Goal: Information Seeking & Learning: Find specific fact

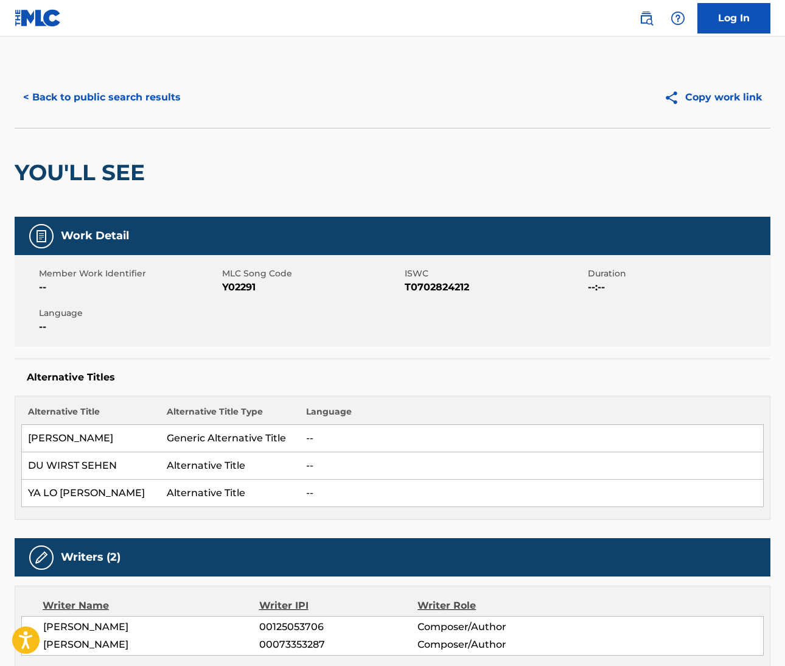
click at [643, 19] on img at bounding box center [646, 18] width 15 height 15
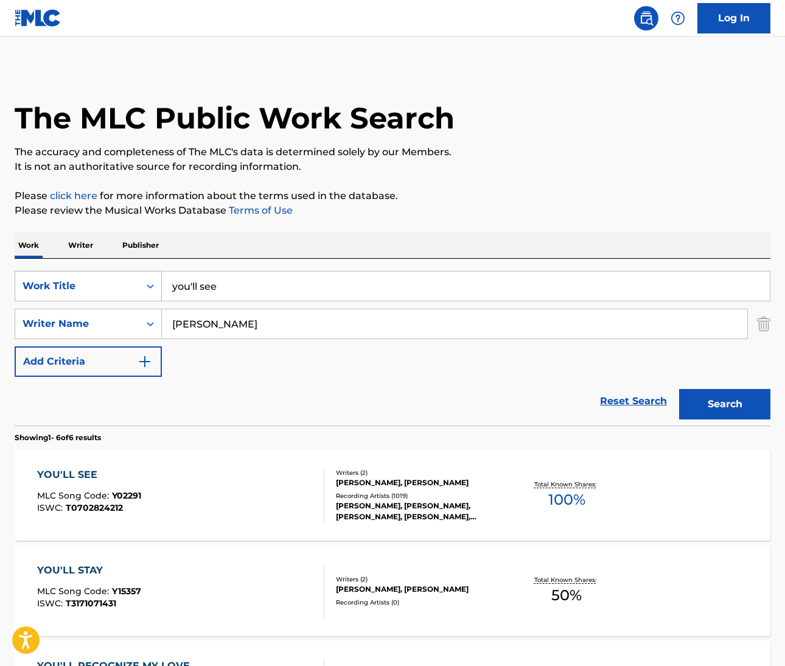
drag, startPoint x: 223, startPoint y: 284, endPoint x: 136, endPoint y: 293, distance: 87.5
click at [136, 293] on div "SearchWithCriteriab7955a7e-c482-4120-9fa4-98bf7ac3533d Work Title you'll see" at bounding box center [393, 286] width 756 height 30
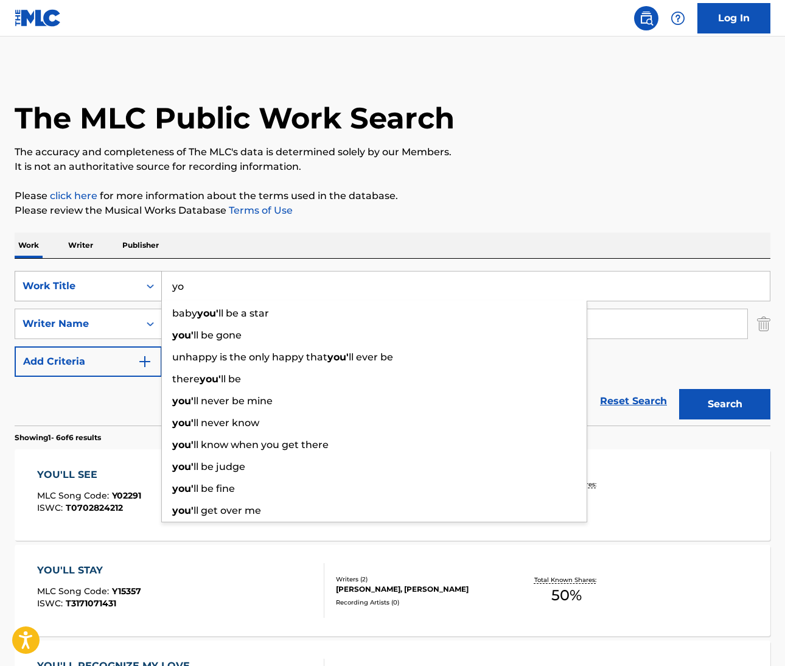
type input "y"
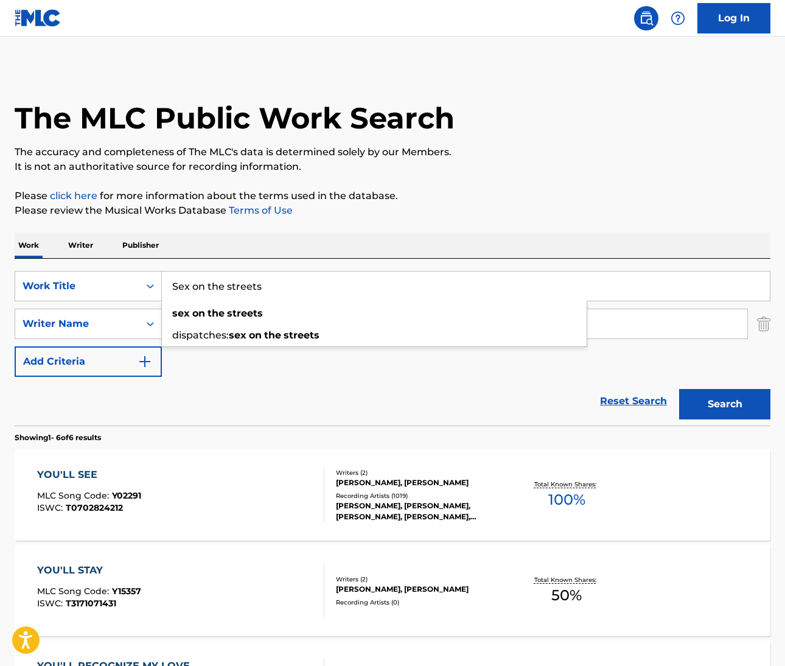
type input "Sex on the streets"
click at [391, 223] on div "The MLC Public Work Search The accuracy and completeness of The MLC's data is d…" at bounding box center [392, 571] width 785 height 1008
click at [260, 328] on input "ciccone" at bounding box center [454, 323] width 585 height 29
click at [632, 163] on p "It is not an authoritative source for recording information." at bounding box center [393, 166] width 756 height 15
drag, startPoint x: 265, startPoint y: 289, endPoint x: 169, endPoint y: 285, distance: 96.8
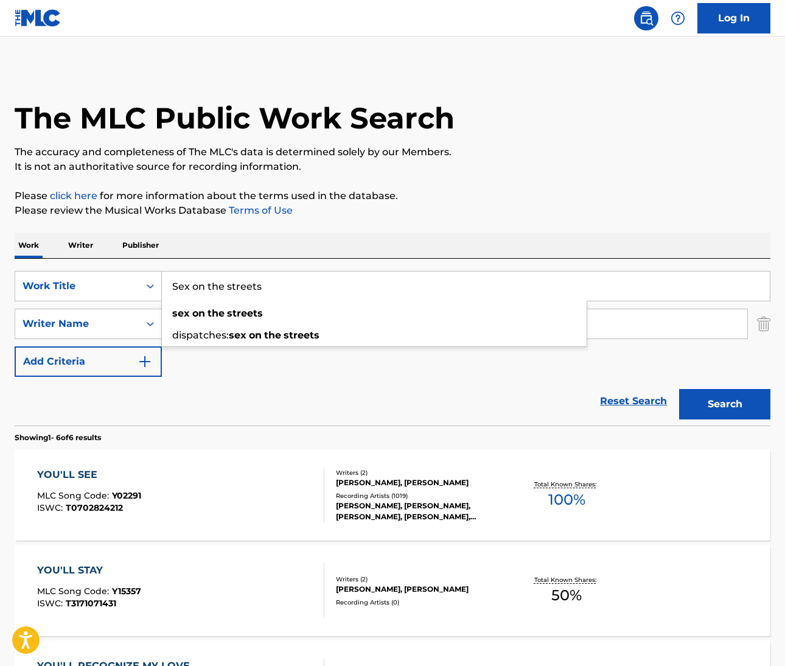
click at [165, 285] on input "Sex on the streets" at bounding box center [466, 285] width 608 height 29
click at [212, 402] on div "Reset Search Search" at bounding box center [393, 401] width 756 height 49
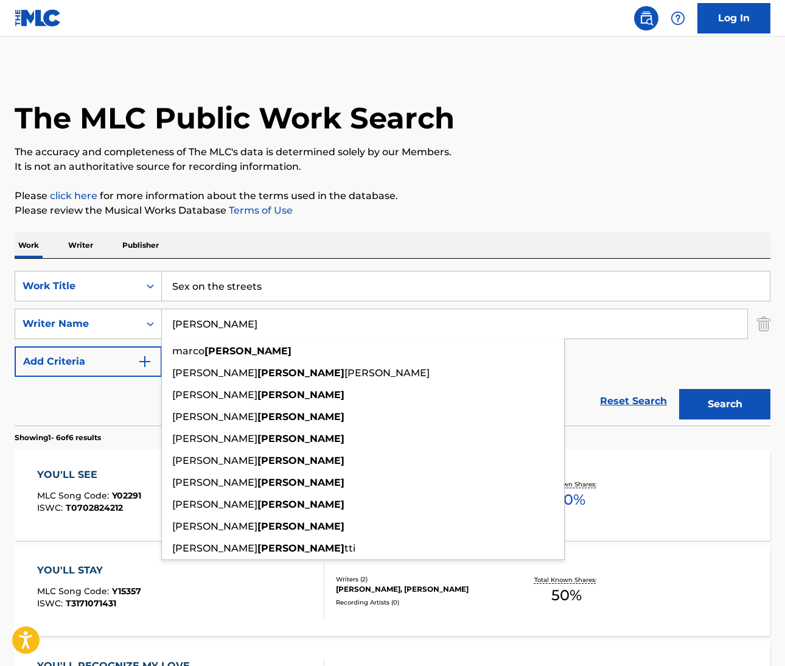
drag, startPoint x: 213, startPoint y: 327, endPoint x: 171, endPoint y: 323, distance: 42.1
click at [171, 323] on input "ciccone" at bounding box center [454, 323] width 585 height 29
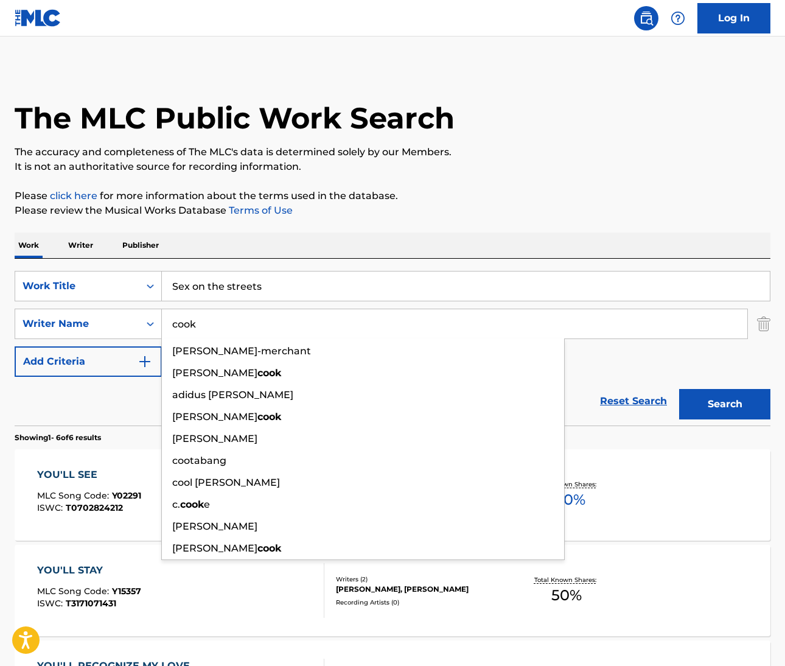
type input "cook"
click at [725, 404] on button "Search" at bounding box center [724, 404] width 91 height 30
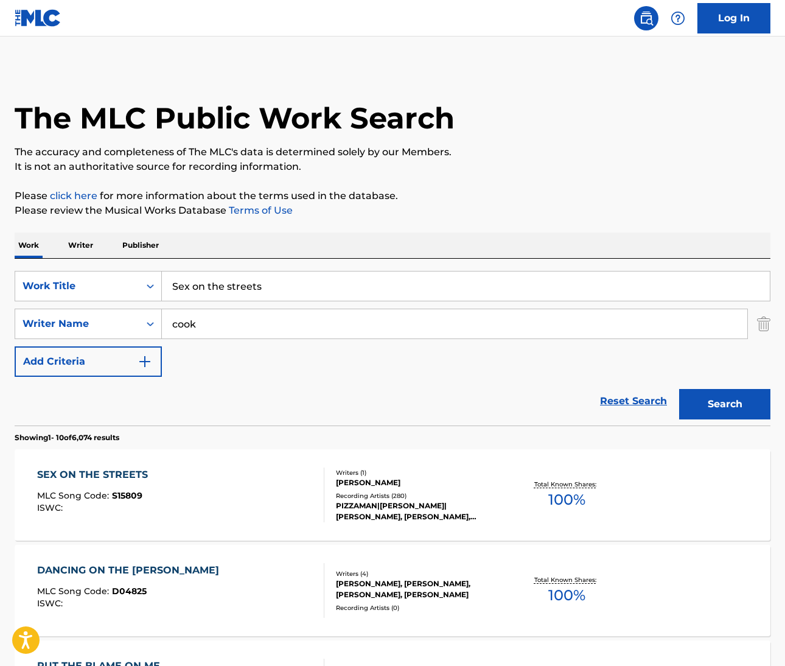
click at [126, 478] on div "SEX ON THE STREETS" at bounding box center [95, 474] width 117 height 15
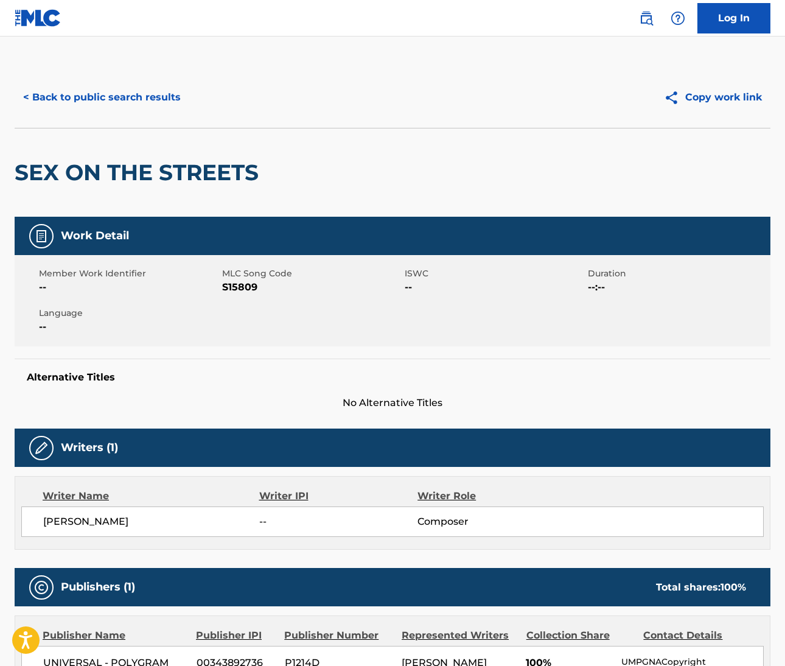
click at [78, 520] on span "NORMAN COOK" at bounding box center [151, 521] width 216 height 15
copy span "NORMAN"
click at [105, 518] on span "NORMAN COOK" at bounding box center [151, 521] width 216 height 15
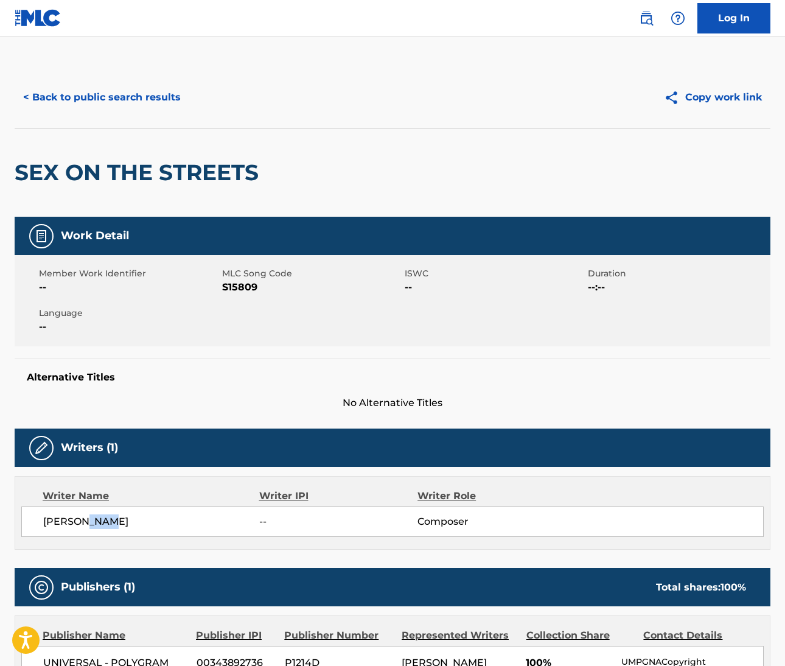
copy span "COOK"
click at [644, 21] on img at bounding box center [646, 18] width 15 height 15
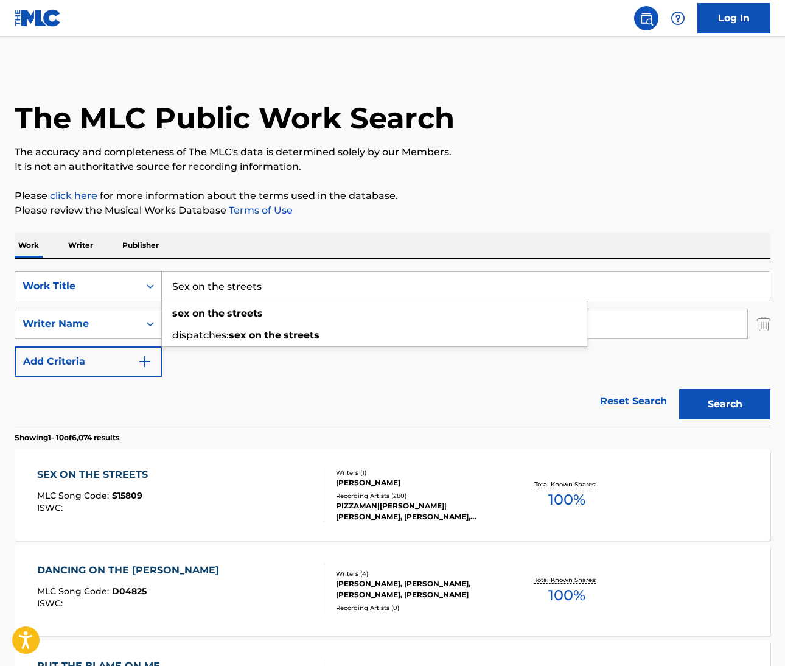
drag, startPoint x: 279, startPoint y: 289, endPoint x: 151, endPoint y: 287, distance: 128.4
click at [152, 287] on div "SearchWithCriteriab7955a7e-c482-4120-9fa4-98bf7ac3533d Work Title Sex on the st…" at bounding box center [393, 286] width 756 height 30
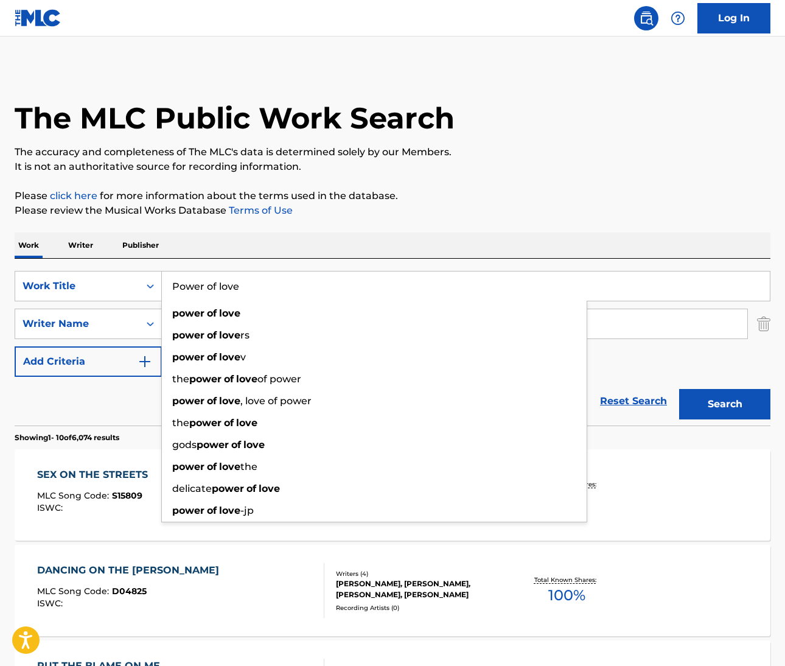
type input "Power of love"
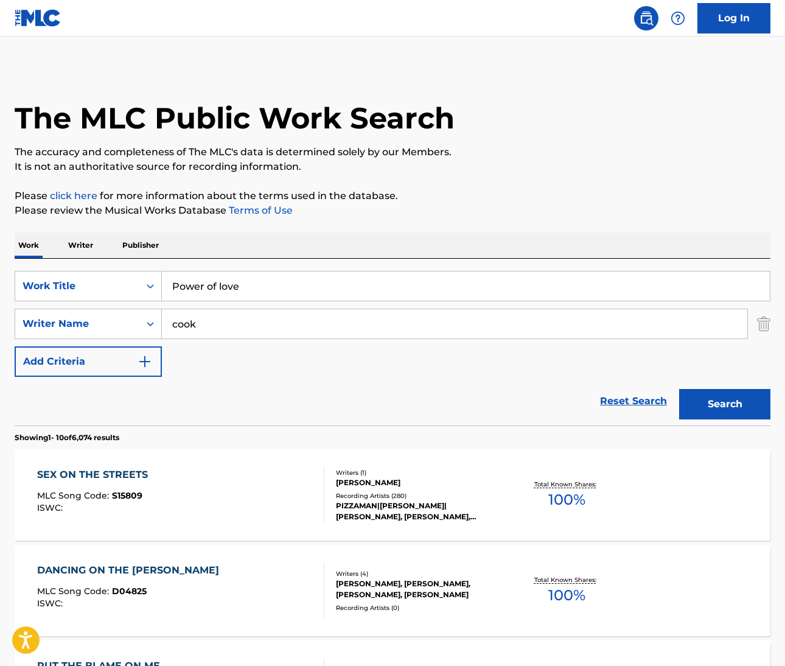
click at [197, 326] on input "cook" at bounding box center [454, 323] width 585 height 29
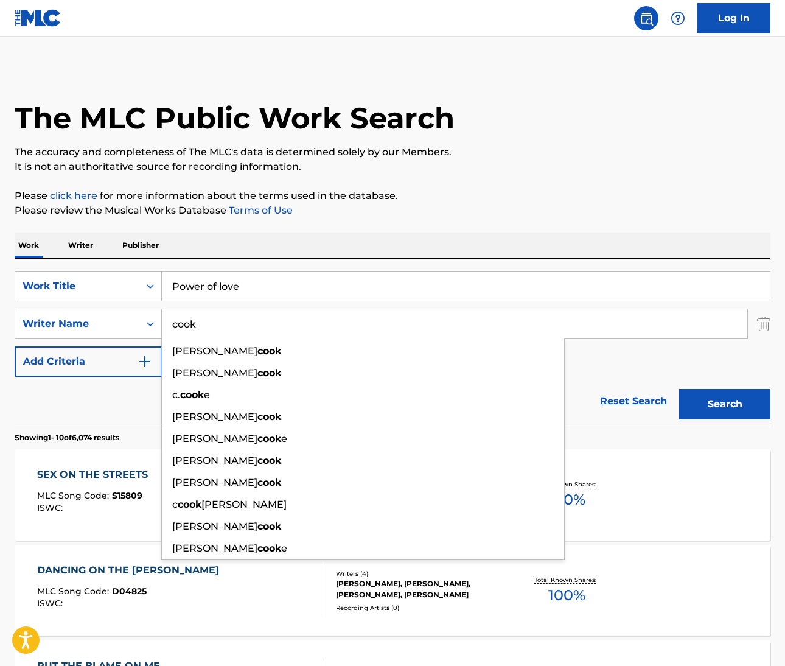
click at [197, 326] on input "cook" at bounding box center [454, 323] width 585 height 29
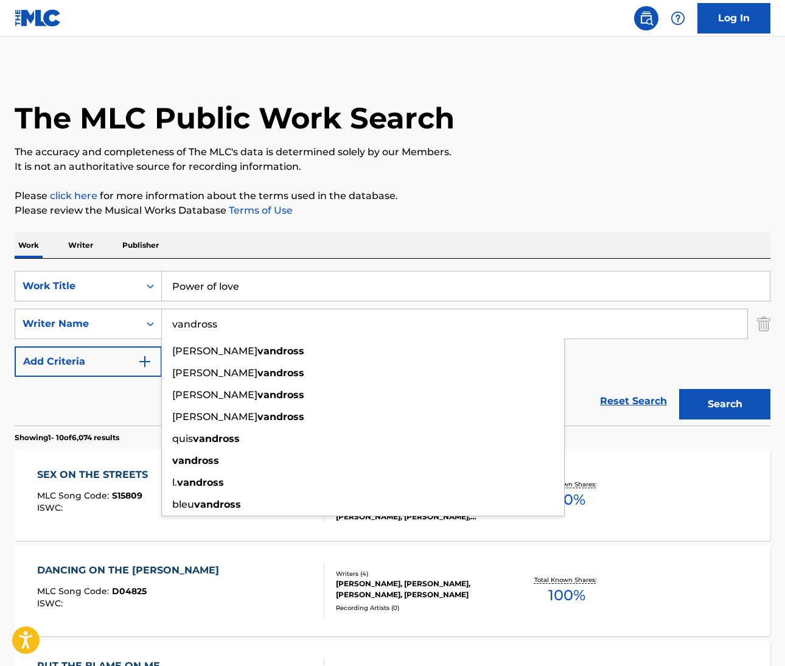
type input "vandross"
click at [739, 402] on button "Search" at bounding box center [724, 404] width 91 height 30
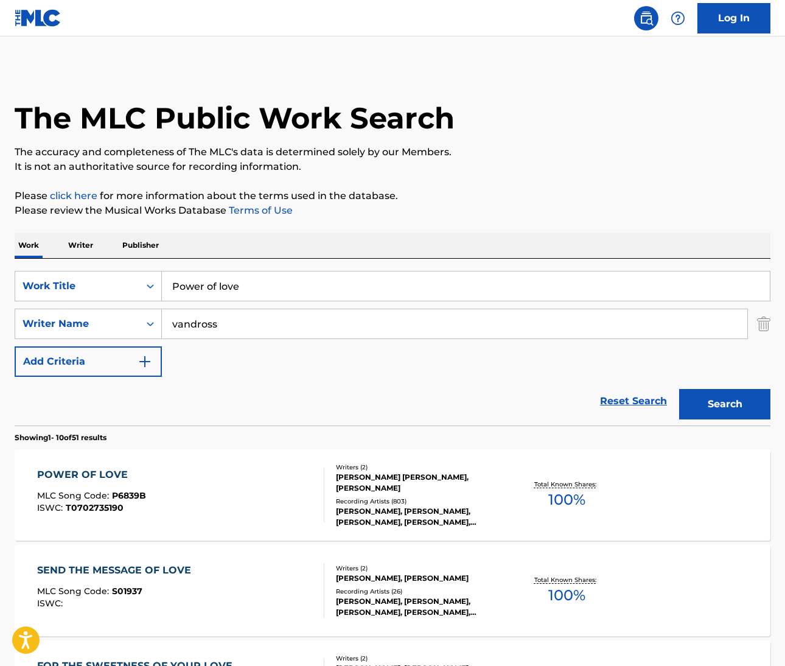
click at [118, 469] on div "POWER OF LOVE" at bounding box center [91, 474] width 109 height 15
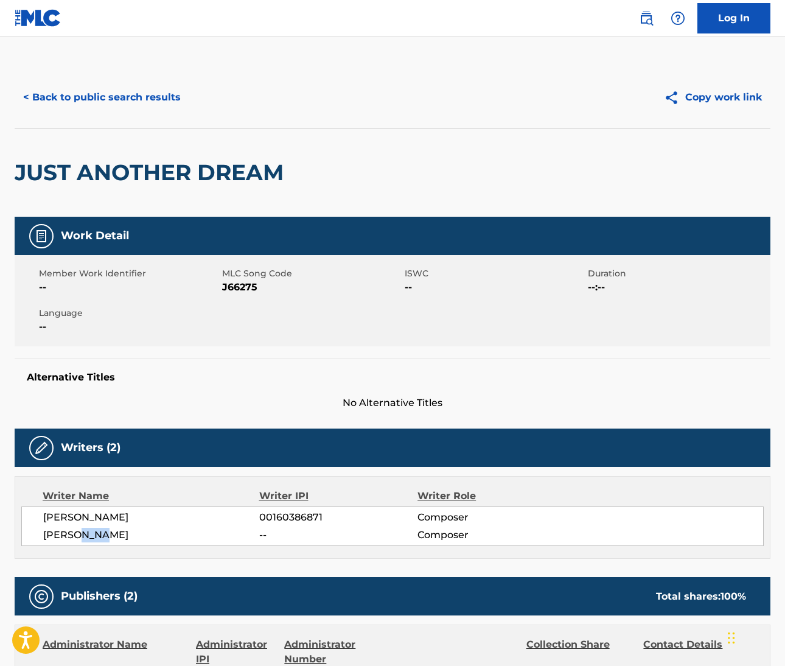
click at [642, 18] on img at bounding box center [646, 18] width 15 height 15
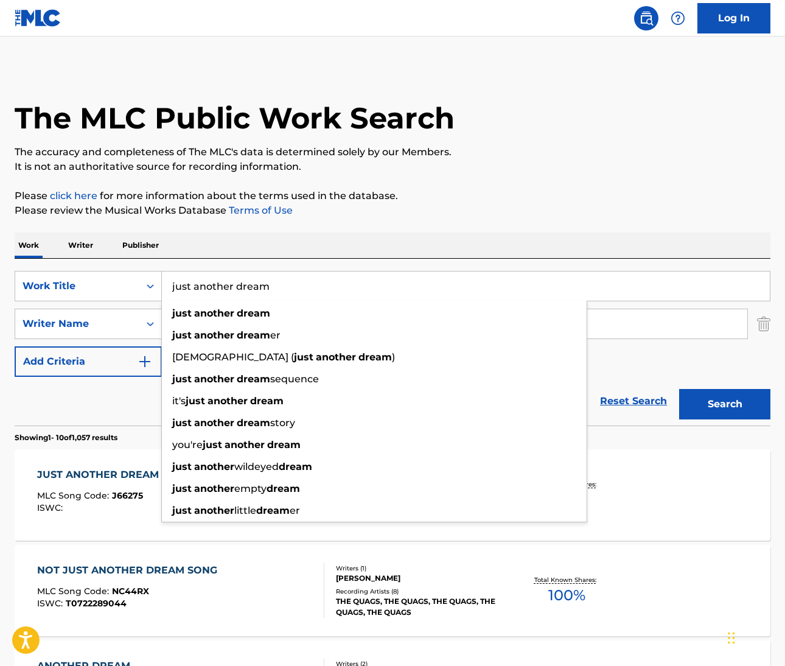
drag, startPoint x: 273, startPoint y: 291, endPoint x: 163, endPoint y: 291, distance: 110.1
click at [163, 291] on input "just another dream" at bounding box center [466, 285] width 608 height 29
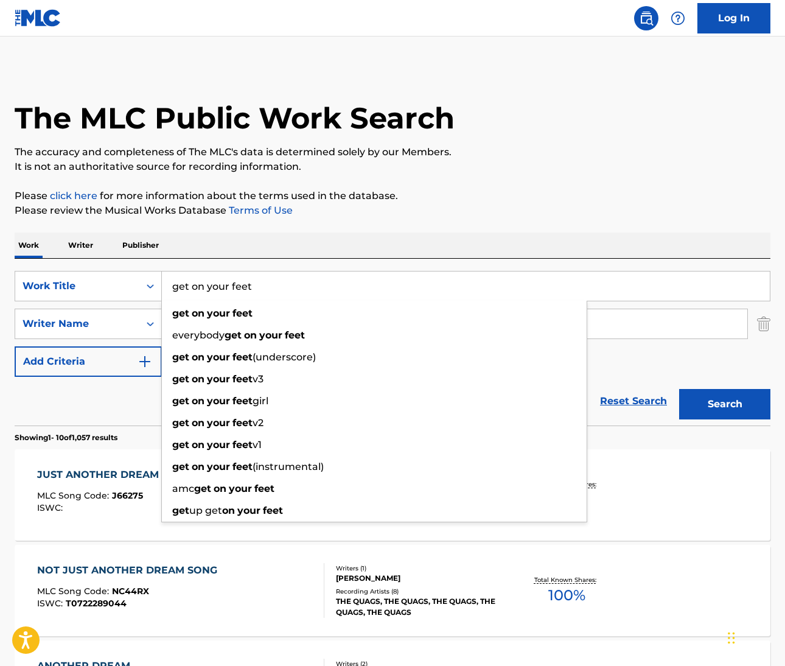
type input "get on your feet"
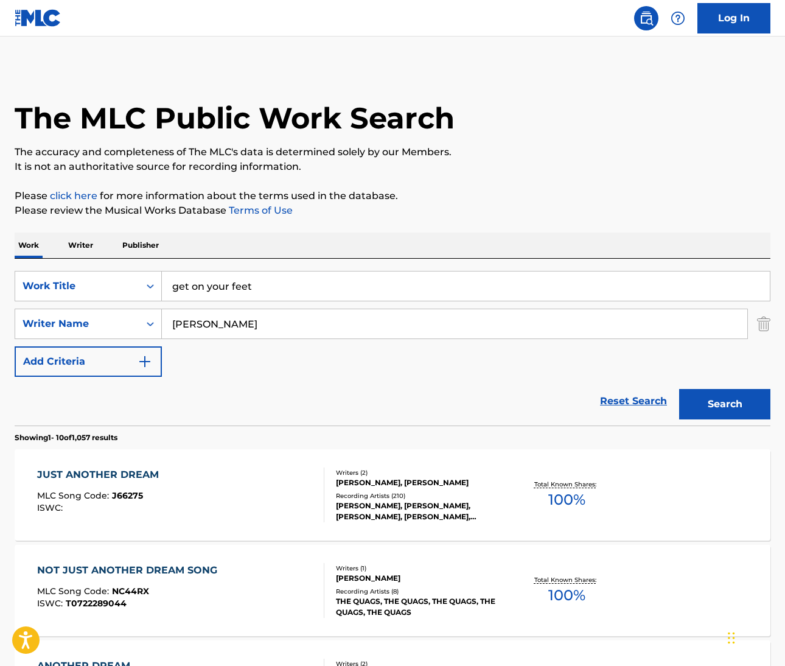
click at [182, 329] on input "[PERSON_NAME]" at bounding box center [454, 323] width 585 height 29
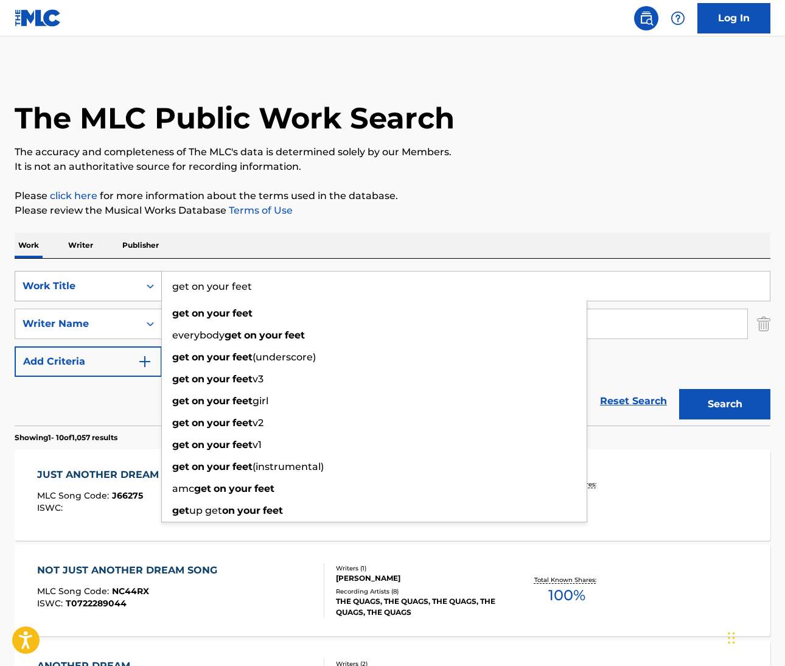
drag, startPoint x: 269, startPoint y: 287, endPoint x: 130, endPoint y: 285, distance: 139.3
click at [130, 285] on div "SearchWithCriteriaf1dcb487-e5a7-4210-a5b1-f8af5fa488e3 Work Title get on your f…" at bounding box center [393, 286] width 756 height 30
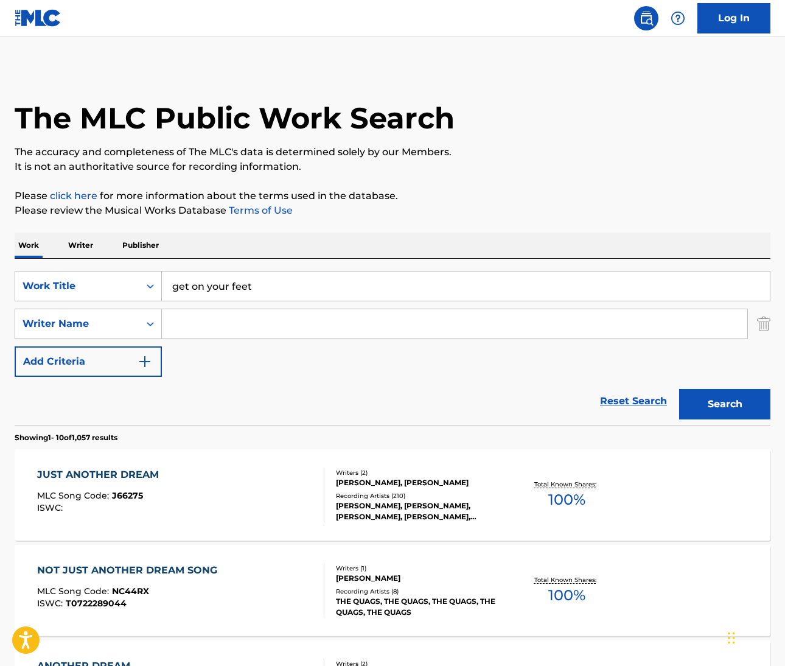
click at [110, 395] on div "Reset Search Search" at bounding box center [393, 401] width 756 height 49
click at [187, 324] on input "Search Form" at bounding box center [454, 323] width 585 height 29
paste input "DeFaria"
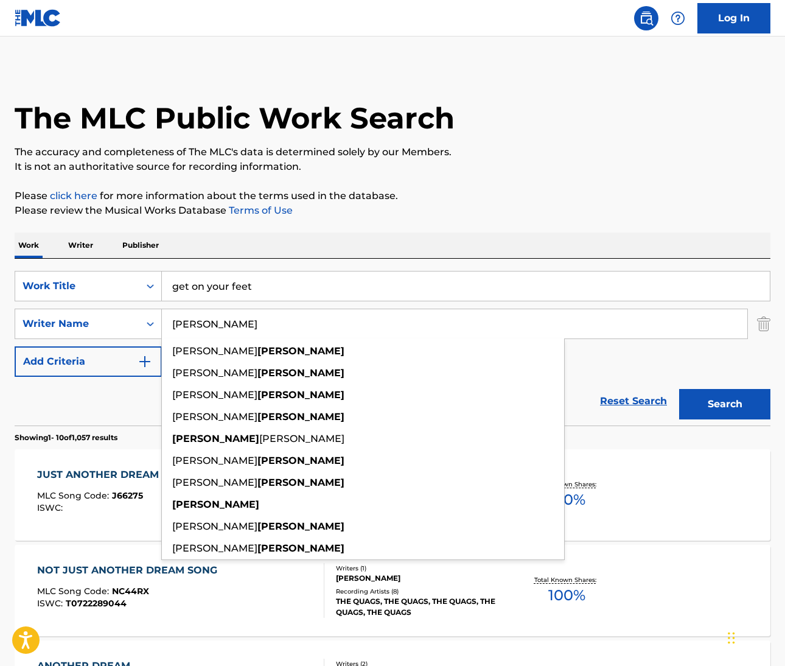
type input "DeFaria"
click at [725, 404] on button "Search" at bounding box center [724, 404] width 91 height 30
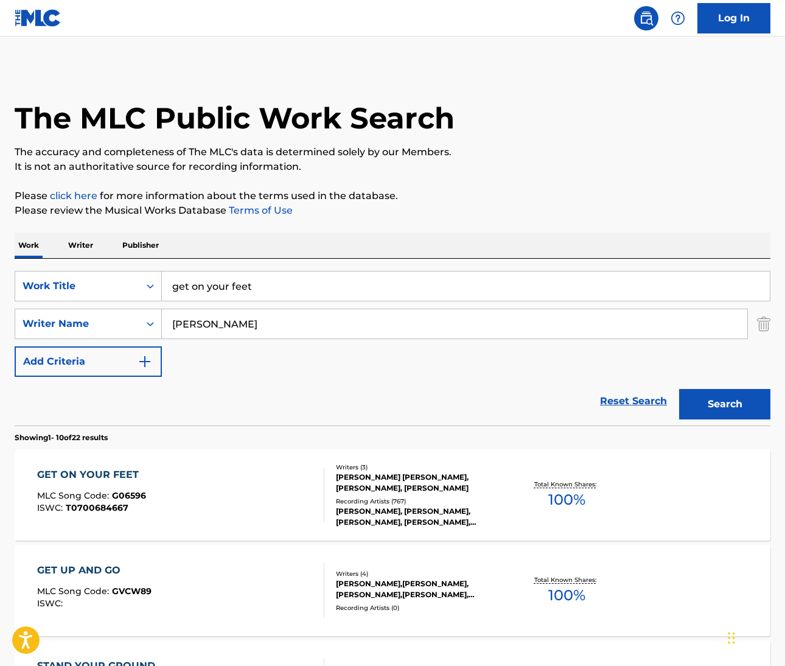
click at [111, 472] on div "GET ON YOUR FEET" at bounding box center [91, 474] width 109 height 15
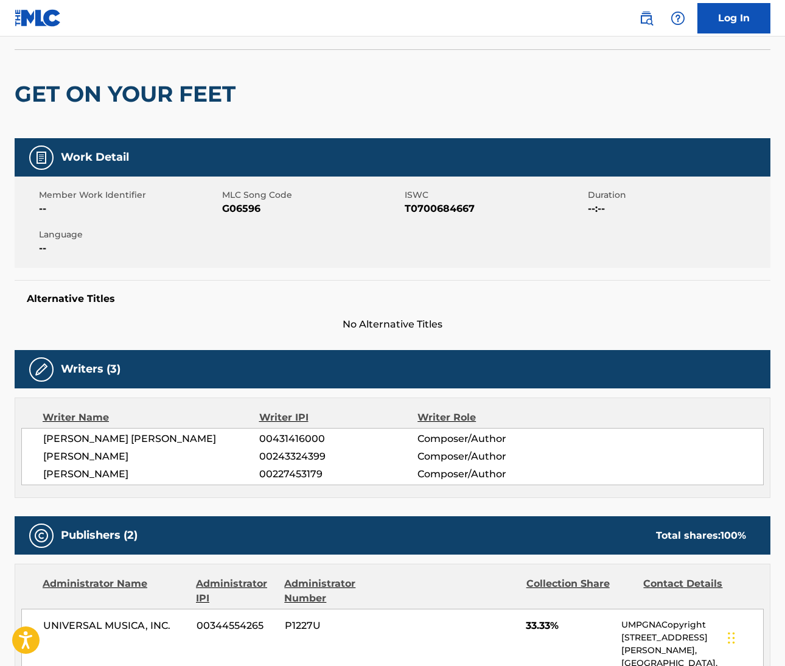
scroll to position [160, 0]
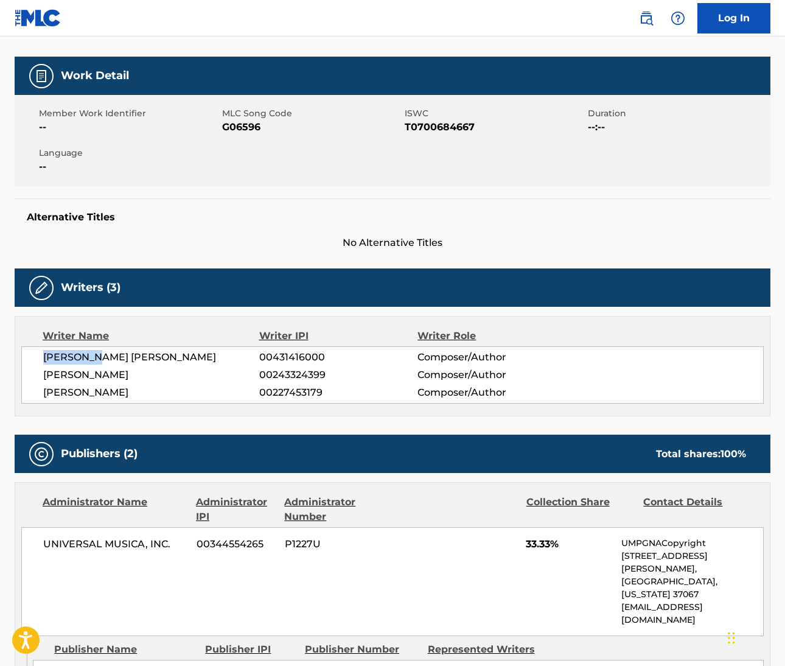
drag, startPoint x: 37, startPoint y: 358, endPoint x: 103, endPoint y: 363, distance: 67.2
click at [96, 358] on div "JOHN HILL DEFARIA 00431416000 Composer/Author CLAY OSTWALD 00243324399 Composer…" at bounding box center [392, 374] width 742 height 57
copy span "JOHN HILL"
click at [124, 361] on span "JOHN HILL DEFARIA" at bounding box center [151, 357] width 216 height 15
drag, startPoint x: 774, startPoint y: 300, endPoint x: 124, endPoint y: 361, distance: 653.4
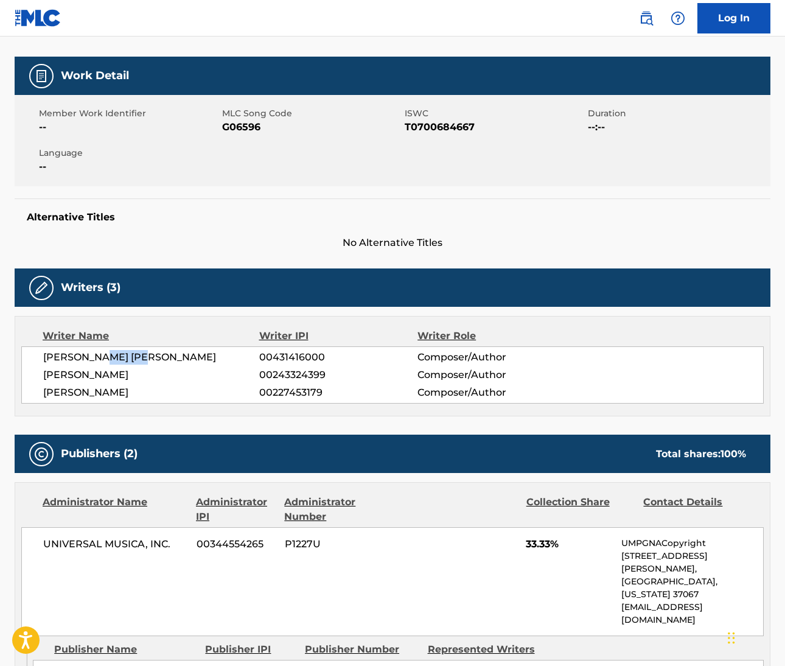
click at [124, 361] on span "JOHN HILL DEFARIA" at bounding box center [151, 357] width 216 height 15
copy span "DEFARIA"
click at [60, 372] on span "CLAY OSTWALD" at bounding box center [151, 375] width 216 height 15
copy span "CLAY"
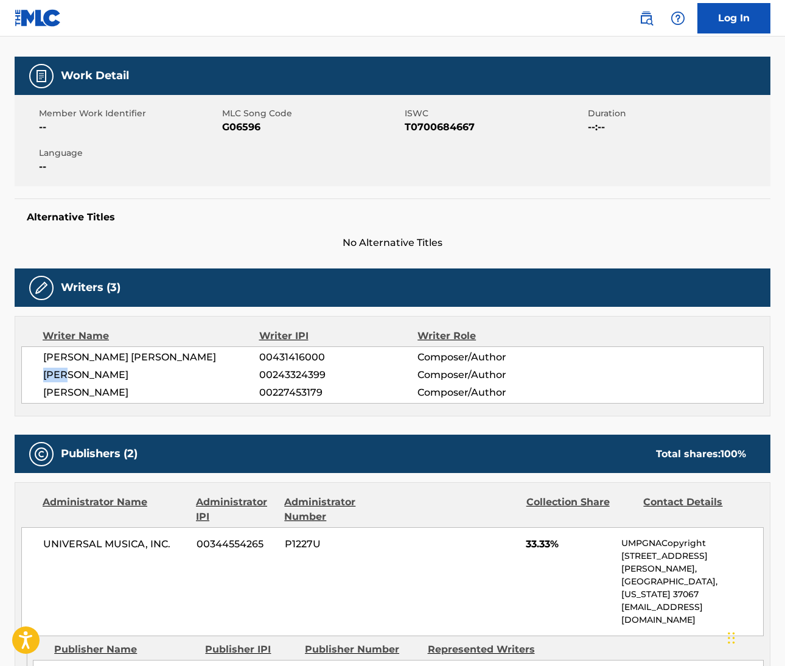
click at [50, 392] on span "JORGE CASAS" at bounding box center [151, 392] width 216 height 15
copy span "JORGE"
click at [100, 375] on span "CLAY OSTWALD" at bounding box center [151, 375] width 216 height 15
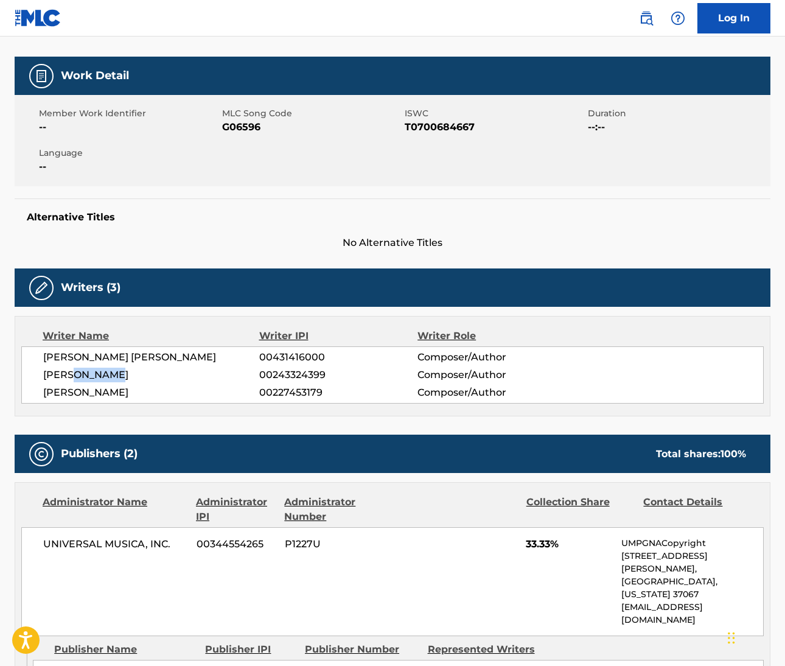
copy span "OSTWALD"
click at [88, 396] on span "JORGE CASAS" at bounding box center [151, 392] width 216 height 15
copy span "CASAS"
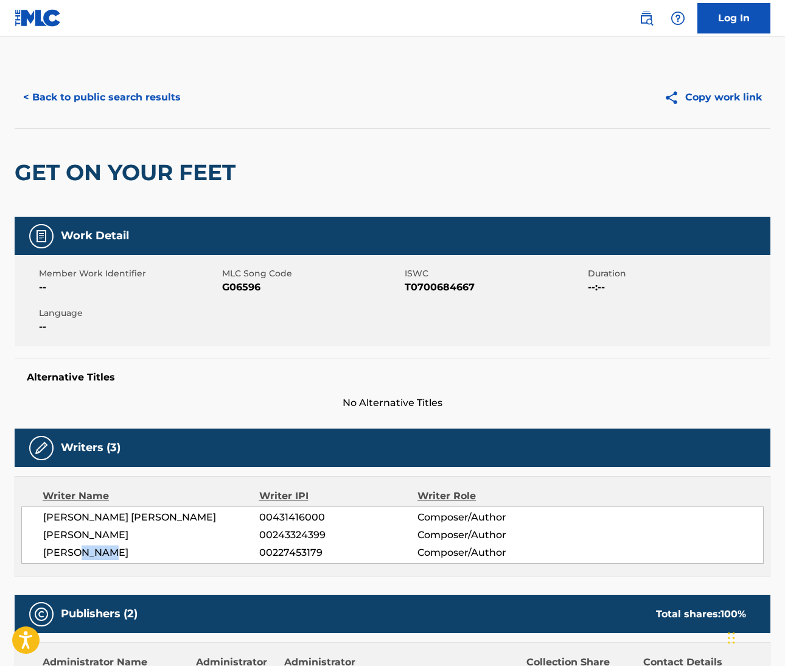
click at [644, 16] on img at bounding box center [646, 18] width 15 height 15
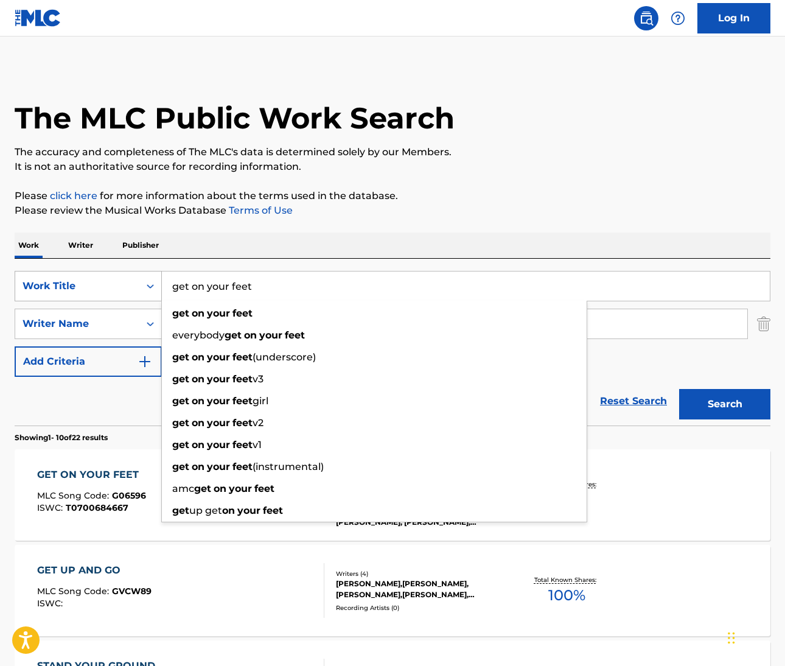
drag, startPoint x: 263, startPoint y: 285, endPoint x: 137, endPoint y: 274, distance: 127.0
click at [137, 274] on div "SearchWithCriteriaf1dcb487-e5a7-4210-a5b1-f8af5fa488e3 Work Title get on your f…" at bounding box center [393, 286] width 756 height 30
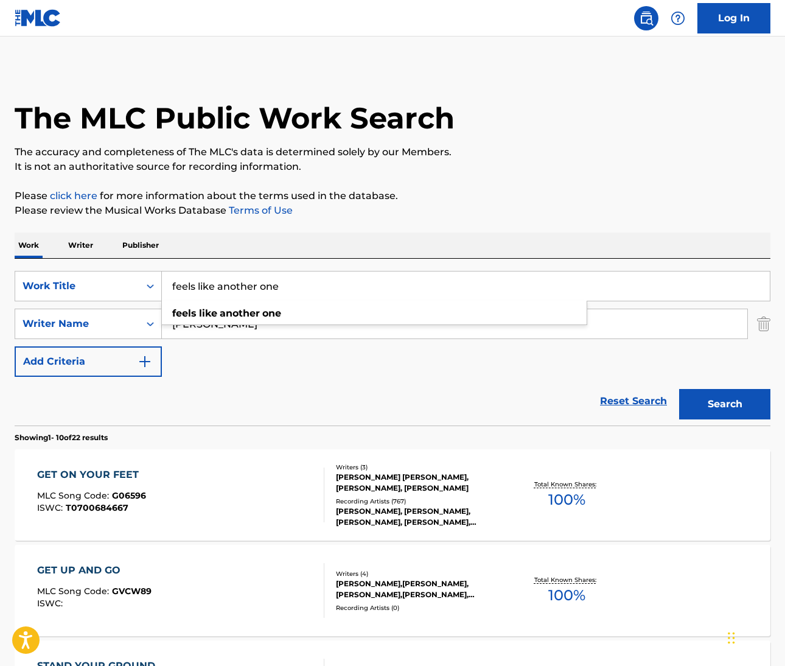
type input "feels like another one"
click at [212, 402] on div "Reset Search Search" at bounding box center [393, 401] width 756 height 49
click at [200, 324] on input "DeFaria" at bounding box center [454, 323] width 585 height 29
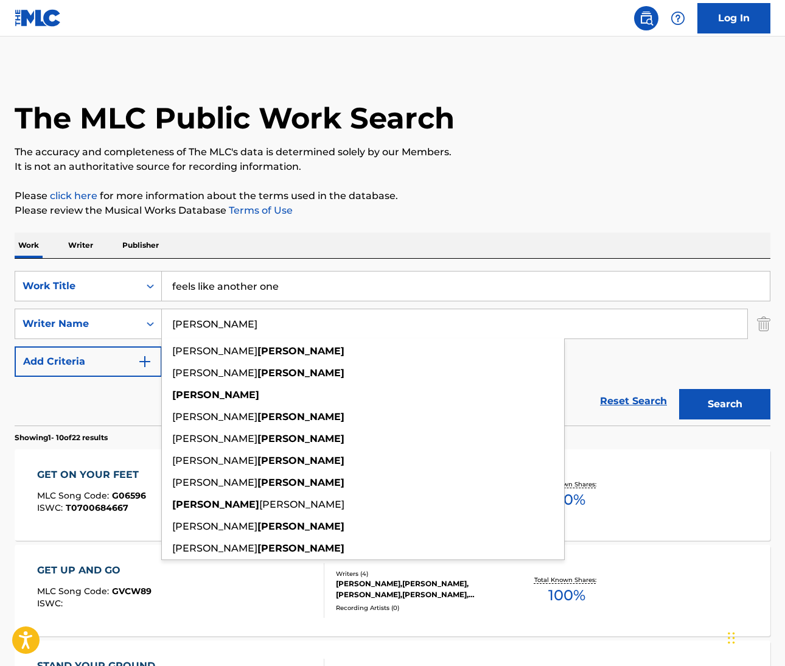
click at [200, 324] on input "DeFaria" at bounding box center [454, 323] width 585 height 29
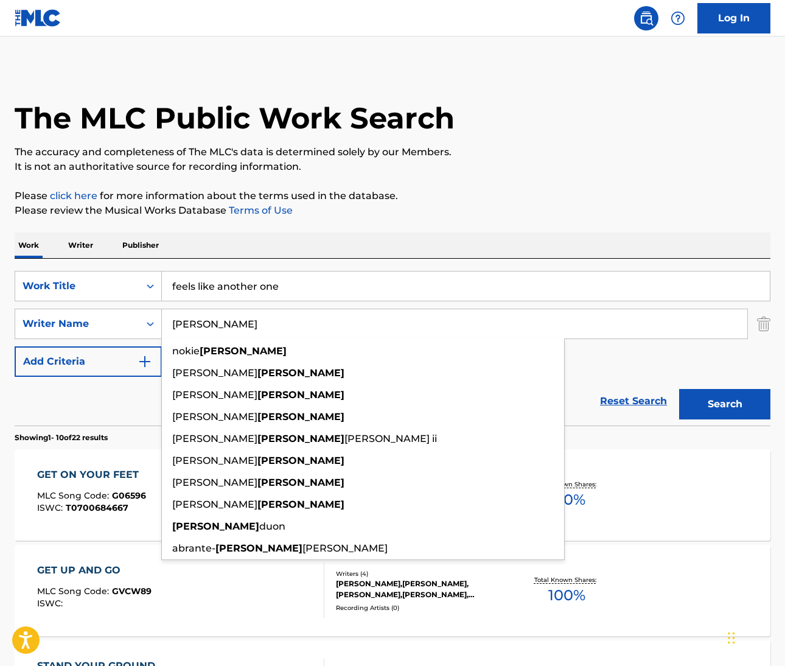
click at [725, 404] on button "Search" at bounding box center [724, 404] width 91 height 30
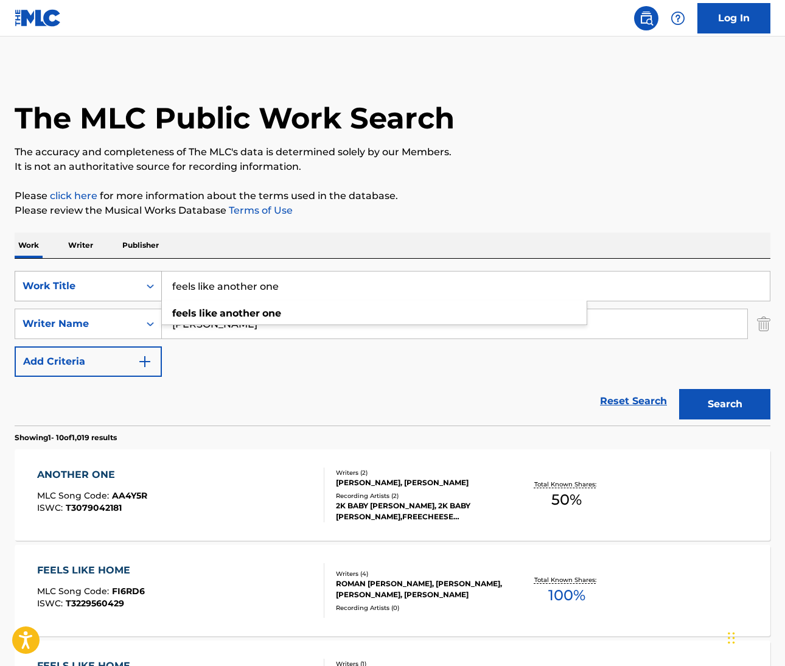
drag, startPoint x: 282, startPoint y: 287, endPoint x: 149, endPoint y: 282, distance: 133.4
click at [149, 282] on div "SearchWithCriteriaf1dcb487-e5a7-4210-a5b1-f8af5fa488e3 Work Title feels like an…" at bounding box center [393, 286] width 756 height 30
click at [237, 400] on div "Reset Search Search" at bounding box center [393, 401] width 756 height 49
click at [197, 326] on input "edwards" at bounding box center [454, 323] width 585 height 29
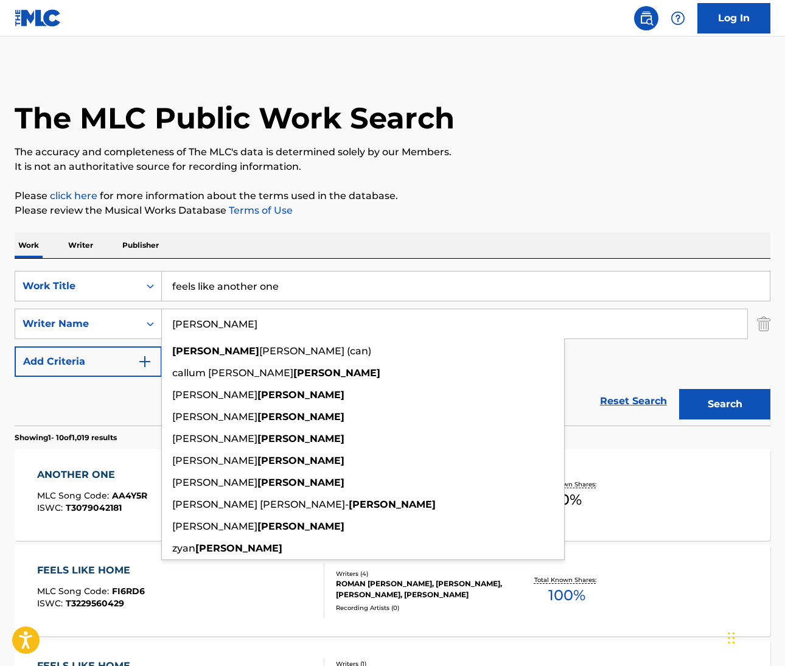
paste input "Barne"
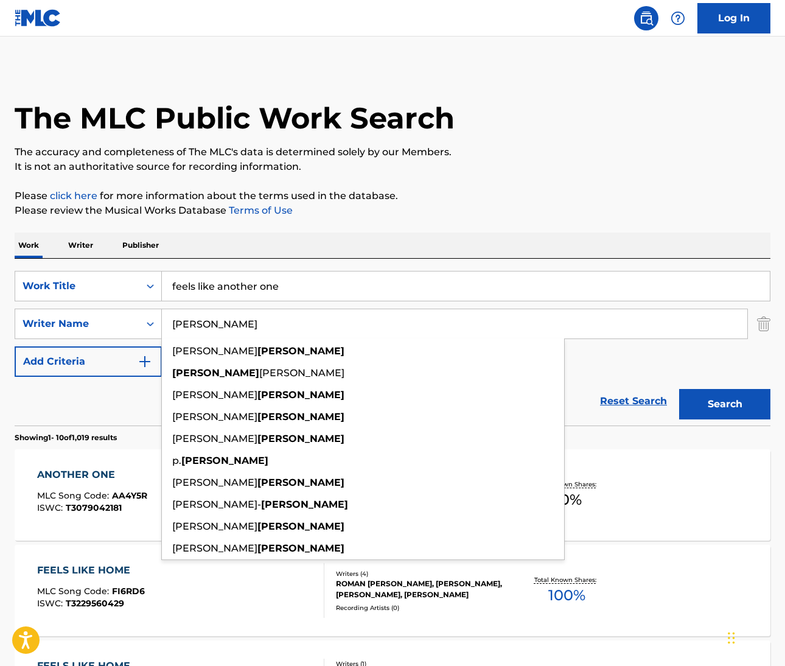
type input "Barnes"
click at [725, 404] on button "Search" at bounding box center [724, 404] width 91 height 30
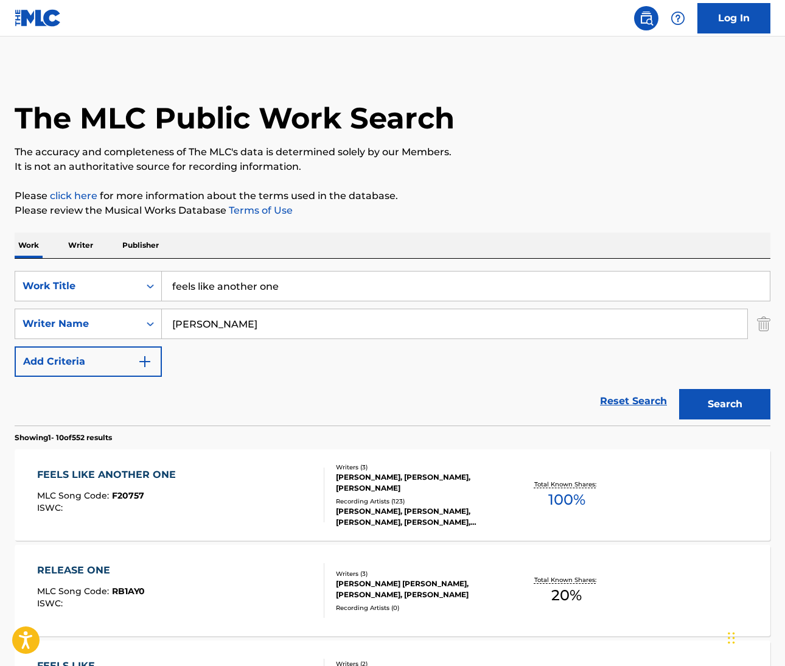
click at [147, 477] on div "FEELS LIKE ANOTHER ONE" at bounding box center [109, 474] width 145 height 15
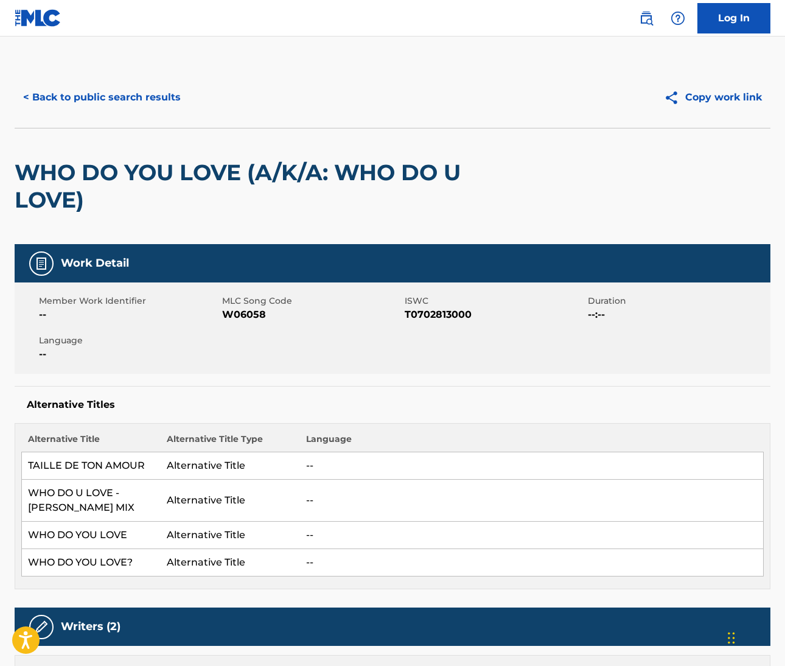
click at [649, 19] on img at bounding box center [646, 18] width 15 height 15
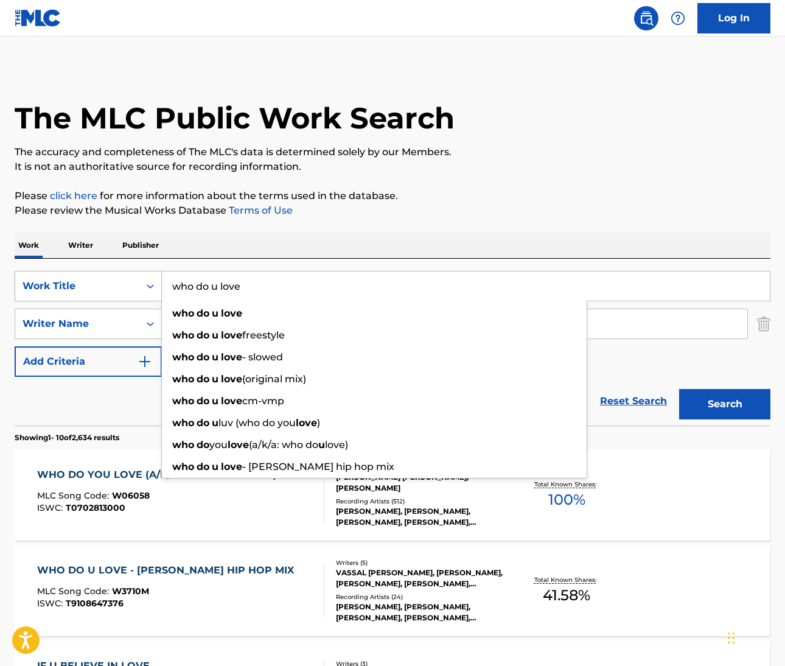
drag, startPoint x: 245, startPoint y: 286, endPoint x: 137, endPoint y: 286, distance: 108.3
click at [138, 285] on div "SearchWithCriteriacdfdfd78-0a15-4e99-990c-bf7edbeb277b Work Title who do u love…" at bounding box center [393, 286] width 756 height 30
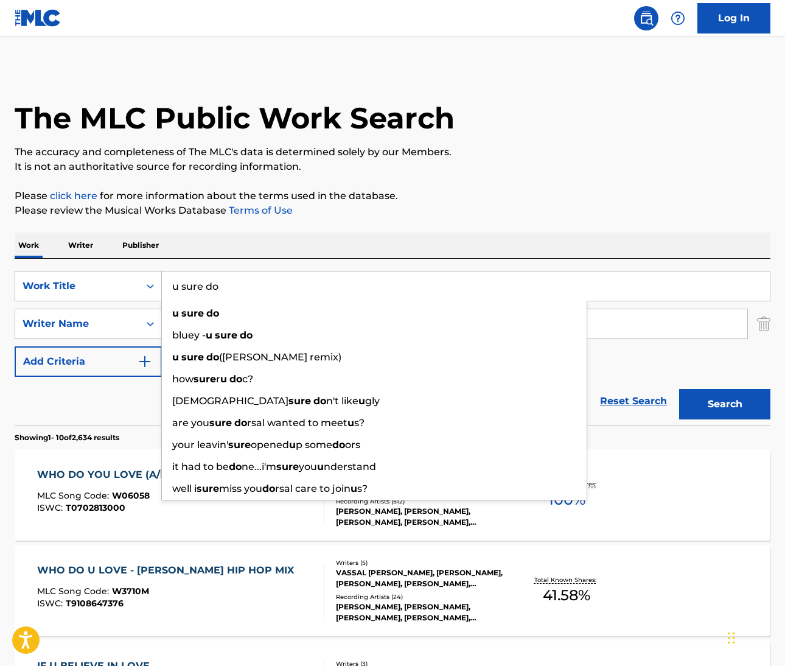
type input "u sure do"
click at [445, 201] on p "Please click here for more information about the terms used in the database." at bounding box center [393, 196] width 756 height 15
drag, startPoint x: 222, startPoint y: 288, endPoint x: 172, endPoint y: 287, distance: 50.5
click at [172, 287] on input "u sure do" at bounding box center [466, 285] width 608 height 29
click at [529, 201] on p "Please click here for more information about the terms used in the database." at bounding box center [393, 196] width 756 height 15
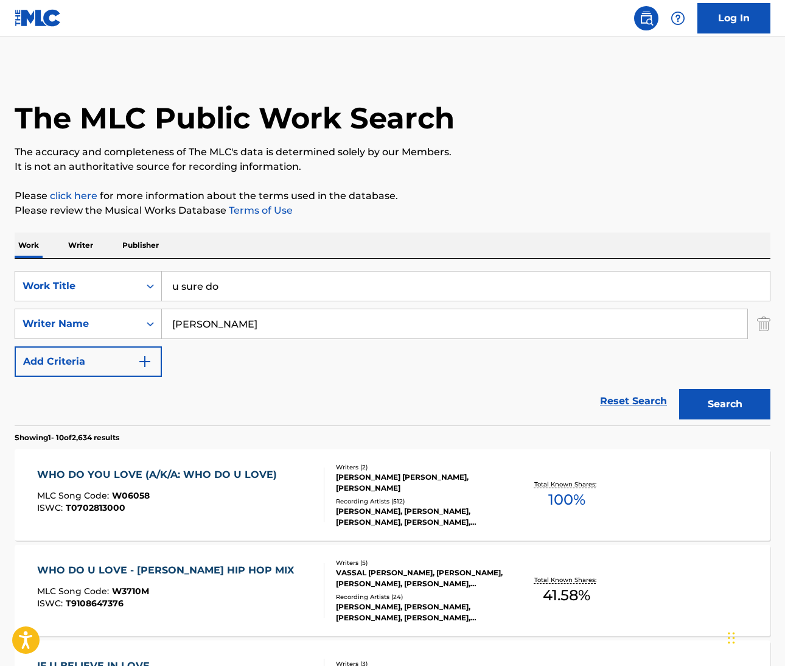
click at [192, 326] on input "campbell" at bounding box center [454, 323] width 585 height 29
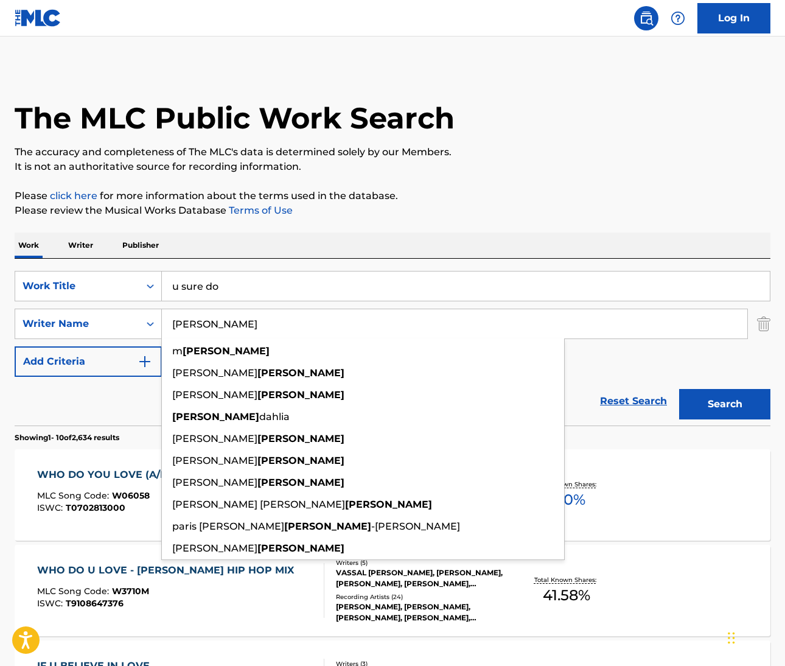
paste input "Gardner"
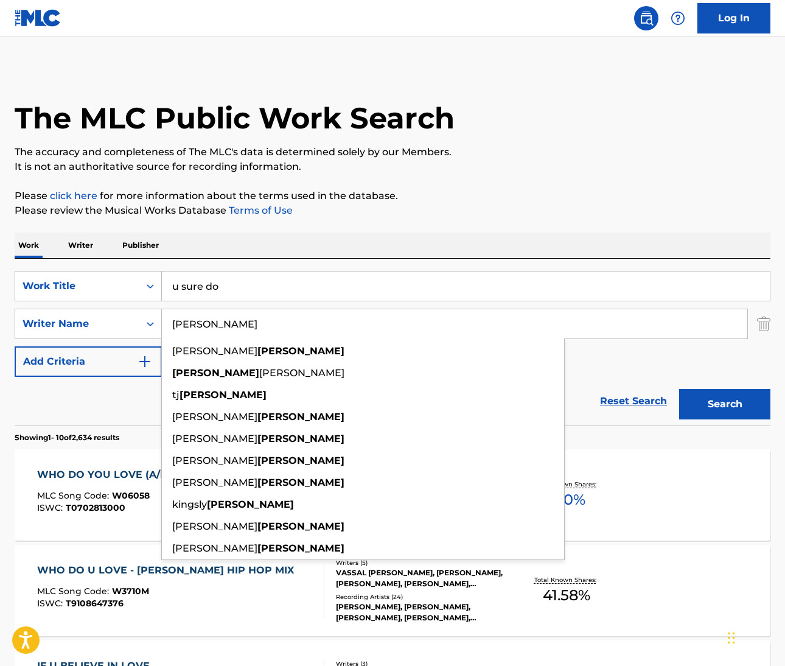
type input "Gardner"
click at [725, 404] on button "Search" at bounding box center [724, 404] width 91 height 30
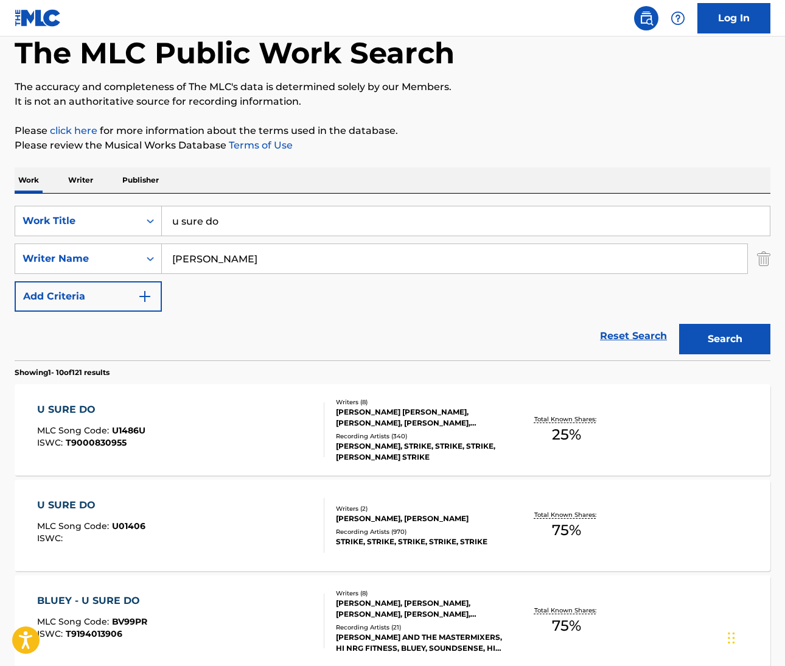
scroll to position [103, 0]
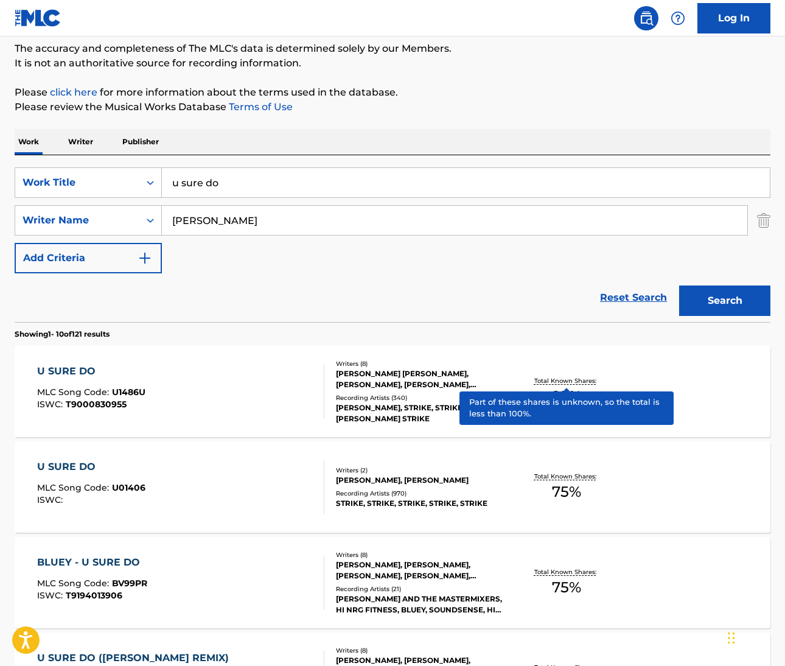
click at [75, 368] on div "U SURE DO" at bounding box center [91, 371] width 108 height 15
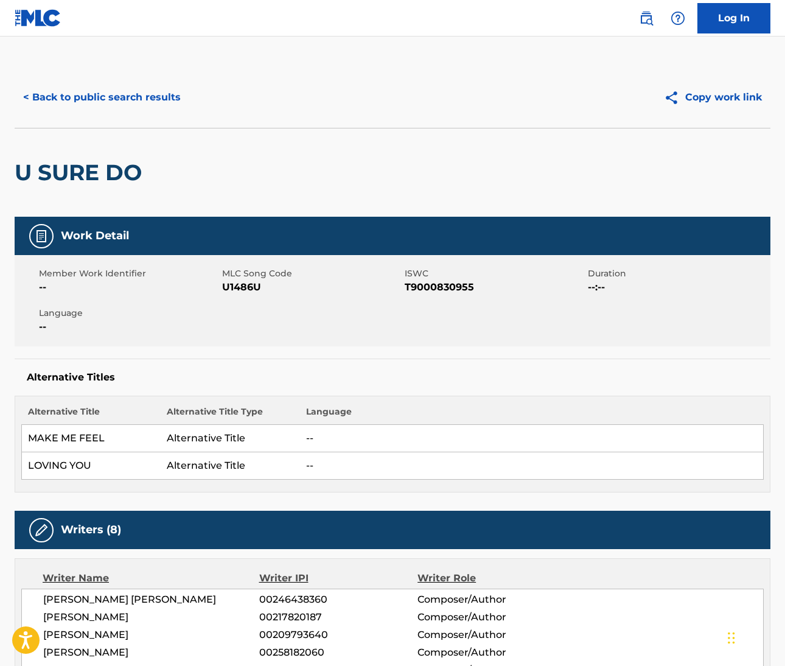
scroll to position [103, 0]
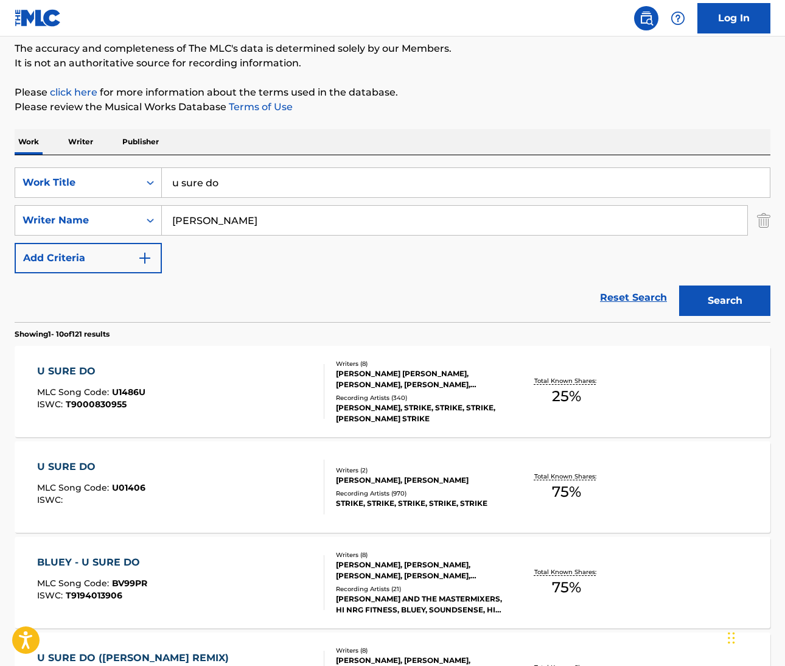
click at [55, 464] on div "U SURE DO" at bounding box center [91, 466] width 108 height 15
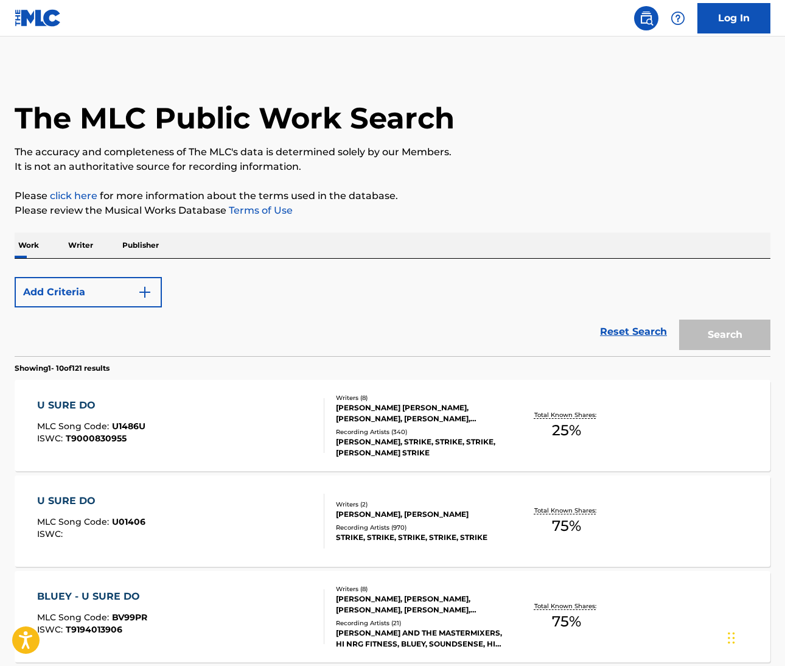
scroll to position [103, 0]
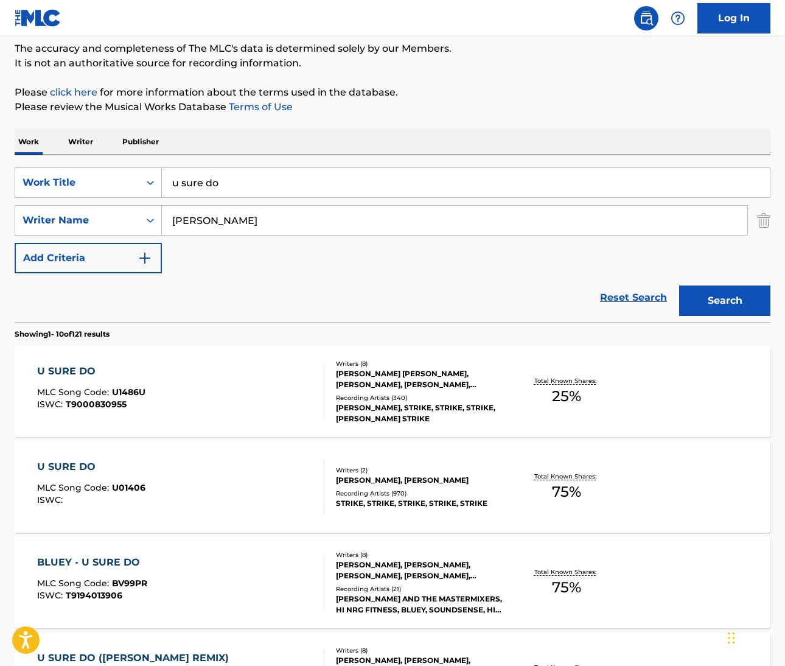
click at [82, 377] on div "U SURE DO" at bounding box center [91, 371] width 108 height 15
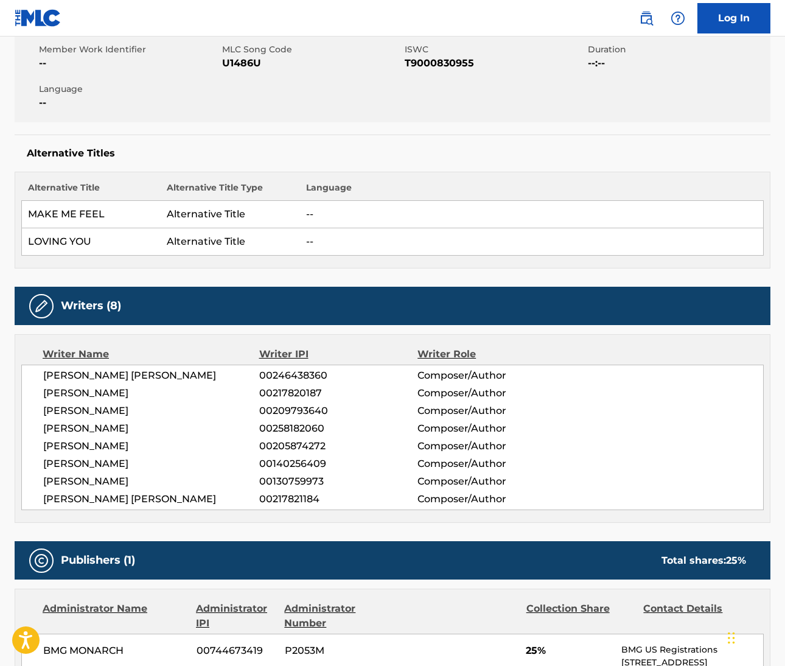
scroll to position [211, 0]
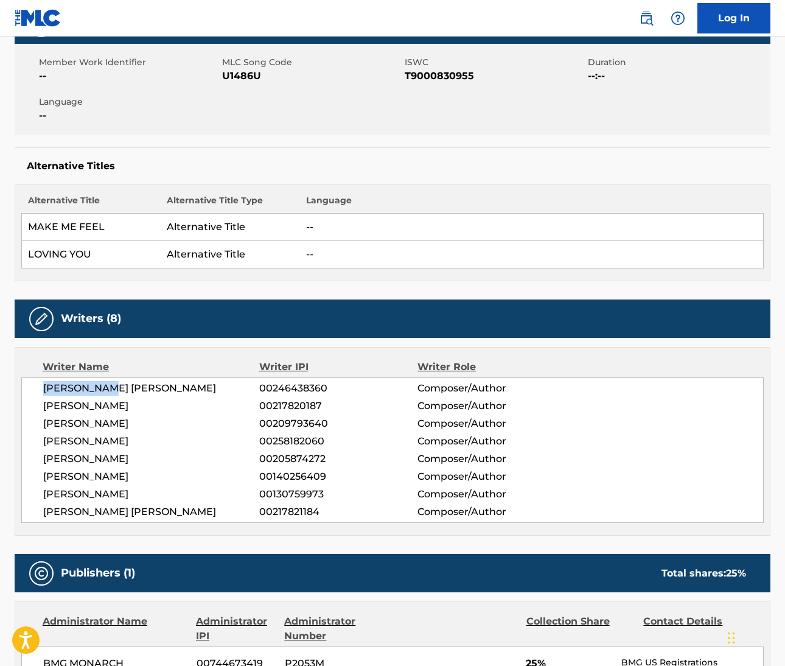
drag, startPoint x: 44, startPoint y: 385, endPoint x: 120, endPoint y: 388, distance: 76.7
click at [120, 388] on span "ANDREW JOHN GARDNER" at bounding box center [151, 388] width 216 height 15
copy span "ANDREW JOHN"
click at [151, 395] on span "ANDREW JOHN GARDNER" at bounding box center [151, 388] width 216 height 15
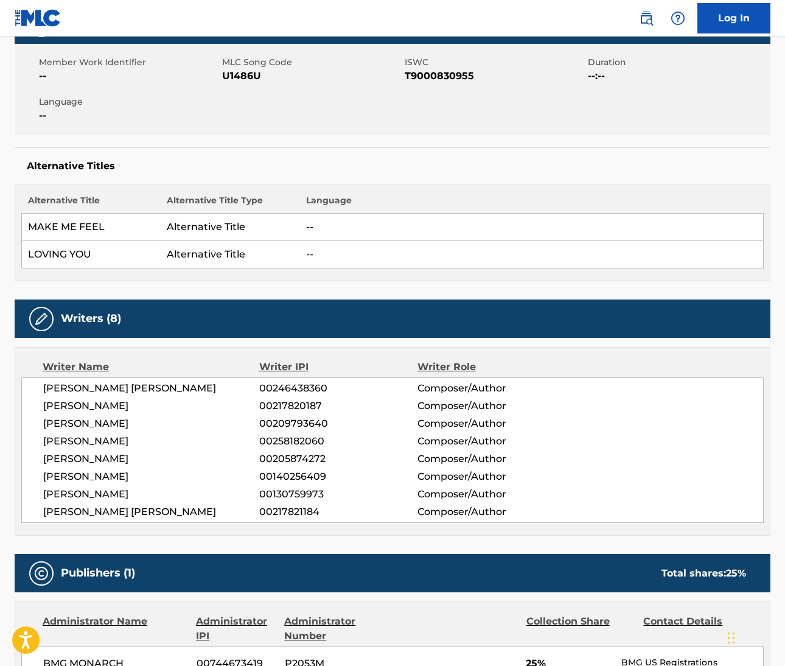
click at [149, 391] on span "ANDREW JOHN GARDNER" at bounding box center [151, 388] width 216 height 15
copy span "GARDNER"
click at [57, 443] on span "MATTHEW CANTOR" at bounding box center [151, 441] width 216 height 15
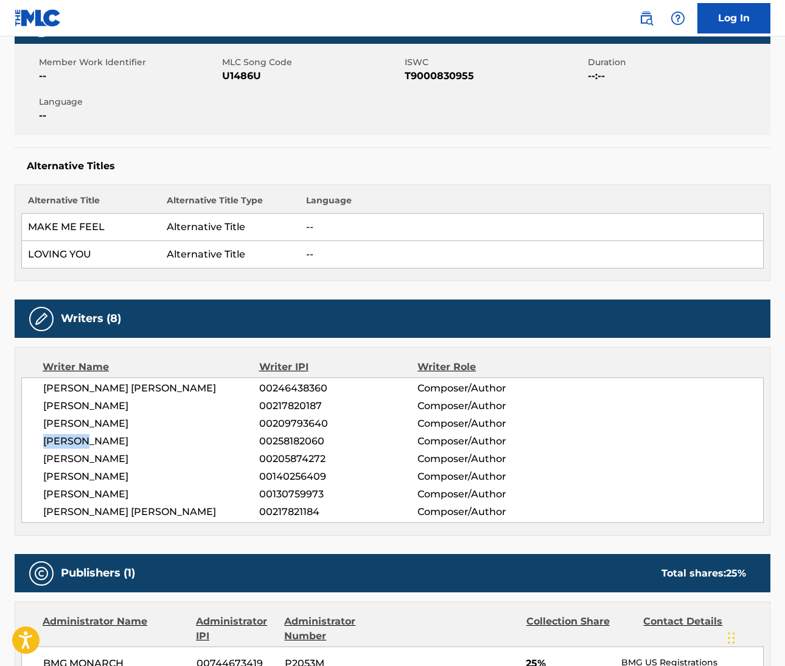
copy span "MATTHEW"
click at [133, 439] on span "MATTHEW CANTOR" at bounding box center [151, 441] width 216 height 15
copy span "CANTOR"
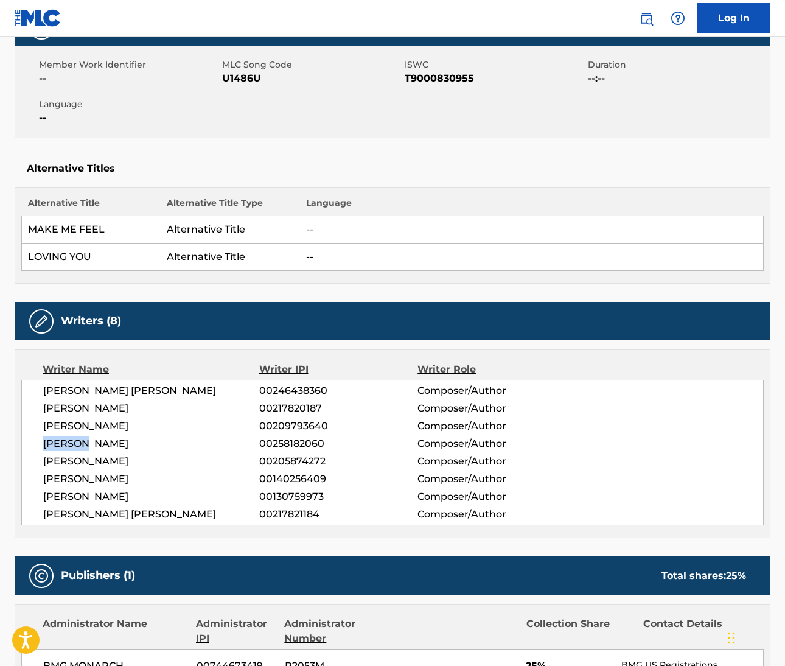
scroll to position [0, 0]
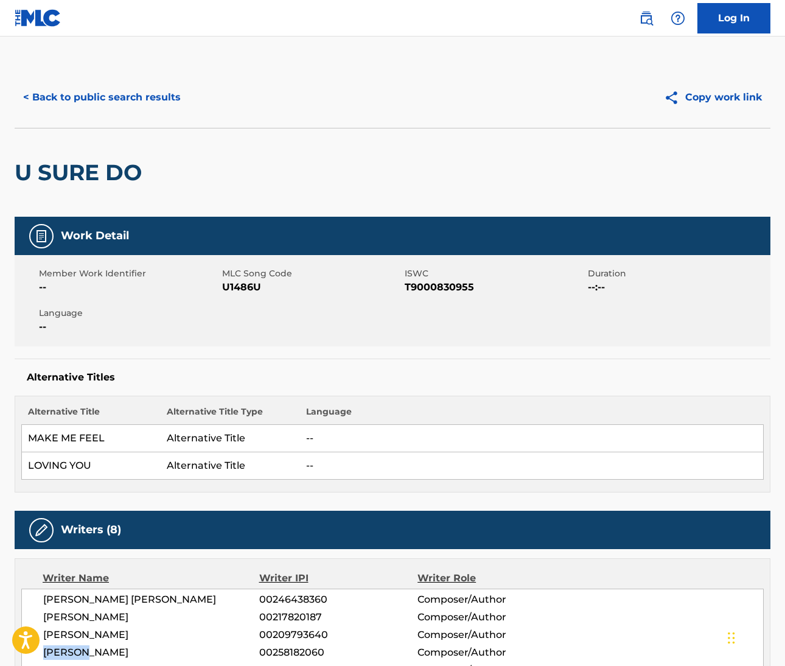
click at [644, 20] on img at bounding box center [646, 18] width 15 height 15
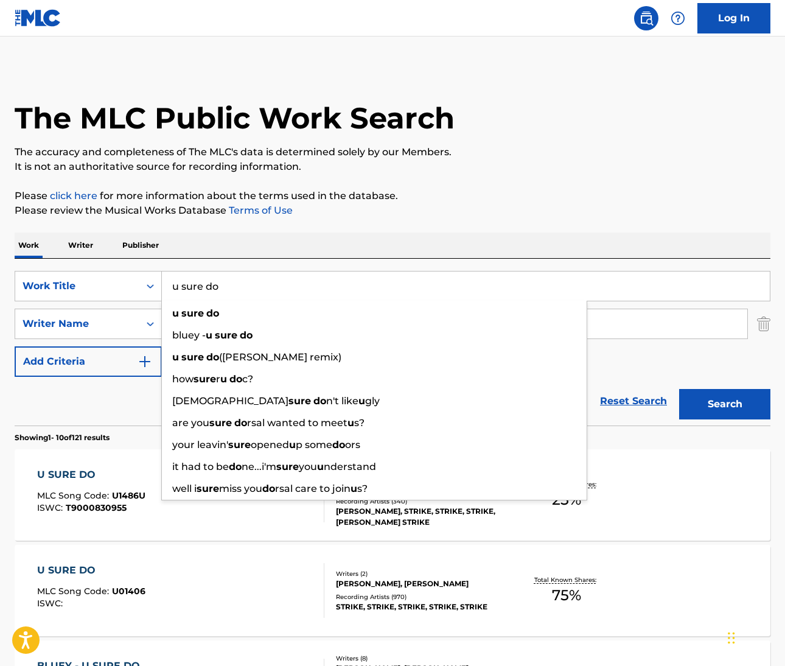
drag, startPoint x: 255, startPoint y: 282, endPoint x: 243, endPoint y: 285, distance: 12.5
click at [243, 285] on input "u sure do" at bounding box center [466, 285] width 608 height 29
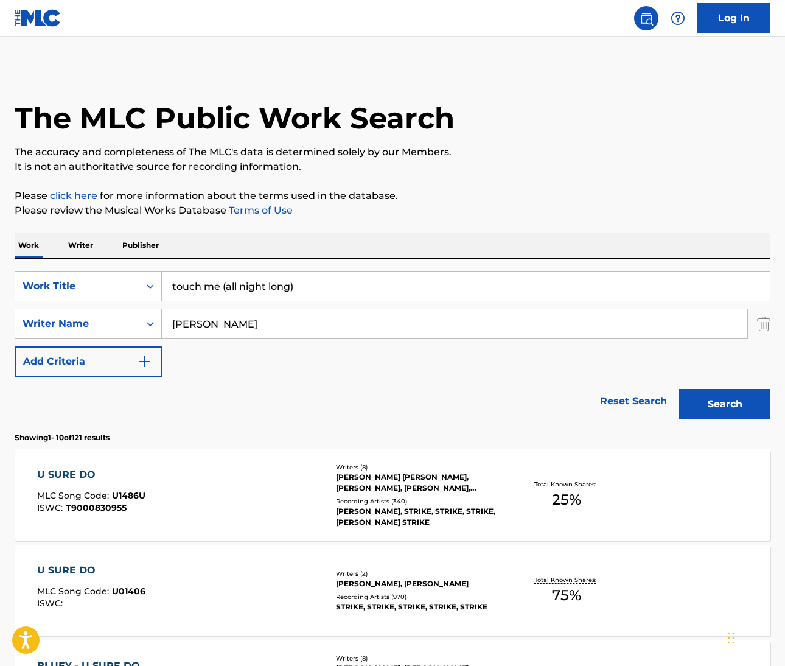
type input "touch me (all night long)"
click at [203, 326] on input "Gardner" at bounding box center [454, 323] width 585 height 29
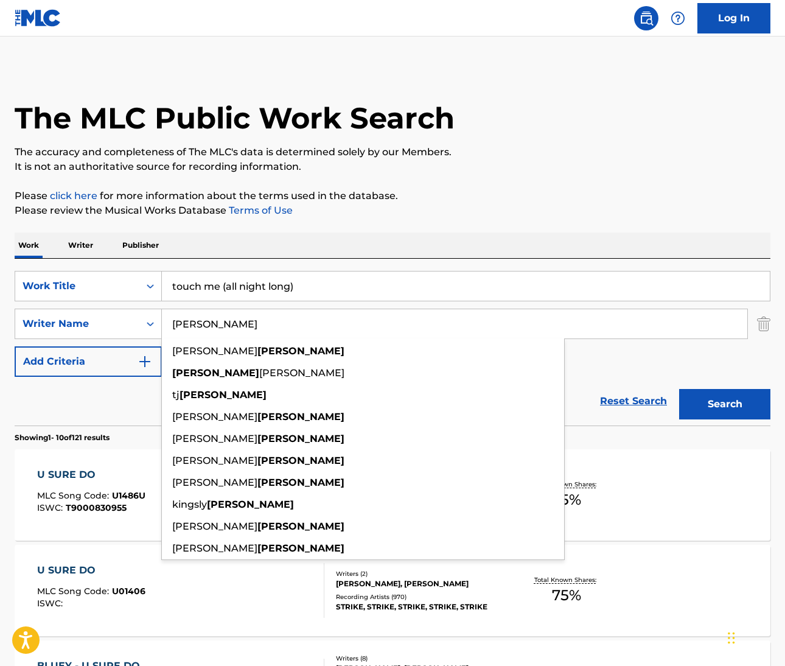
click at [202, 326] on input "Gardner" at bounding box center [454, 323] width 585 height 29
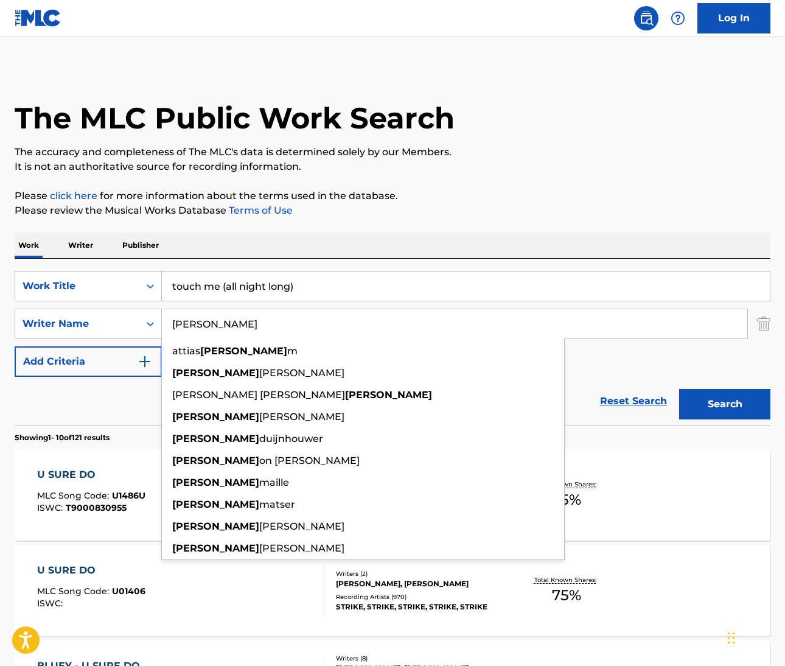
type input "dennis"
click at [725, 404] on button "Search" at bounding box center [724, 404] width 91 height 30
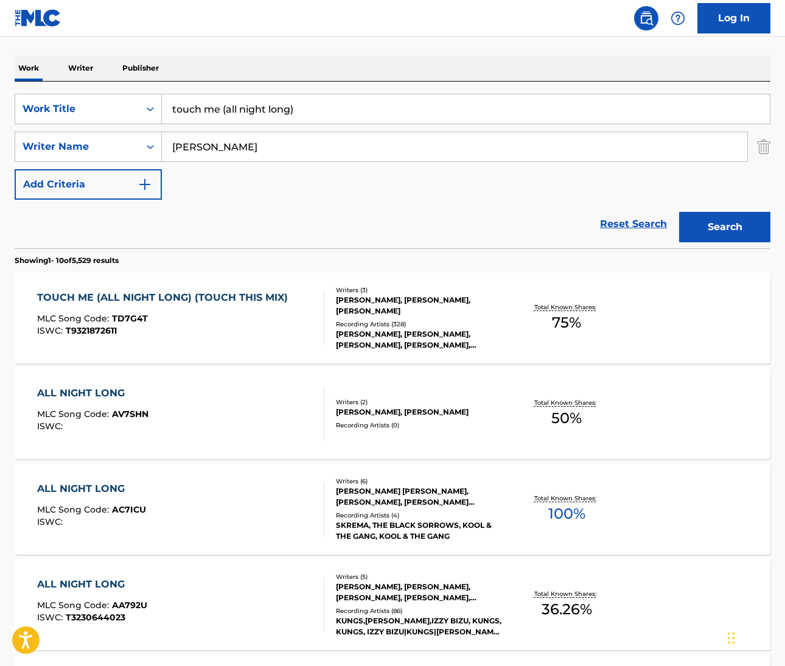
scroll to position [186, 0]
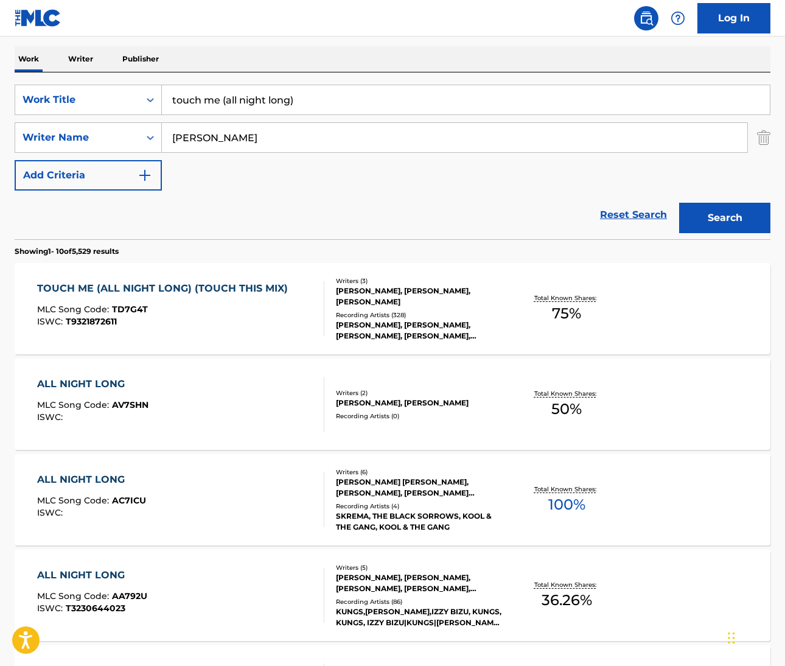
drag, startPoint x: 306, startPoint y: 102, endPoint x: 167, endPoint y: 100, distance: 138.7
click at [167, 100] on input "touch me (all night long)" at bounding box center [466, 99] width 608 height 29
click at [256, 290] on div "TOUCH ME (ALL NIGHT LONG) (TOUCH THIS MIX)" at bounding box center [165, 288] width 257 height 15
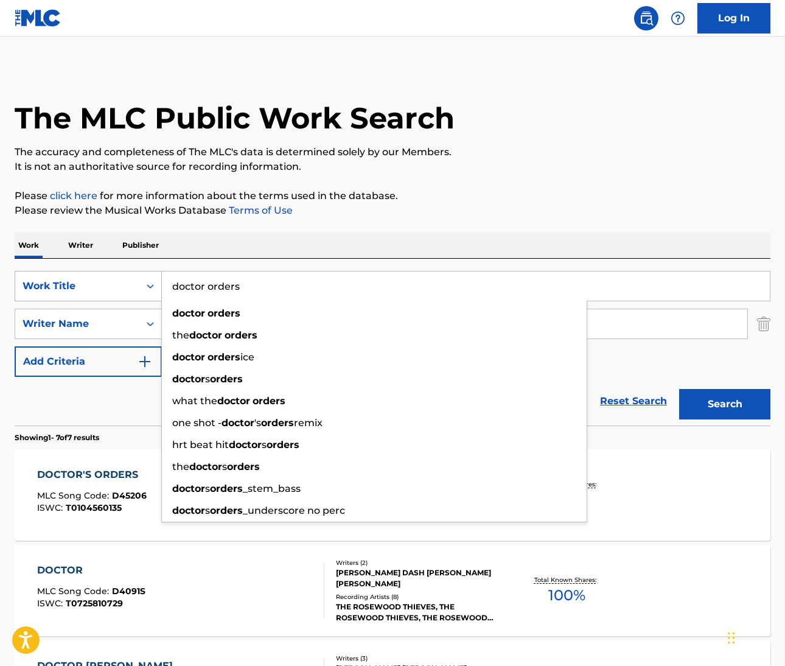
drag, startPoint x: 252, startPoint y: 285, endPoint x: 145, endPoint y: 289, distance: 106.6
click at [145, 289] on div "SearchWithCriteriadcc74a8f-f6a3-4d5b-9cd9-d71a68374944 Work Title doctor orders…" at bounding box center [393, 286] width 756 height 30
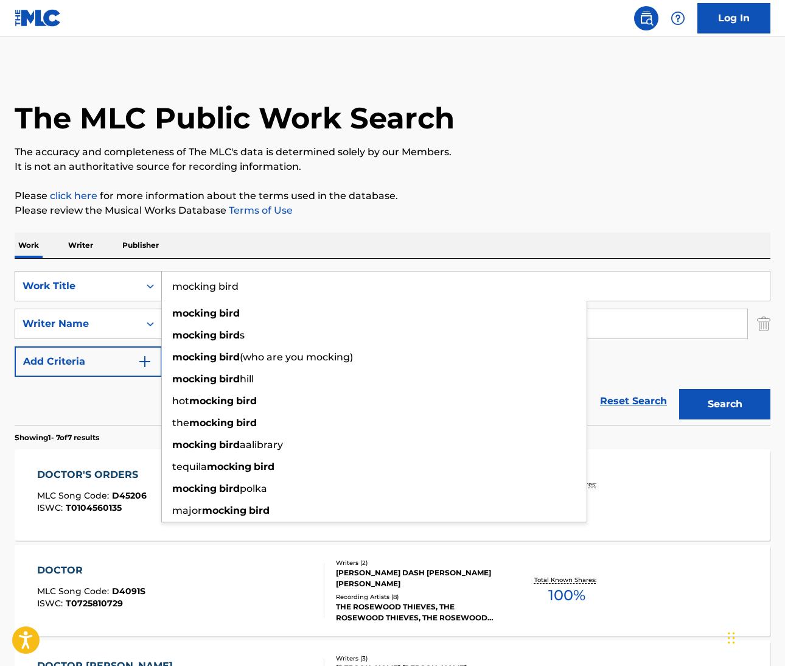
type input "mocking bird"
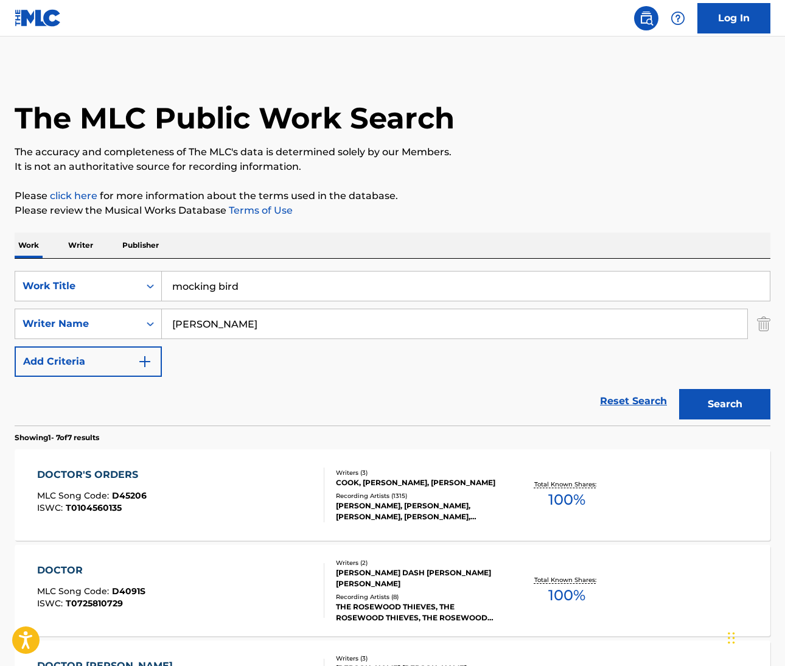
click at [205, 329] on input "Stephens" at bounding box center [454, 323] width 585 height 29
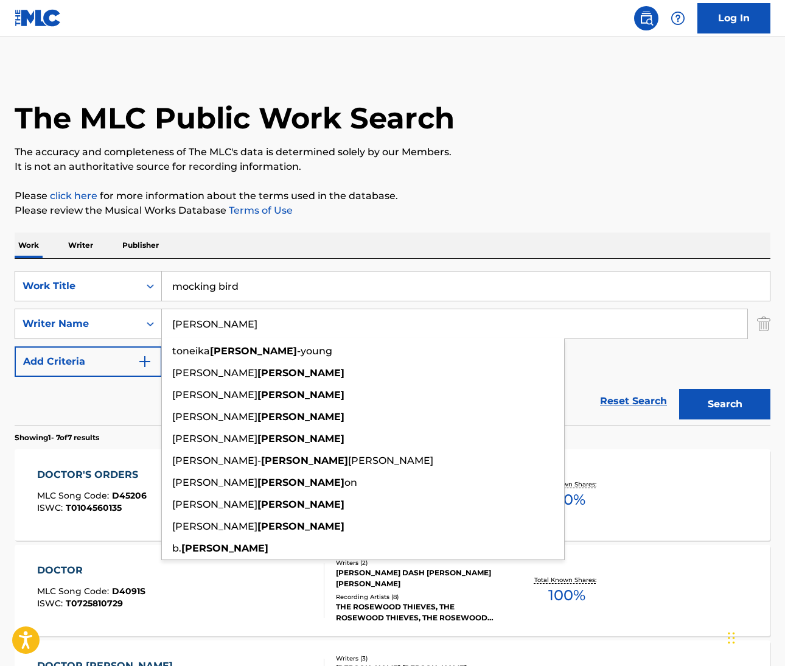
click at [205, 329] on input "Stephens" at bounding box center [454, 323] width 585 height 29
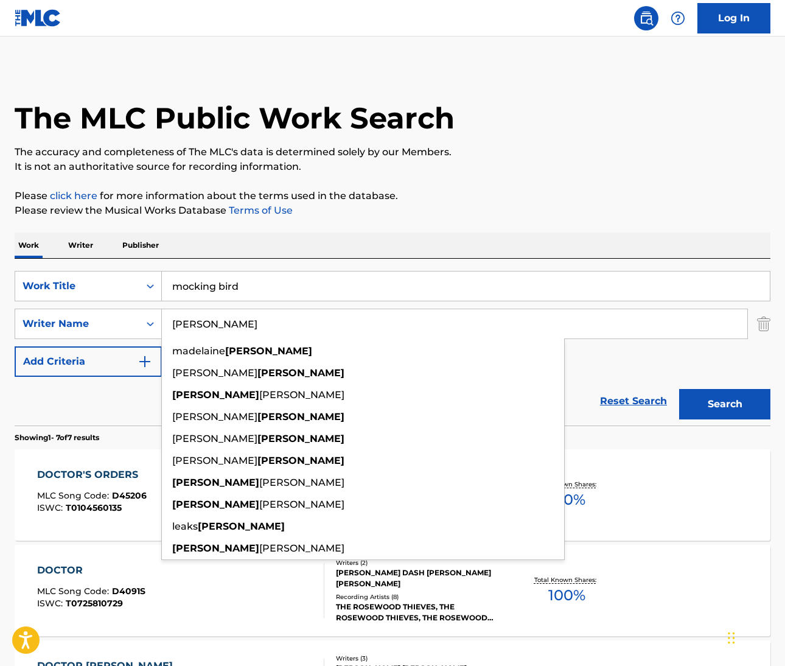
type input "taylor"
click at [725, 404] on button "Search" at bounding box center [724, 404] width 91 height 30
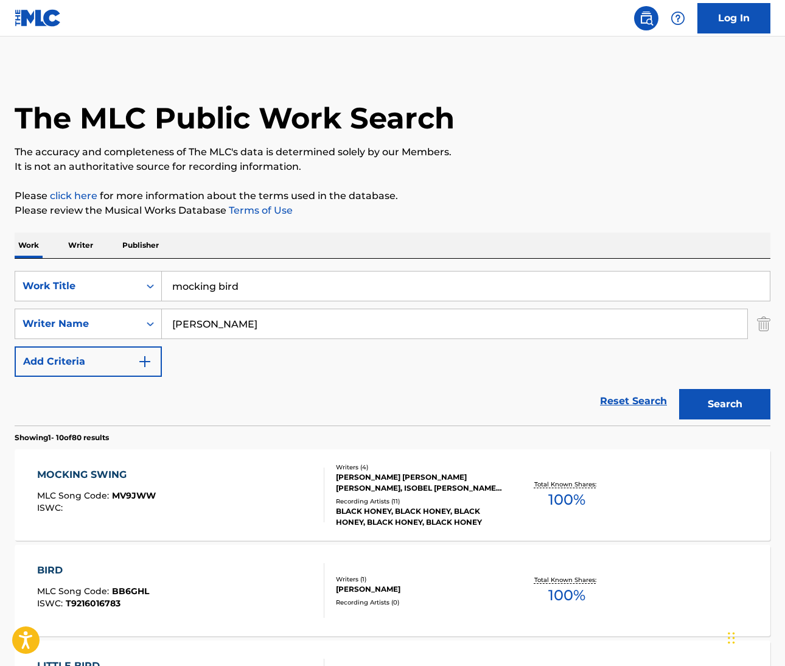
click at [219, 288] on input "mocking bird" at bounding box center [466, 285] width 608 height 29
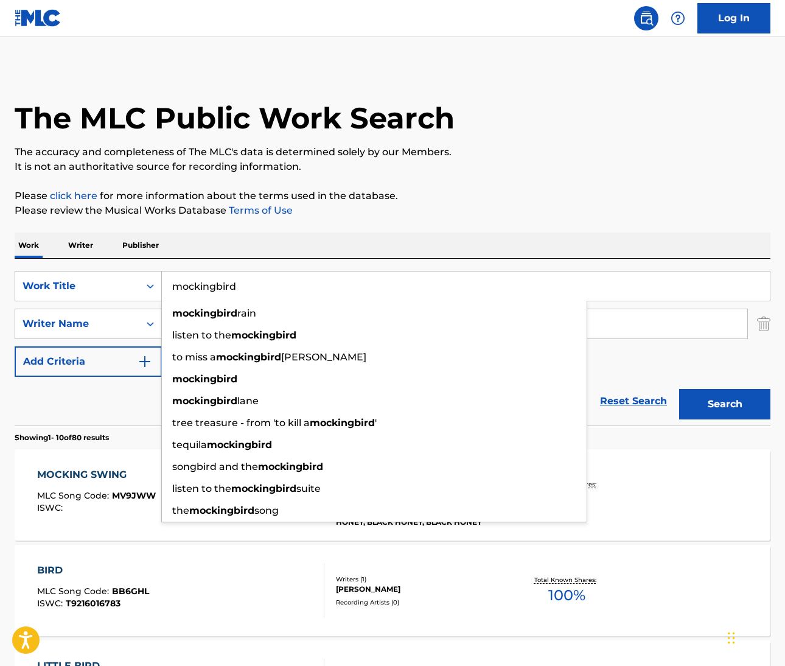
click at [550, 193] on p "Please click here for more information about the terms used in the database." at bounding box center [393, 196] width 756 height 15
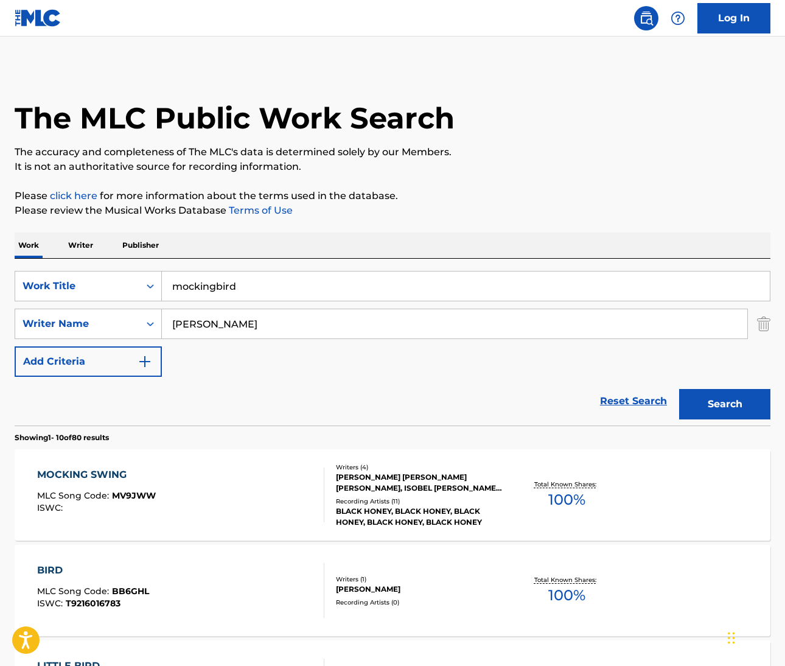
click at [730, 412] on button "Search" at bounding box center [724, 404] width 91 height 30
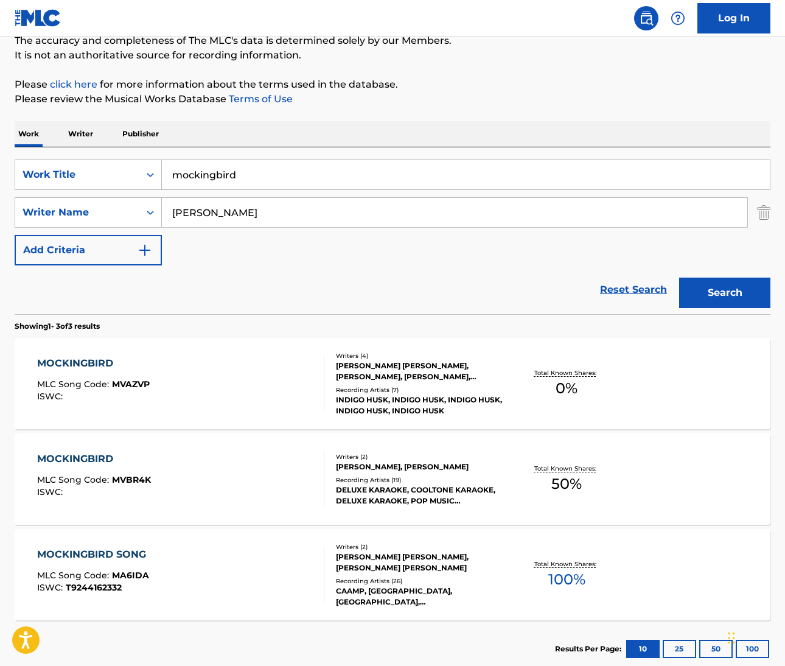
scroll to position [74, 0]
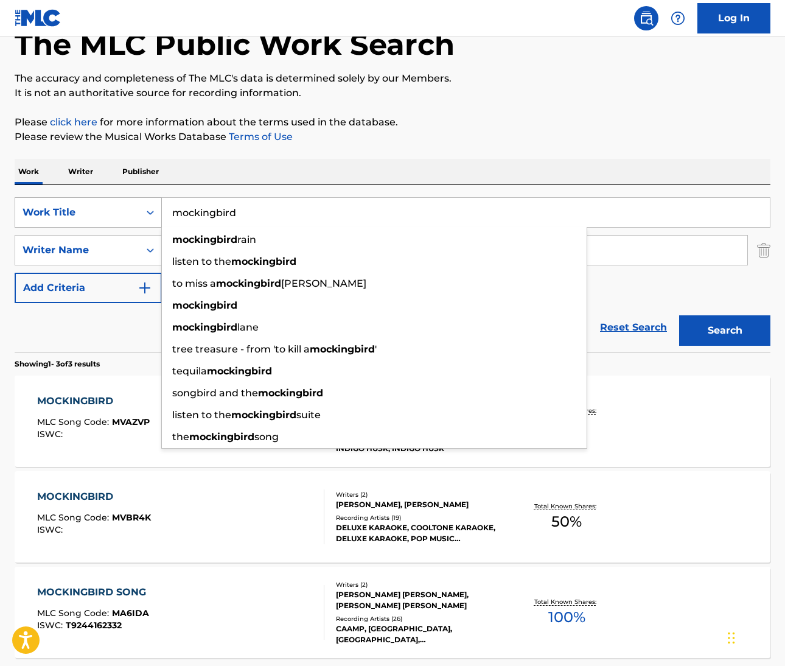
drag, startPoint x: 256, startPoint y: 208, endPoint x: 133, endPoint y: 208, distance: 122.9
click at [133, 208] on div "SearchWithCriteriadcc74a8f-f6a3-4d5b-9cd9-d71a68374944 Work Title mockingbird m…" at bounding box center [393, 212] width 756 height 30
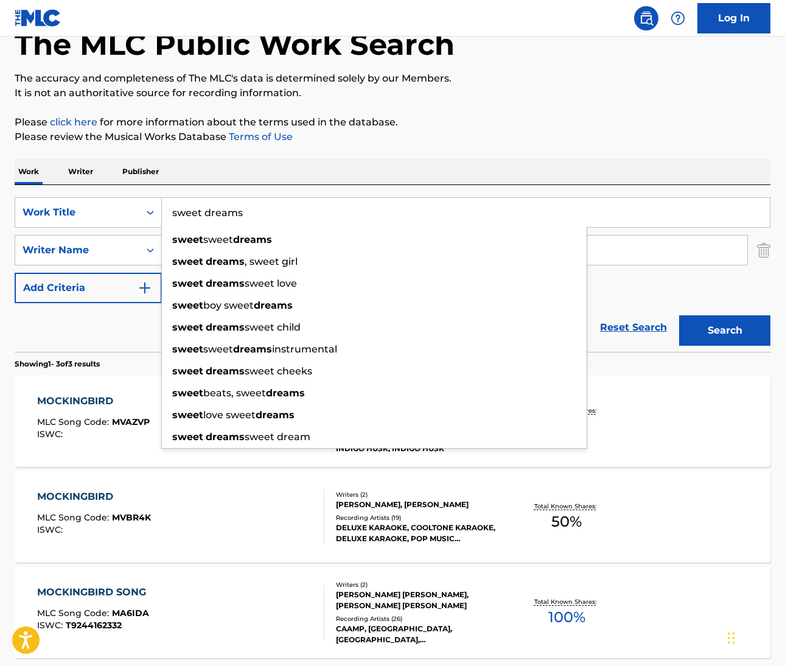
scroll to position [47, 0]
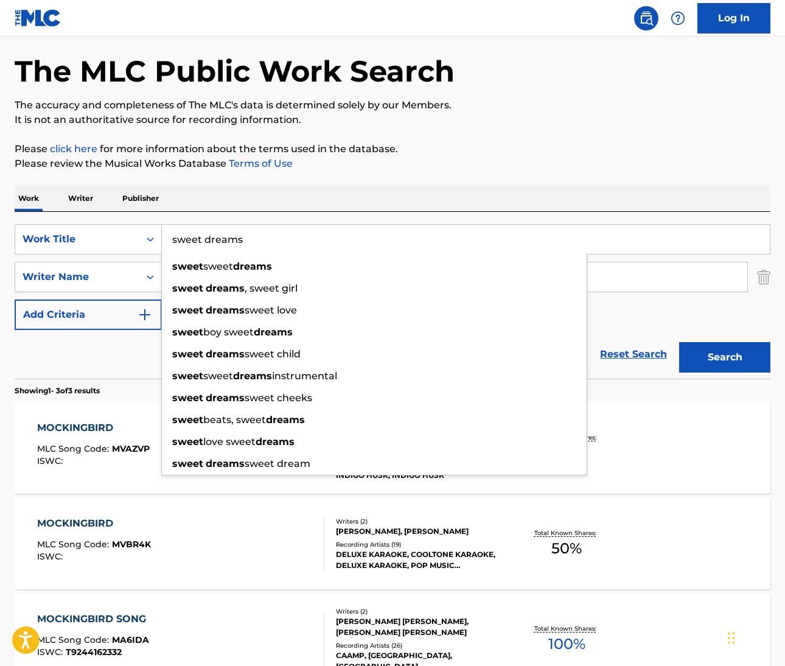
type input "sweet dreams"
click at [464, 184] on div "The MLC Public Work Search The accuracy and completeness of The MLC's data is d…" at bounding box center [392, 381] width 785 height 722
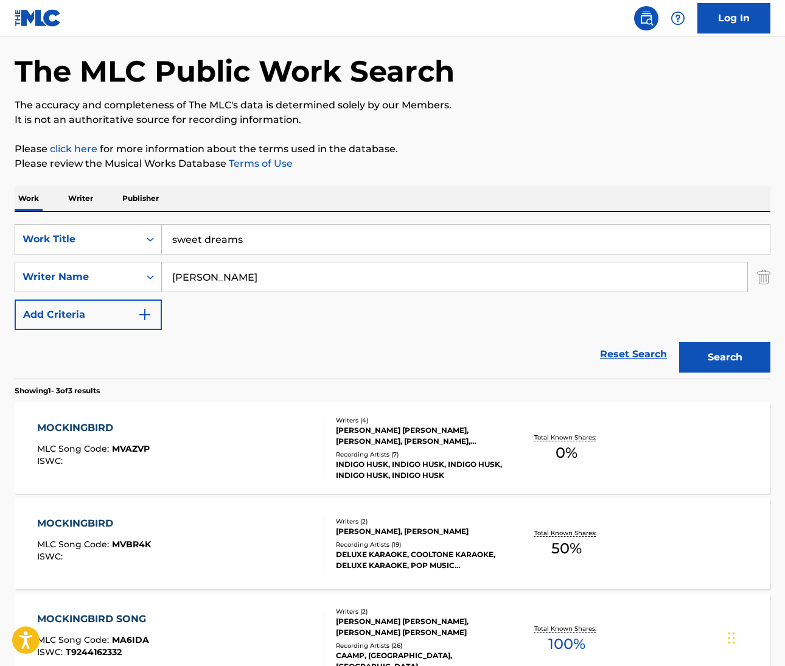
click at [191, 272] on input "taylor" at bounding box center [454, 276] width 585 height 29
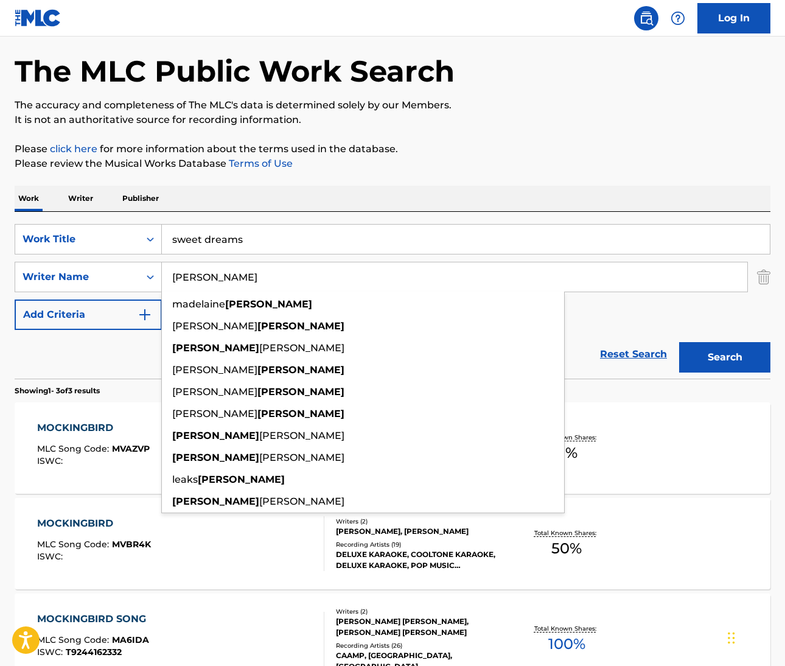
click at [191, 272] on input "taylor" at bounding box center [454, 276] width 585 height 29
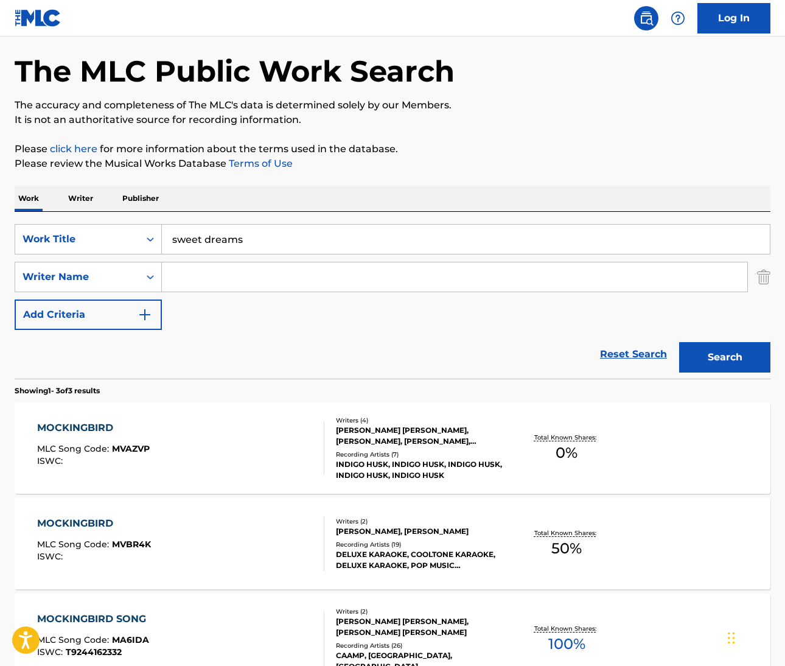
click at [272, 342] on div "Reset Search Search" at bounding box center [393, 354] width 756 height 49
click at [206, 284] on input "Search Form" at bounding box center [454, 276] width 585 height 29
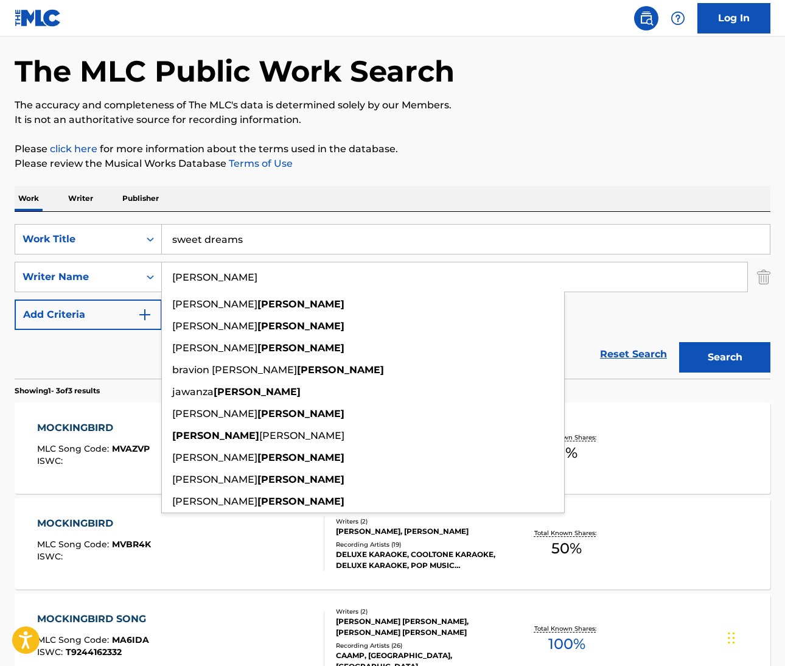
type input "haynes"
click at [725, 357] on button "Search" at bounding box center [724, 357] width 91 height 30
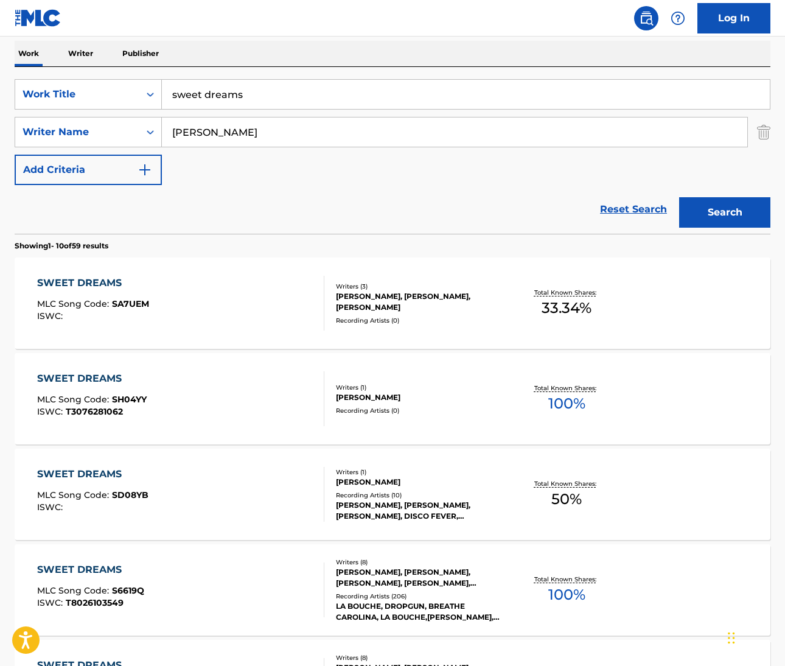
scroll to position [194, 0]
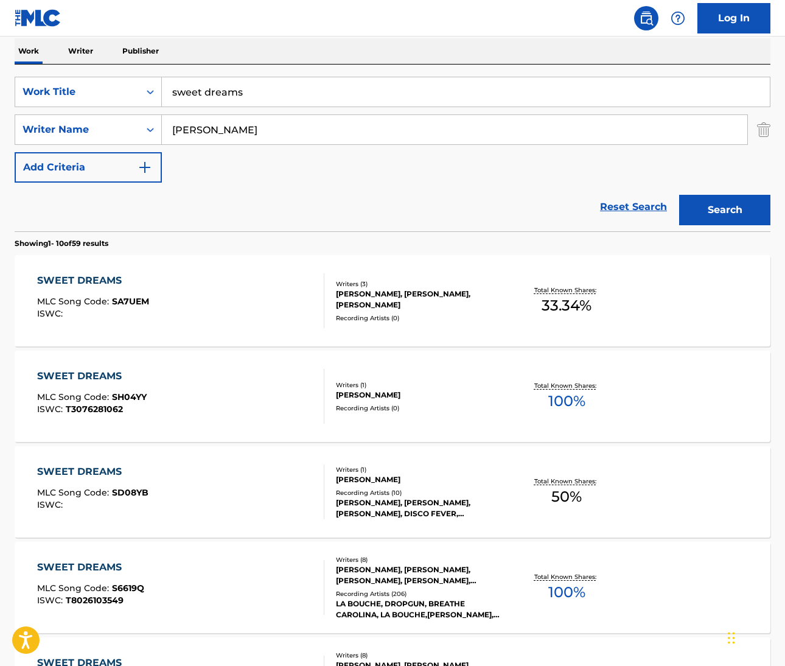
click at [87, 567] on div "SWEET DREAMS" at bounding box center [90, 567] width 107 height 15
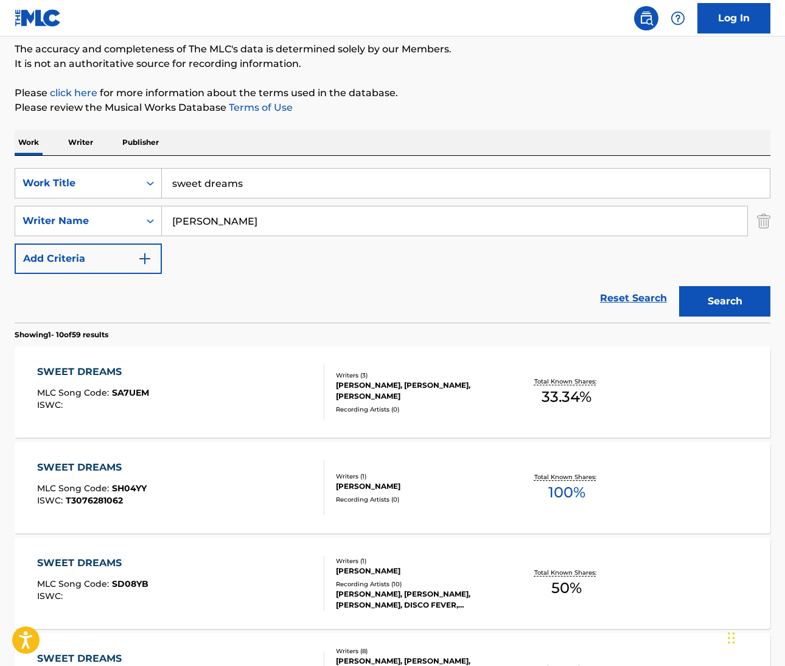
scroll to position [5, 0]
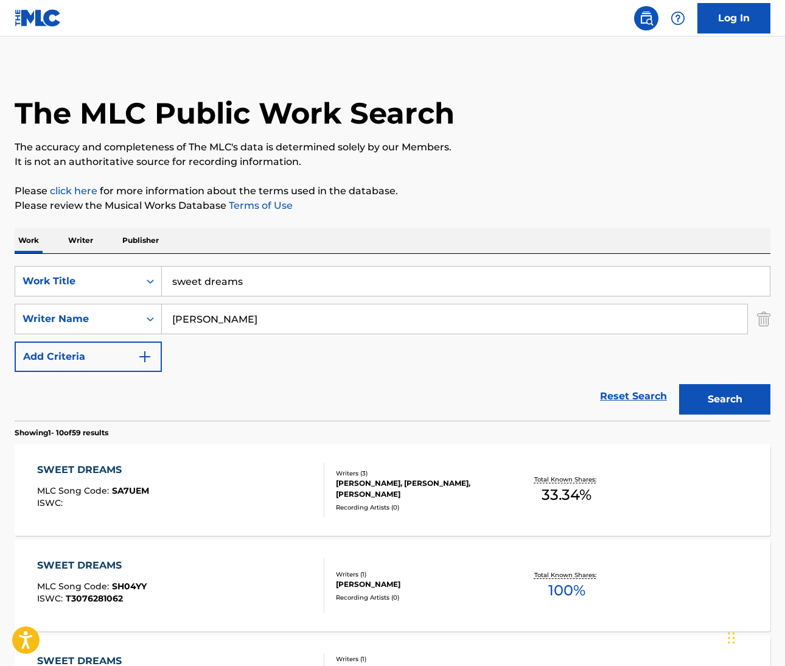
click at [187, 321] on input "haynes" at bounding box center [454, 318] width 585 height 29
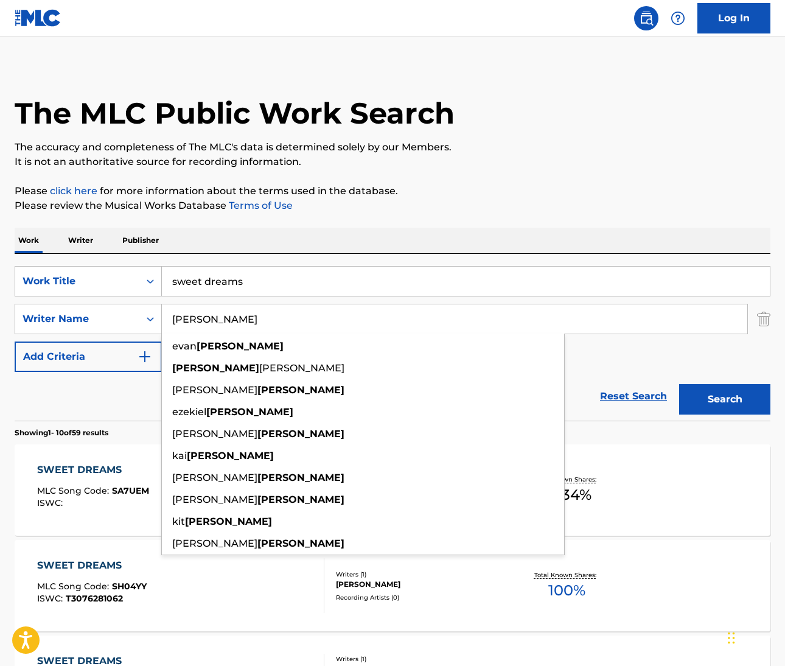
click at [187, 321] on input "haynes" at bounding box center [454, 318] width 585 height 29
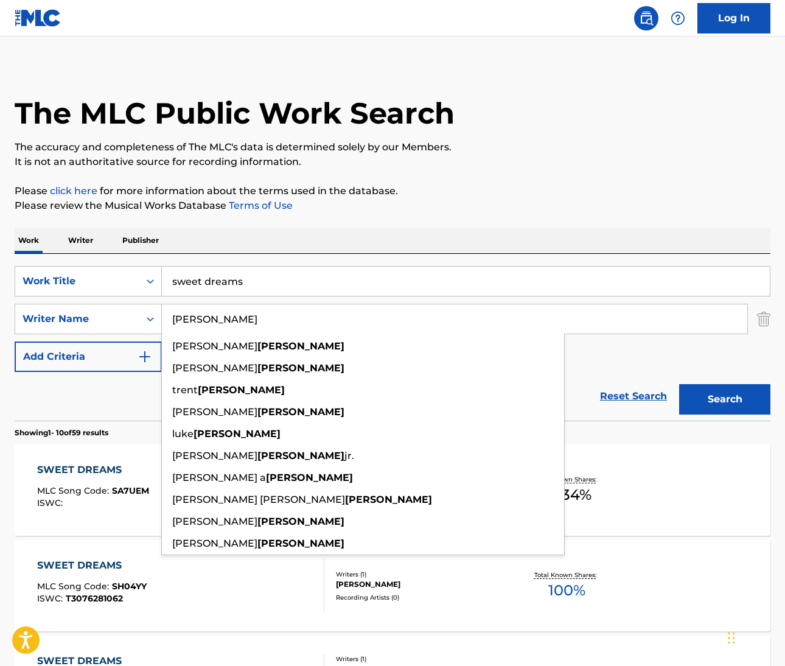
type input "thornton"
click at [725, 399] on button "Search" at bounding box center [724, 399] width 91 height 30
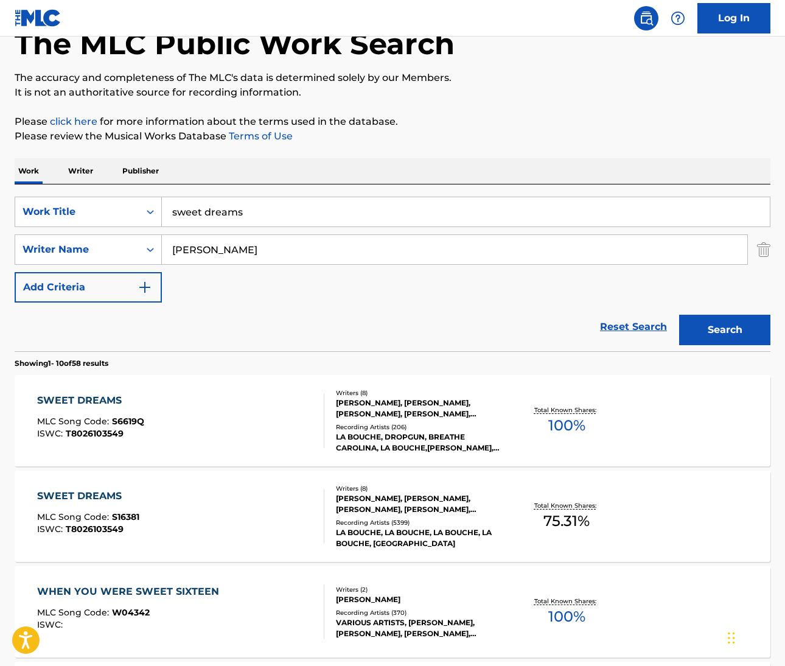
scroll to position [77, 0]
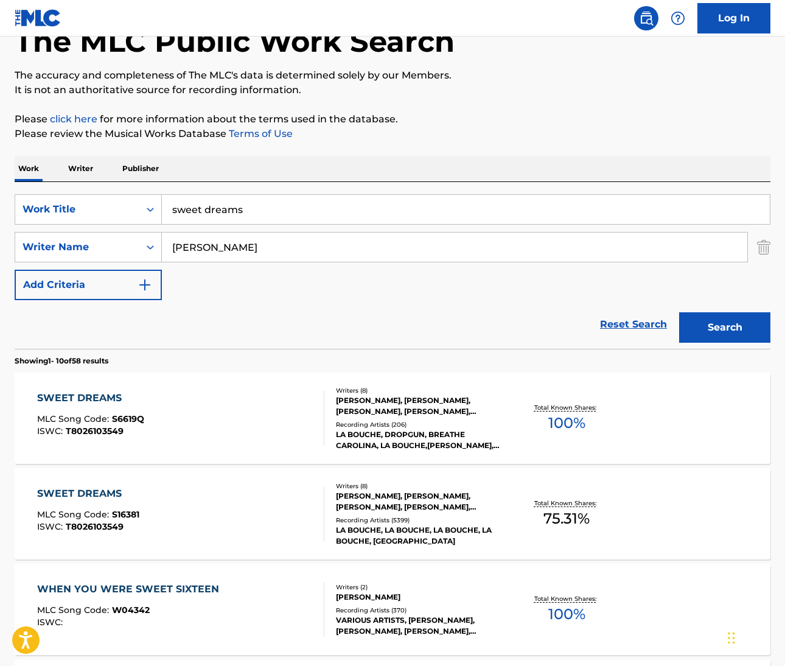
click at [219, 418] on div "SWEET DREAMS MLC Song Code : S6619Q ISWC : T8026103549" at bounding box center [180, 418] width 287 height 55
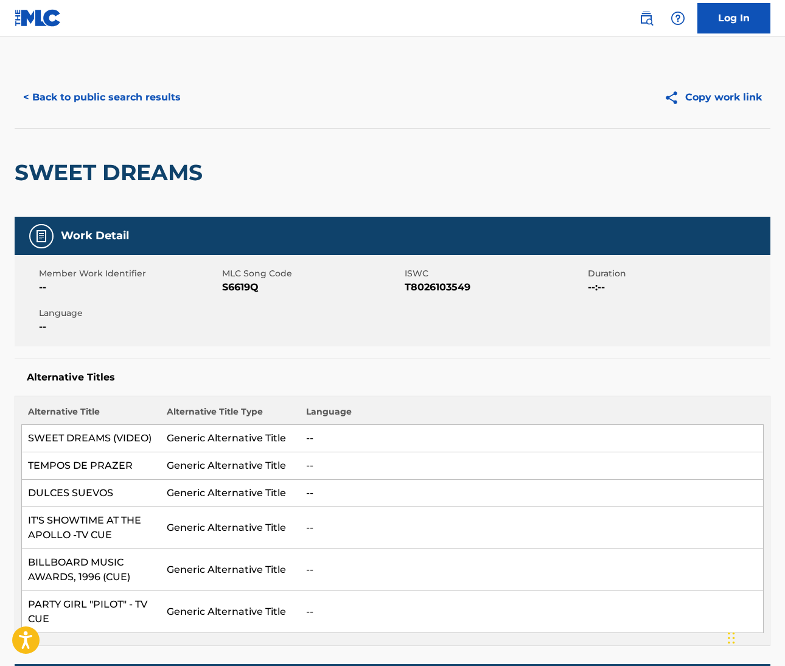
scroll to position [77, 0]
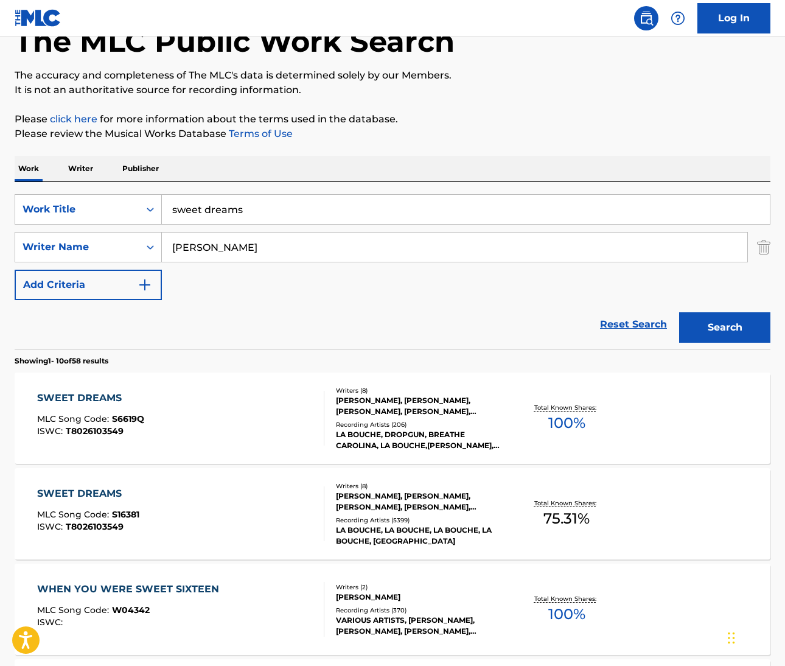
click at [319, 302] on div "Reset Search Search" at bounding box center [393, 324] width 756 height 49
click at [89, 490] on div "SWEET DREAMS" at bounding box center [88, 493] width 102 height 15
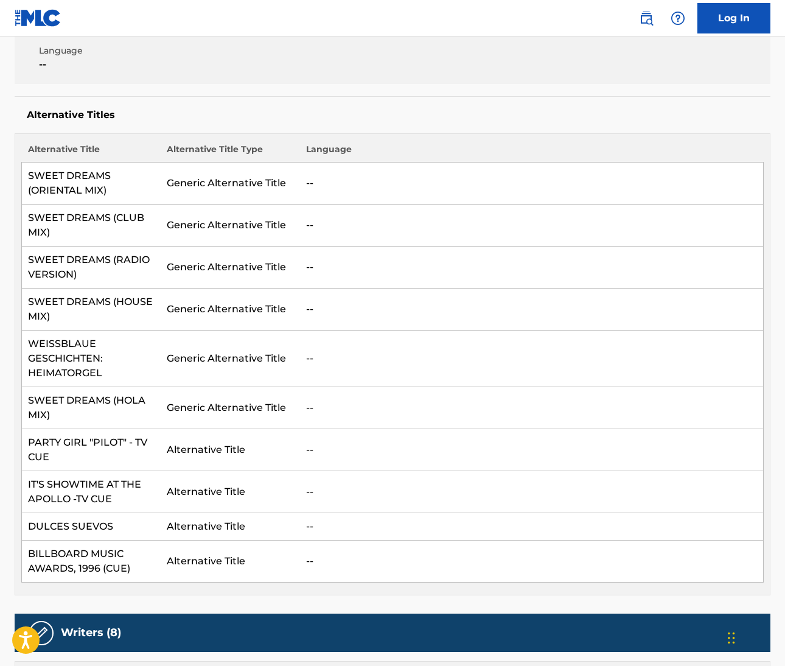
scroll to position [181, 0]
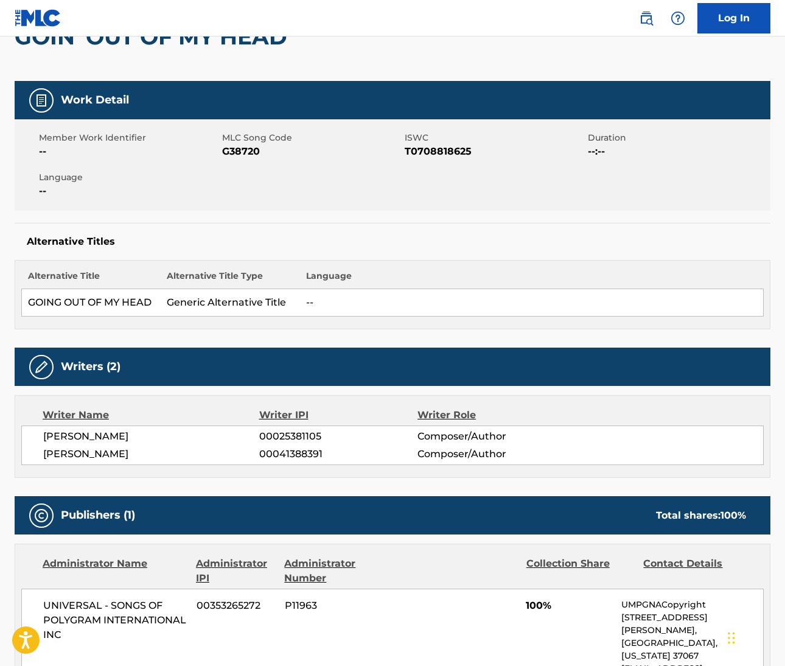
click at [646, 16] on img at bounding box center [646, 18] width 15 height 15
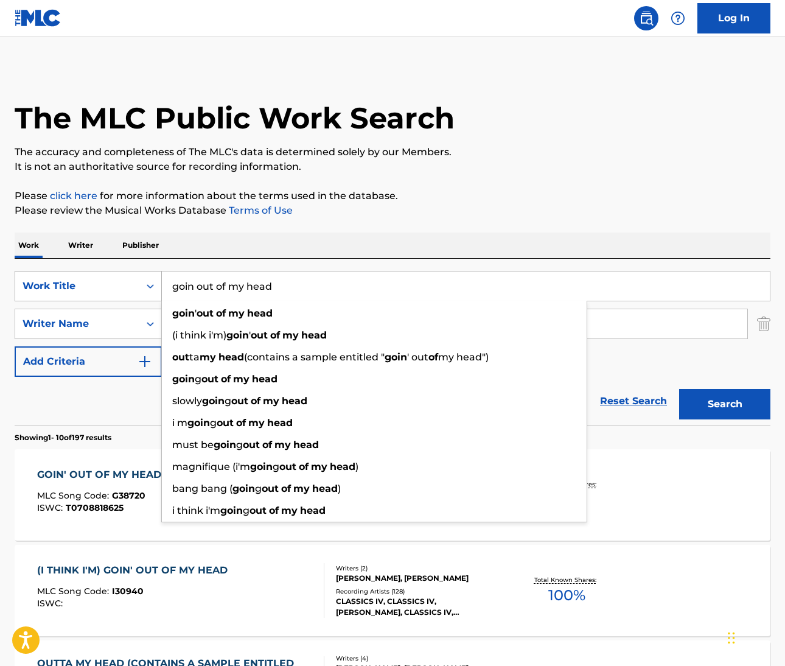
drag, startPoint x: 282, startPoint y: 285, endPoint x: 147, endPoint y: 291, distance: 135.9
click at [147, 291] on div "SearchWithCriteria77d86c53-fae2-4ff6-bb80-8d530066a7d1 Work Title goin out of m…" at bounding box center [393, 286] width 756 height 30
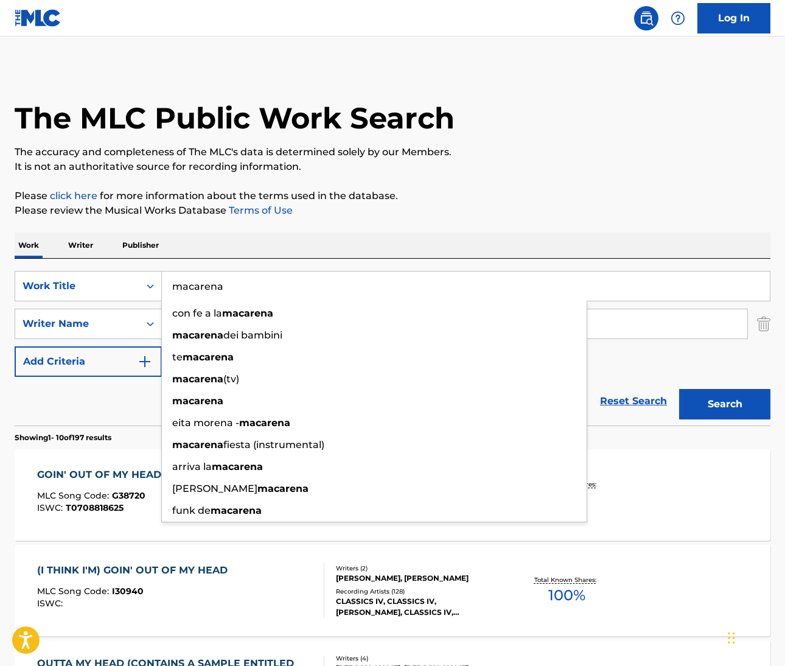
type input "macarena"
click at [506, 190] on p "Please click here for more information about the terms used in the database." at bounding box center [393, 196] width 756 height 15
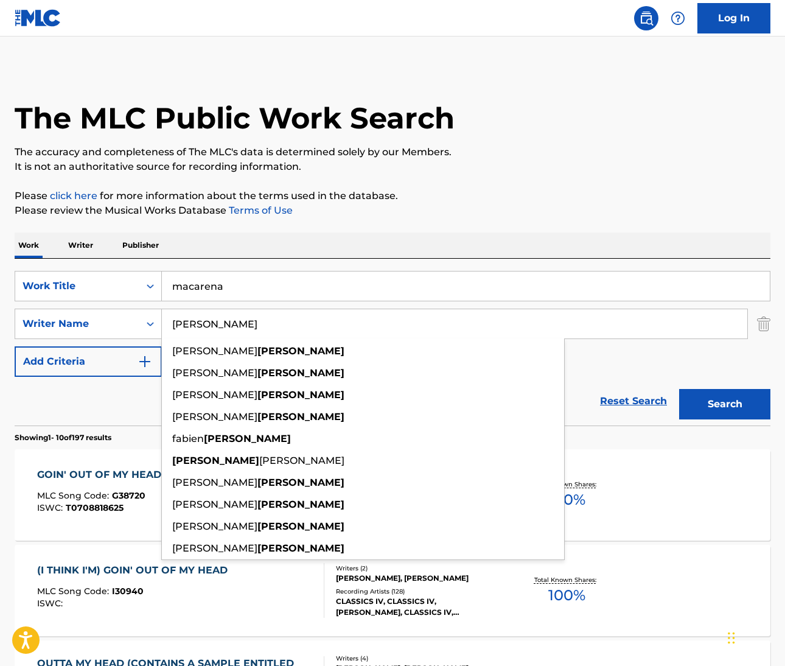
drag, startPoint x: 235, startPoint y: 326, endPoint x: 181, endPoint y: 326, distance: 53.5
click at [181, 326] on input "Randazzo" at bounding box center [454, 323] width 585 height 29
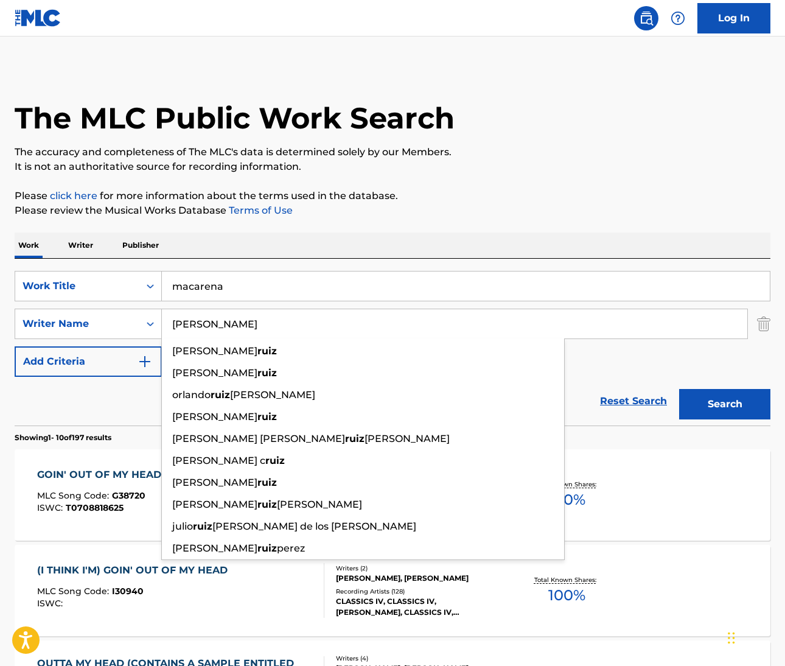
type input "Ruiz"
click at [725, 404] on button "Search" at bounding box center [724, 404] width 91 height 30
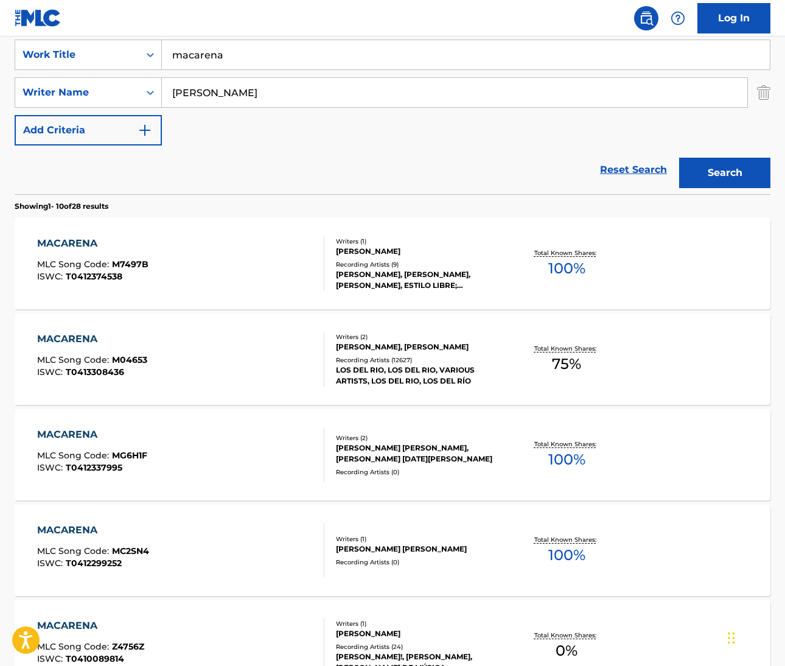
scroll to position [229, 0]
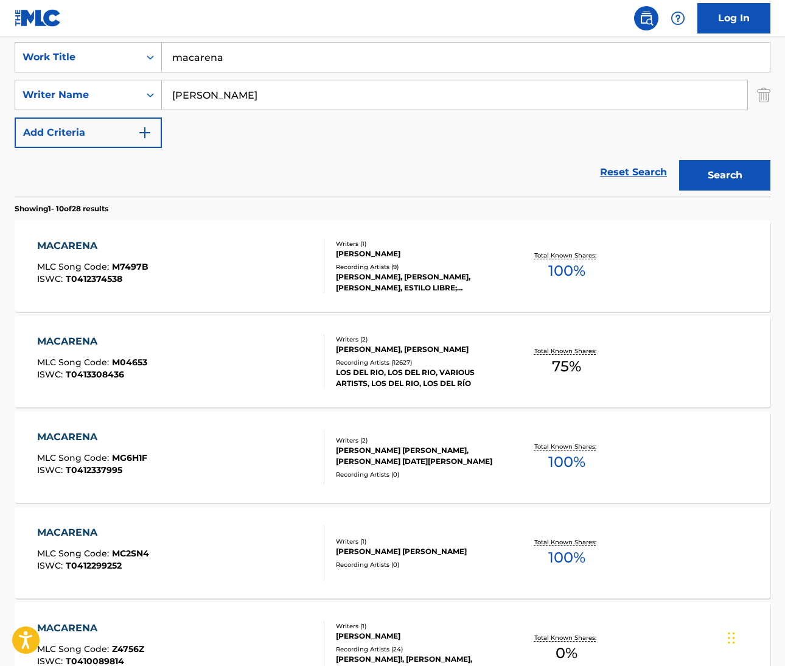
click at [81, 340] on div "MACARENA" at bounding box center [92, 341] width 110 height 15
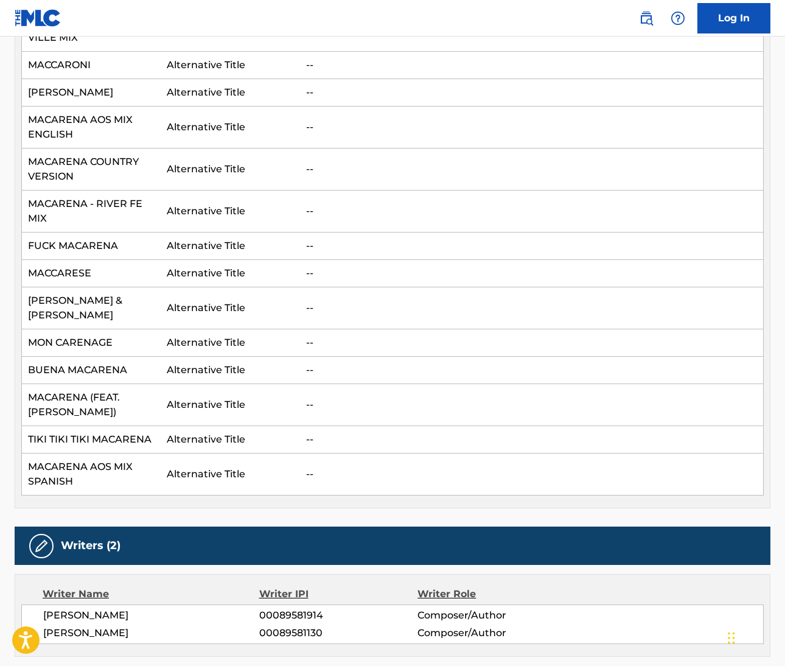
scroll to position [1154, 0]
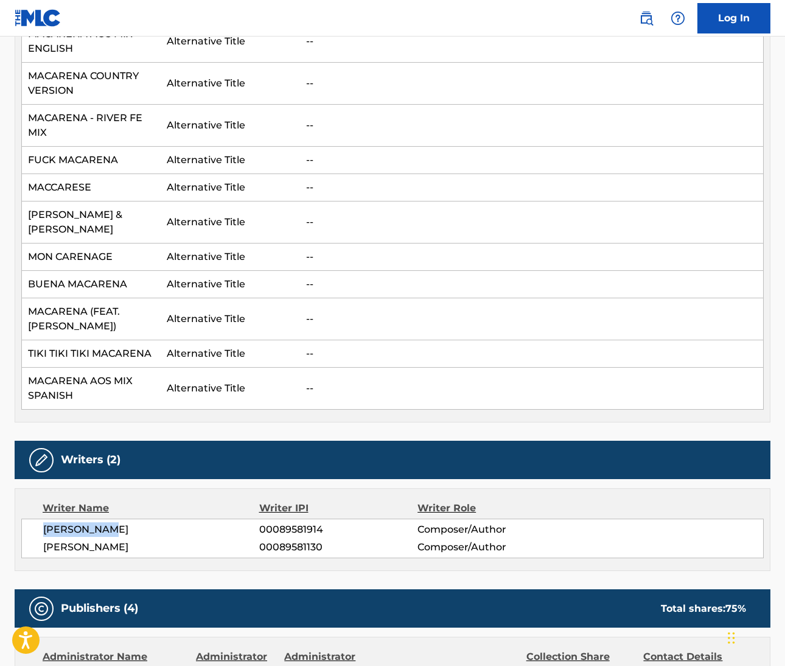
drag, startPoint x: 42, startPoint y: 456, endPoint x: 109, endPoint y: 453, distance: 67.0
click at [109, 518] on div "RAFAEL RUIZ PERDIGONES 00089581914 Composer/Author ANTONIO ROMERO MONGE 0008958…" at bounding box center [392, 538] width 742 height 40
copy span "RAFAEL RUIZ"
click at [157, 522] on span "RAFAEL RUIZ PERDIGONES" at bounding box center [151, 529] width 216 height 15
drag, startPoint x: 781, startPoint y: 291, endPoint x: 156, endPoint y: 457, distance: 646.0
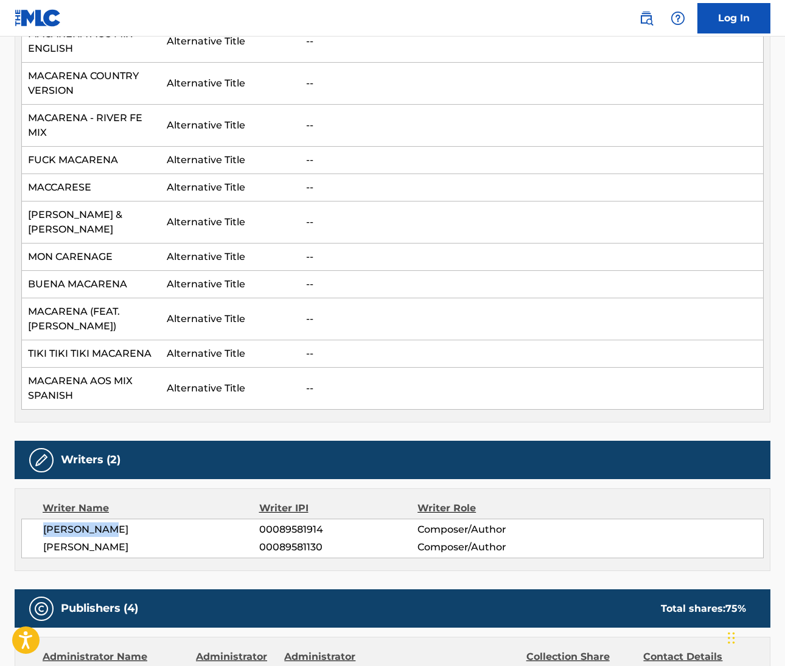
click at [156, 522] on span "RAFAEL RUIZ PERDIGONES" at bounding box center [151, 529] width 216 height 15
copy span "PERDIGONES"
drag, startPoint x: 42, startPoint y: 474, endPoint x: 140, endPoint y: 474, distance: 98.0
click at [140, 518] on div "RAFAEL RUIZ PERDIGONES 00089581914 Composer/Author ANTONIO ROMERO MONGE 0008958…" at bounding box center [392, 538] width 742 height 40
copy span "ANTONIO ROMERO"
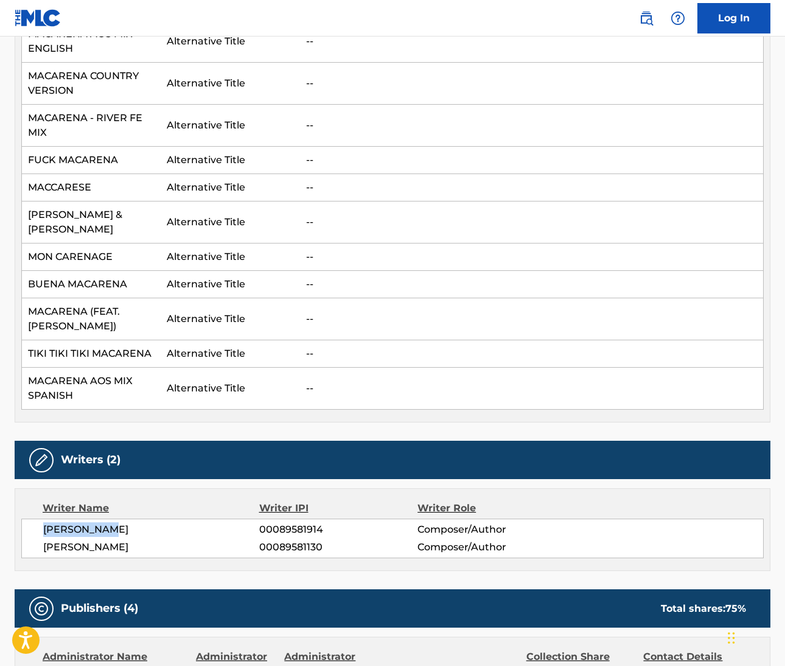
click at [161, 540] on span "ANTONIO ROMERO MONGE" at bounding box center [151, 547] width 216 height 15
copy span "MONGE"
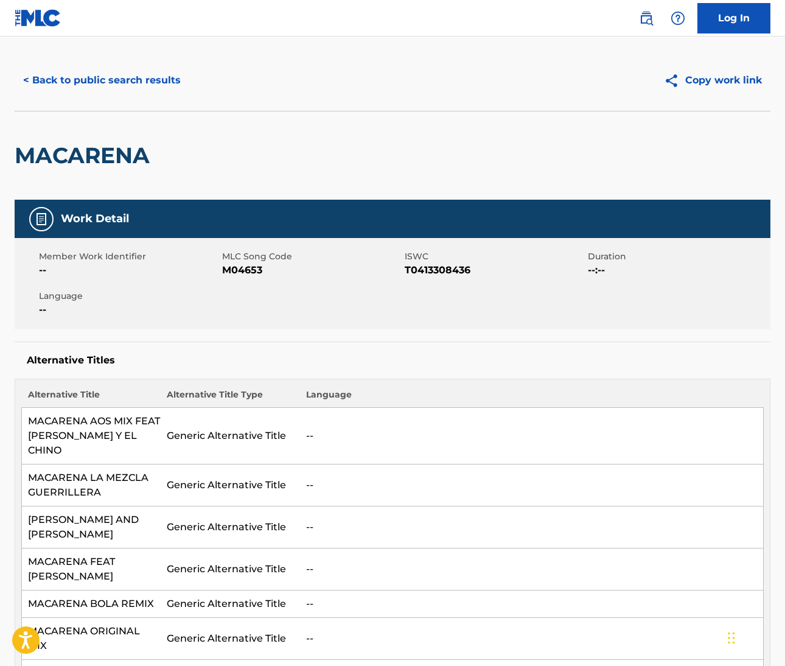
scroll to position [0, 0]
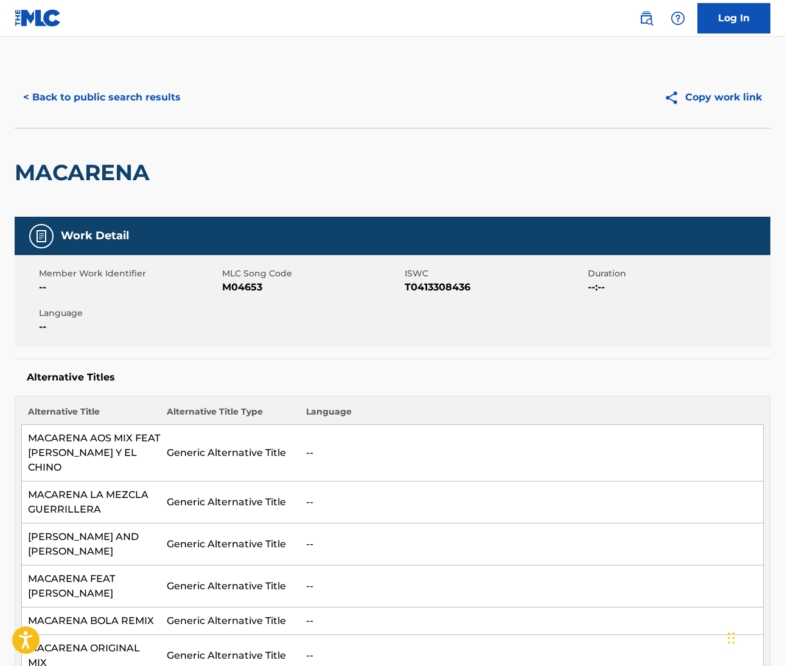
click at [646, 22] on img at bounding box center [646, 18] width 15 height 15
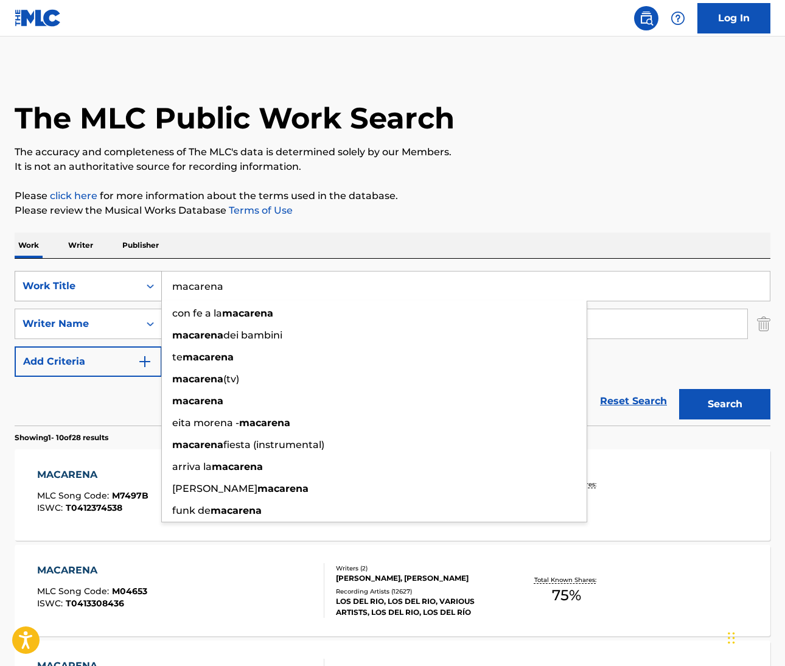
drag, startPoint x: 227, startPoint y: 291, endPoint x: 140, endPoint y: 285, distance: 87.2
click at [141, 285] on div "SearchWithCriteria77d86c53-fae2-4ff6-bb80-8d530066a7d1 Work Title macarena con …" at bounding box center [393, 286] width 756 height 30
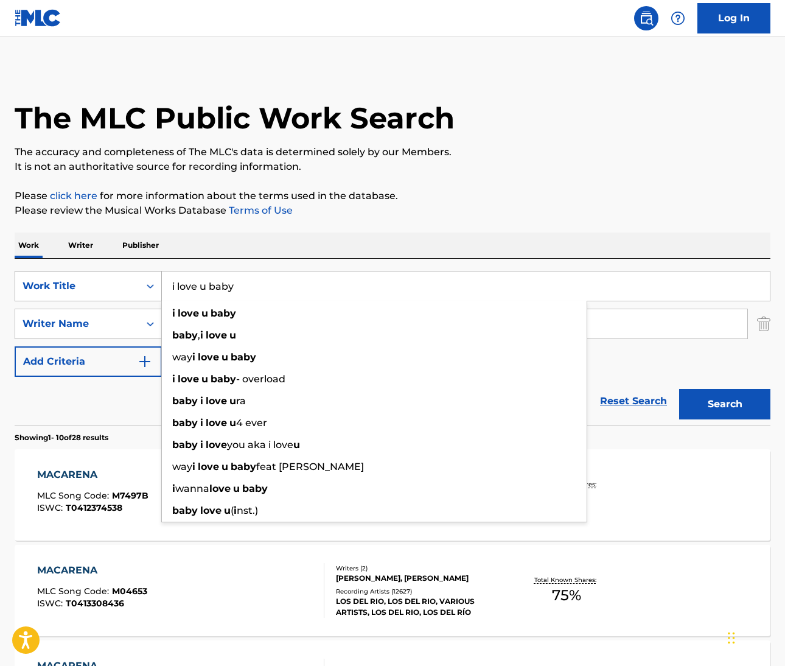
type input "i love u baby"
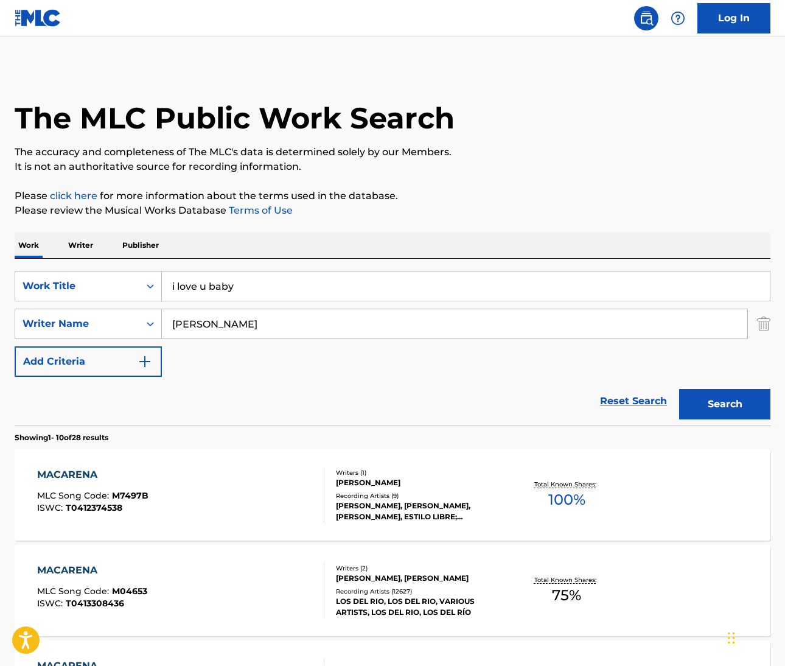
click at [189, 323] on input "Ruiz" at bounding box center [454, 323] width 585 height 29
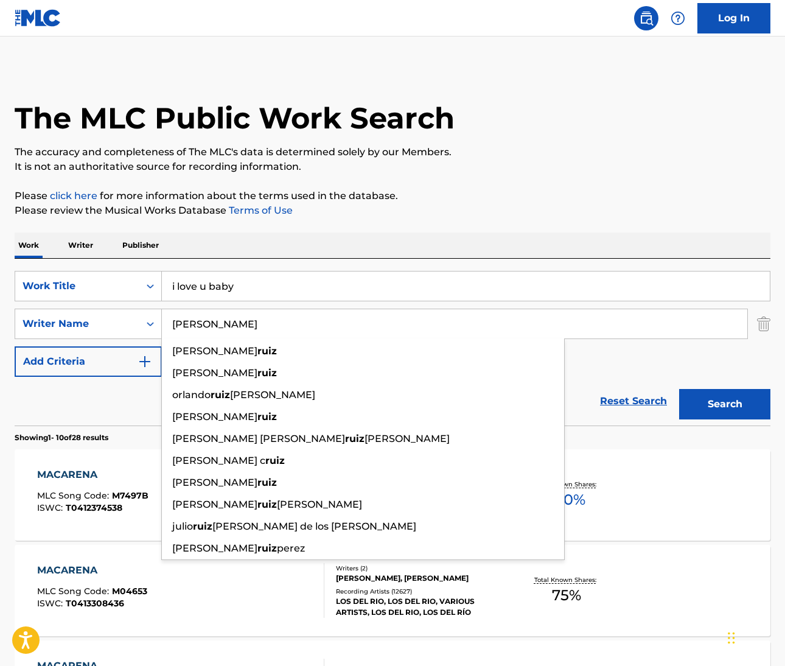
click at [189, 323] on input "Ruiz" at bounding box center [454, 323] width 585 height 29
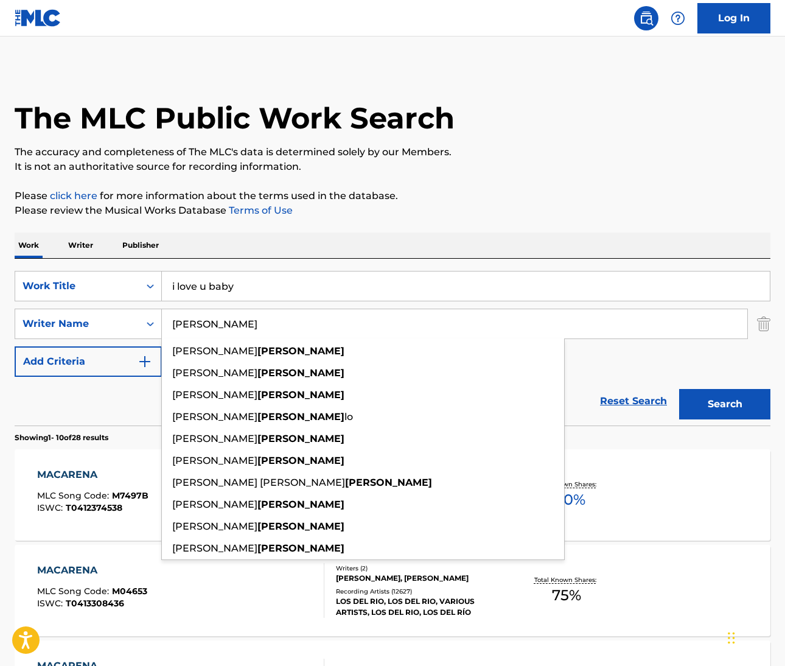
type input "nuzzo"
click at [725, 404] on button "Search" at bounding box center [724, 404] width 91 height 30
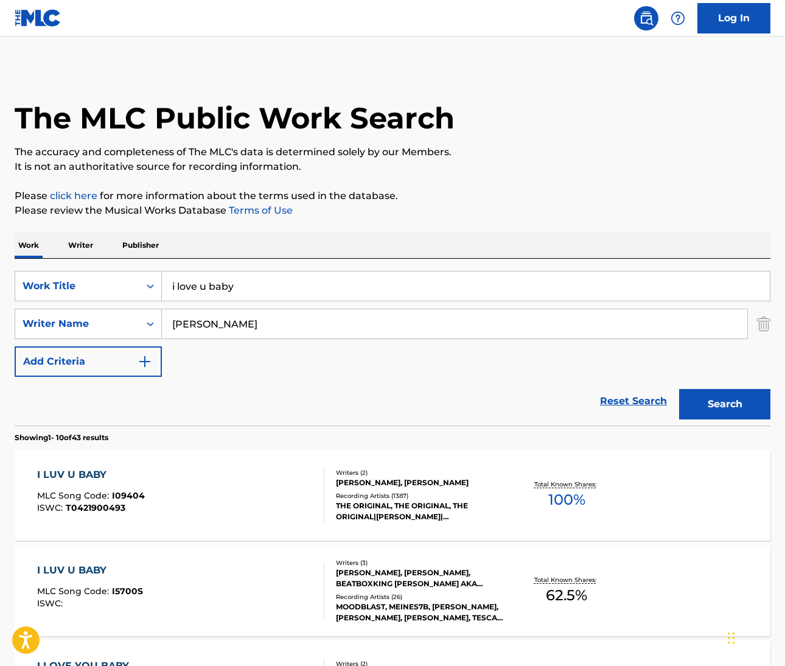
click at [78, 476] on div "I LUV U BABY" at bounding box center [91, 474] width 108 height 15
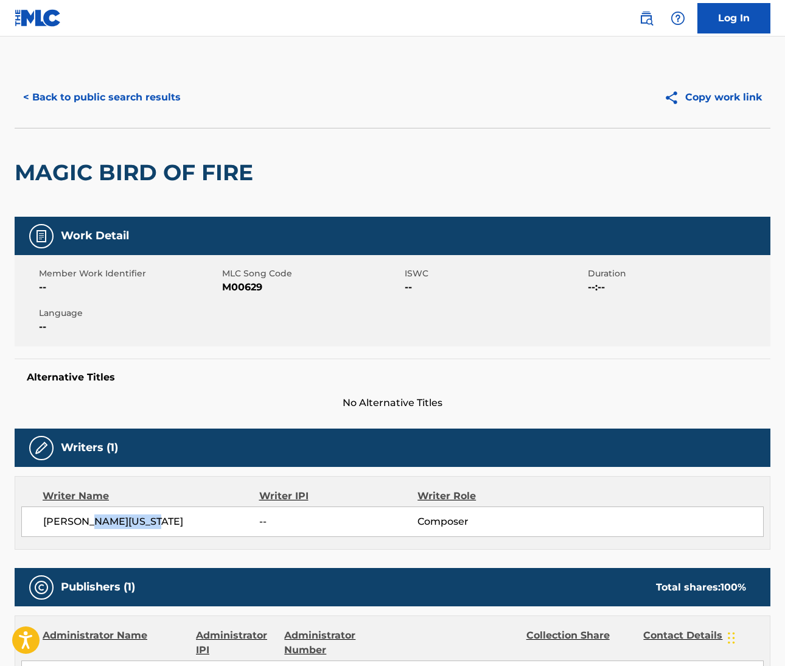
click at [648, 19] on img at bounding box center [646, 18] width 15 height 15
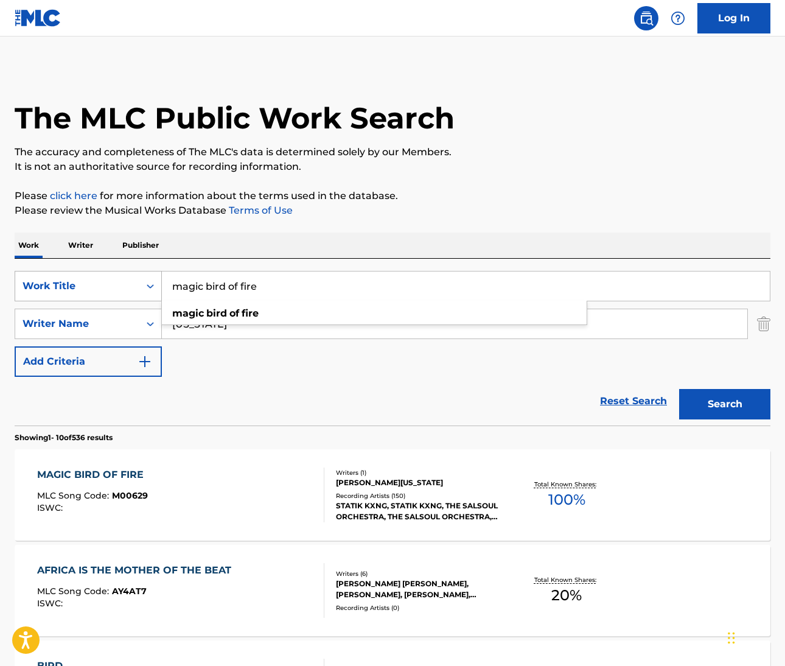
drag, startPoint x: 267, startPoint y: 286, endPoint x: 134, endPoint y: 285, distance: 132.7
click at [134, 285] on div "SearchWithCriteriafc82d7d0-9b27-47f3-b8f7-7e4d87e3a681 Work Title magic bird of…" at bounding box center [393, 286] width 756 height 30
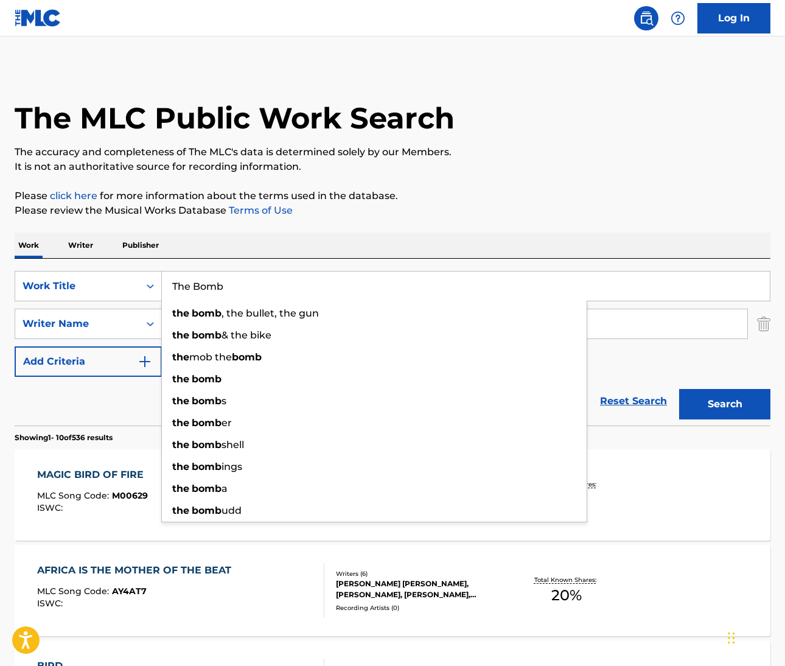
type input "The Bomb"
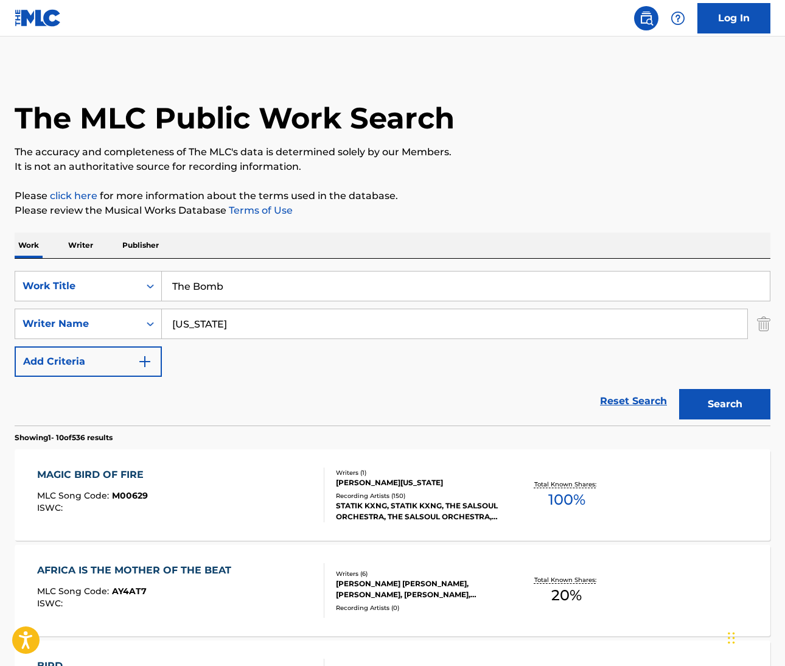
click at [442, 242] on div "Work Writer Publisher" at bounding box center [393, 245] width 756 height 26
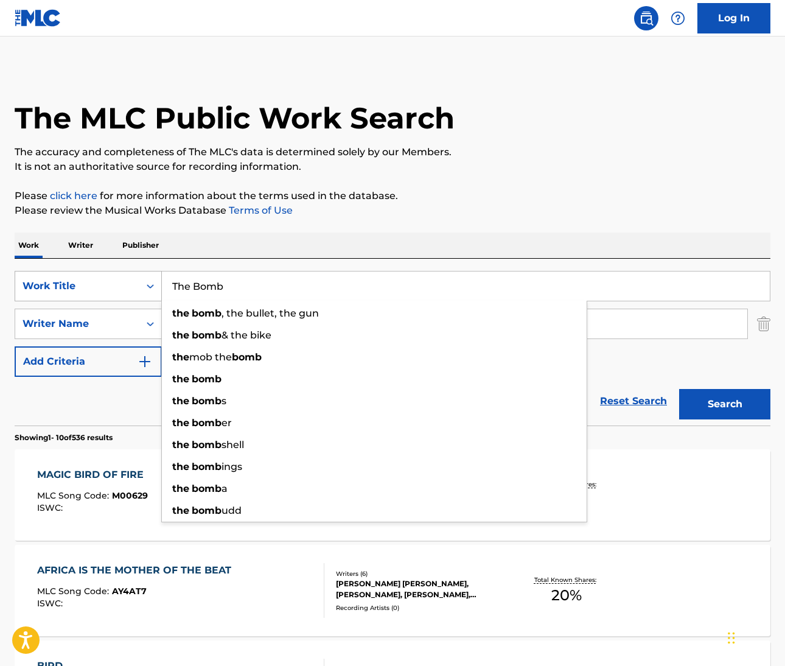
drag, startPoint x: 231, startPoint y: 285, endPoint x: 153, endPoint y: 281, distance: 77.4
click at [153, 281] on div "SearchWithCriteriafc82d7d0-9b27-47f3-b8f7-7e4d87e3a681 Work Title The Bomb the …" at bounding box center [393, 286] width 756 height 30
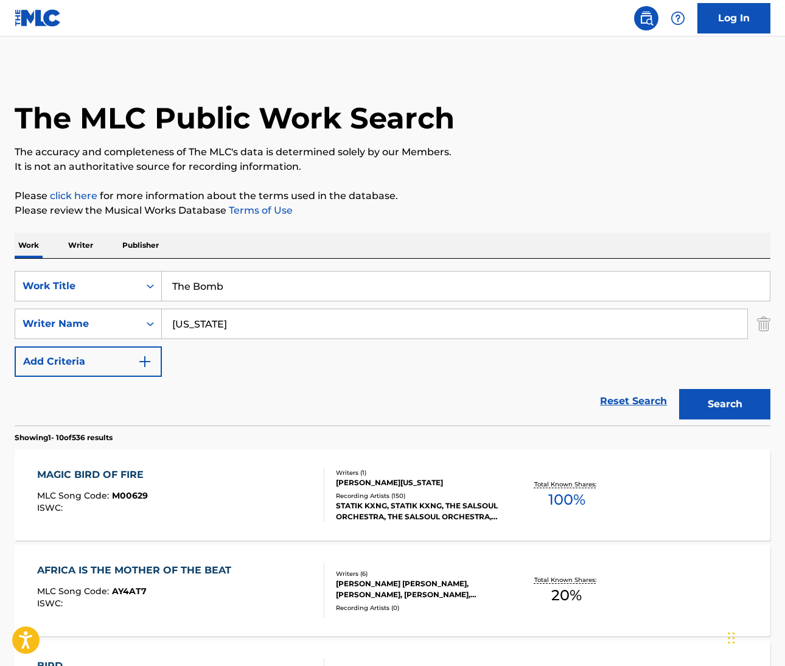
click at [281, 569] on div "AFRICA IS THE MOTHER OF THE BEAT MLC Song Code : AY4AT7 ISWC :" at bounding box center [180, 590] width 287 height 55
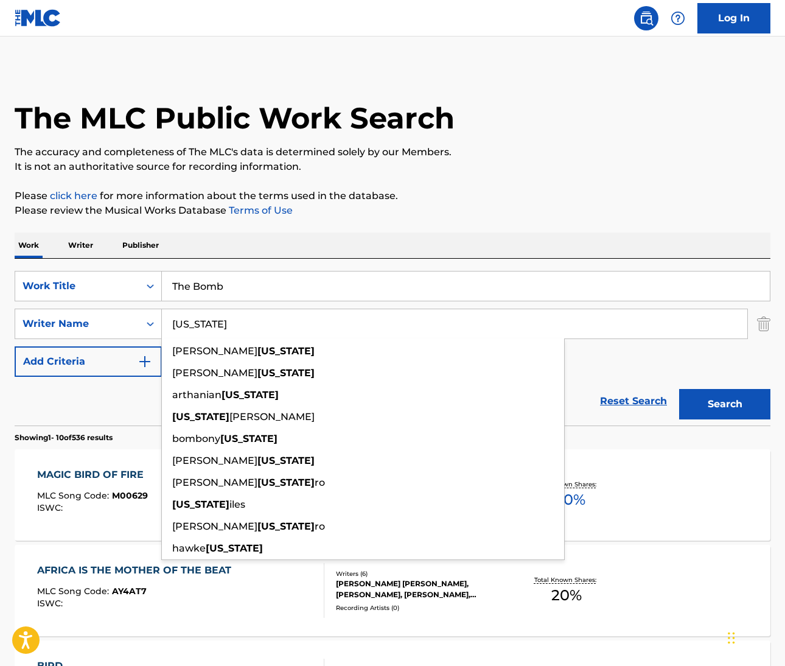
drag, startPoint x: 226, startPoint y: 328, endPoint x: 170, endPoint y: 324, distance: 56.1
click at [170, 324] on input "montana" at bounding box center [454, 323] width 585 height 29
paste input "Wolinski"
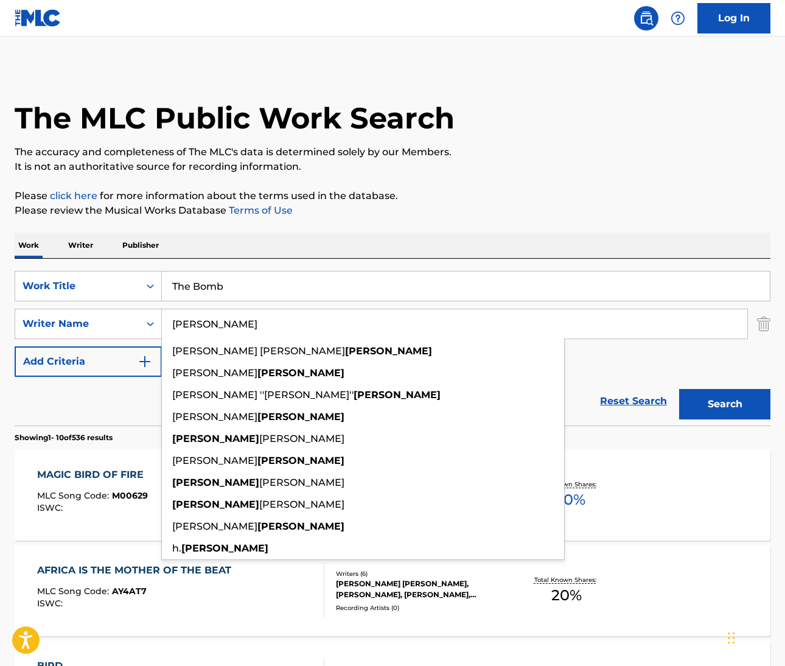
type input "Wolinski"
click at [628, 357] on div "SearchWithCriteriafc82d7d0-9b27-47f3-b8f7-7e4d87e3a681 Work Title The Bomb Sear…" at bounding box center [393, 324] width 756 height 106
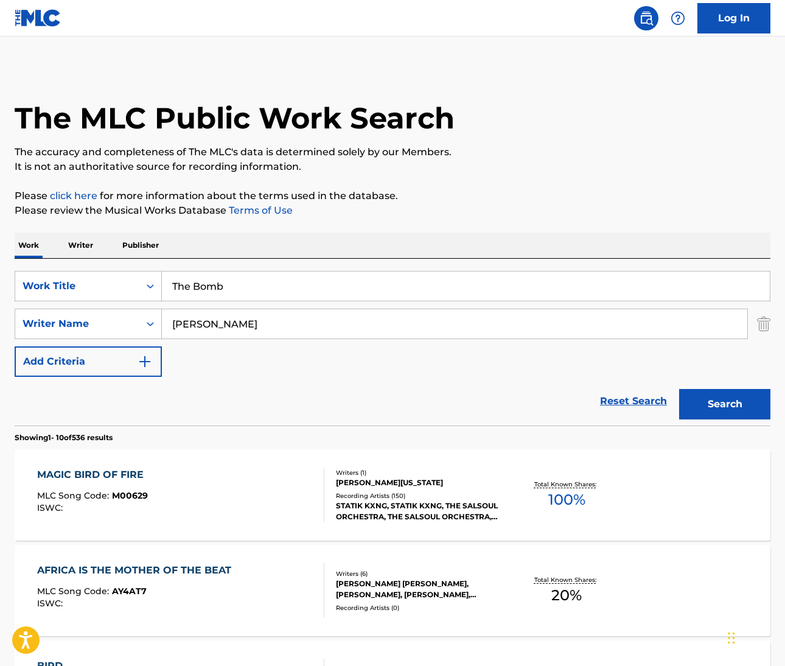
click at [733, 396] on button "Search" at bounding box center [724, 404] width 91 height 30
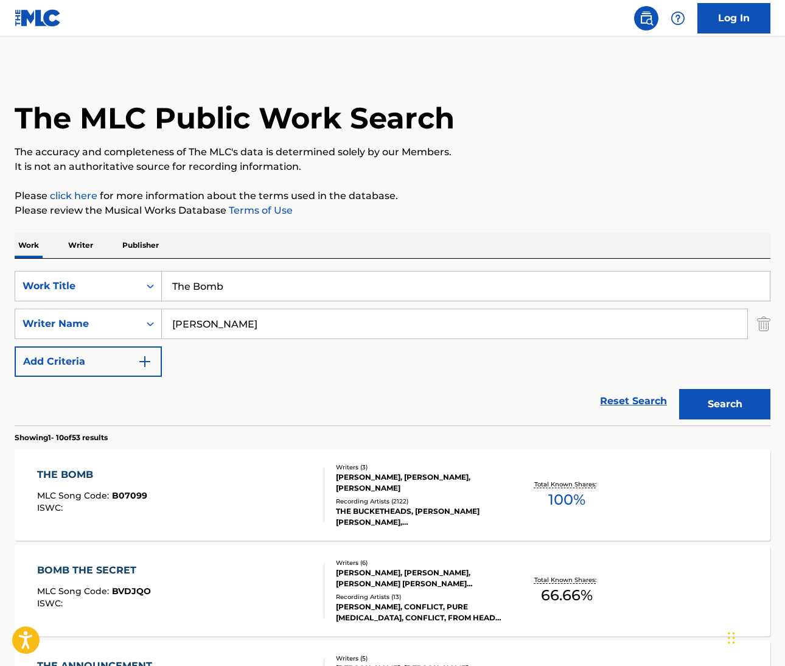
click at [59, 472] on div "THE BOMB" at bounding box center [92, 474] width 110 height 15
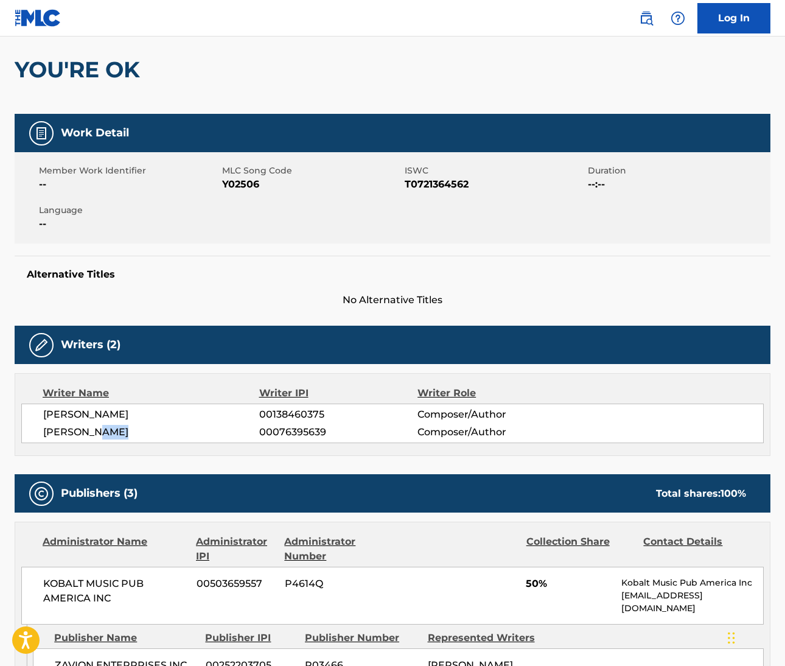
click at [647, 21] on img at bounding box center [646, 18] width 15 height 15
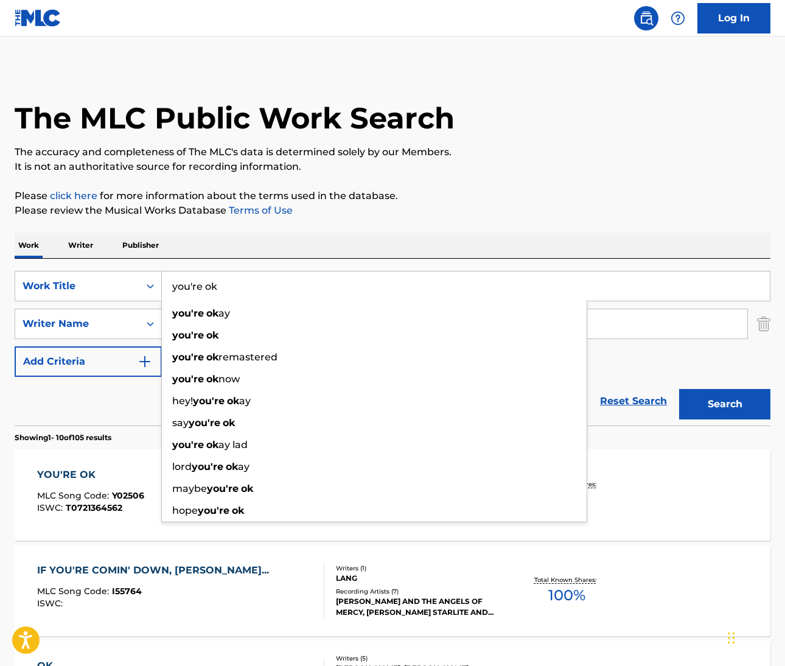
drag, startPoint x: 236, startPoint y: 289, endPoint x: 165, endPoint y: 285, distance: 71.3
click at [165, 285] on input "you're ok" at bounding box center [466, 285] width 608 height 29
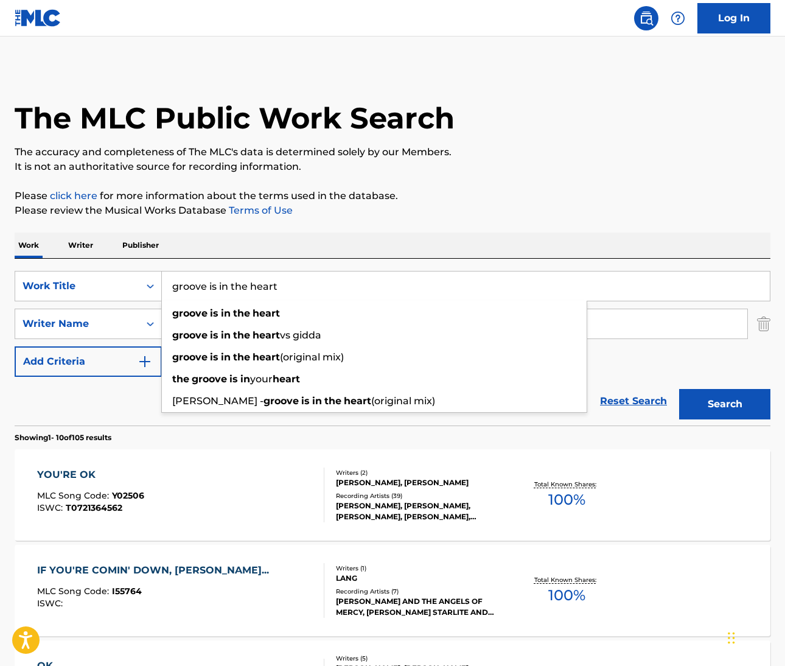
type input "groove is in the heart"
click at [439, 235] on div "Work Writer Publisher" at bounding box center [393, 245] width 756 height 26
drag, startPoint x: 291, startPoint y: 287, endPoint x: 162, endPoint y: 282, distance: 129.1
click at [162, 282] on input "groove is in the heart" at bounding box center [466, 285] width 608 height 29
click at [203, 436] on section "Showing 1 - 10 of 105 results" at bounding box center [393, 434] width 756 height 18
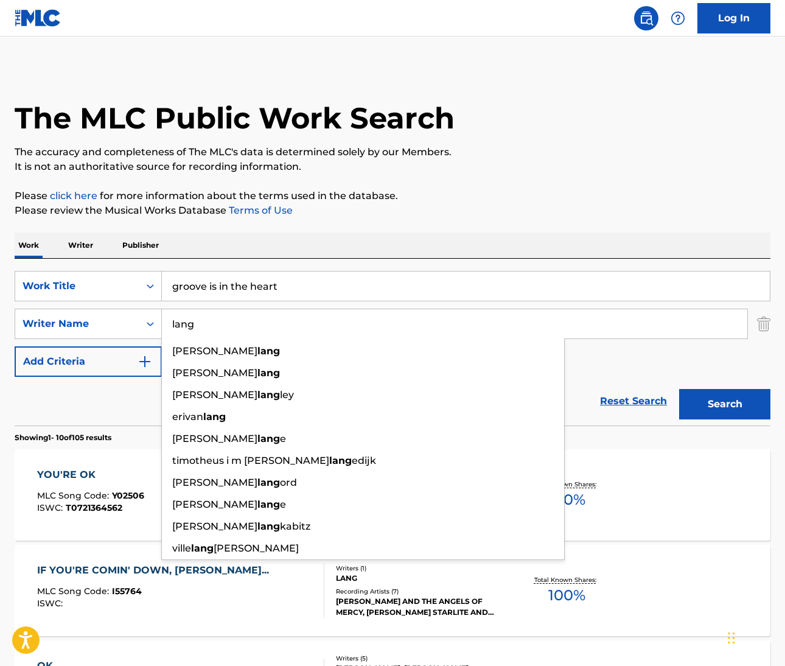
drag, startPoint x: 197, startPoint y: 324, endPoint x: 169, endPoint y: 320, distance: 28.8
click at [169, 320] on input "lang" at bounding box center [454, 323] width 585 height 29
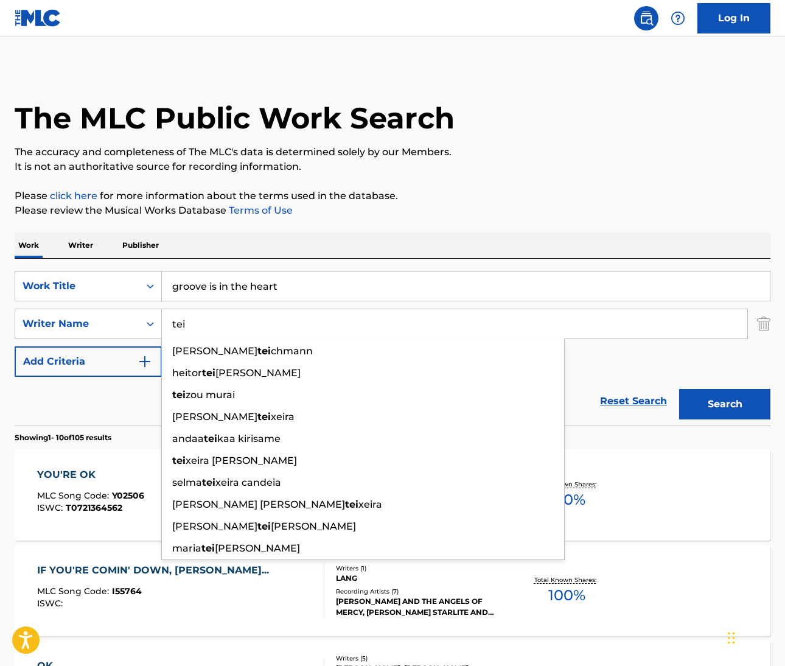
type input "tei"
click at [725, 404] on button "Search" at bounding box center [724, 404] width 91 height 30
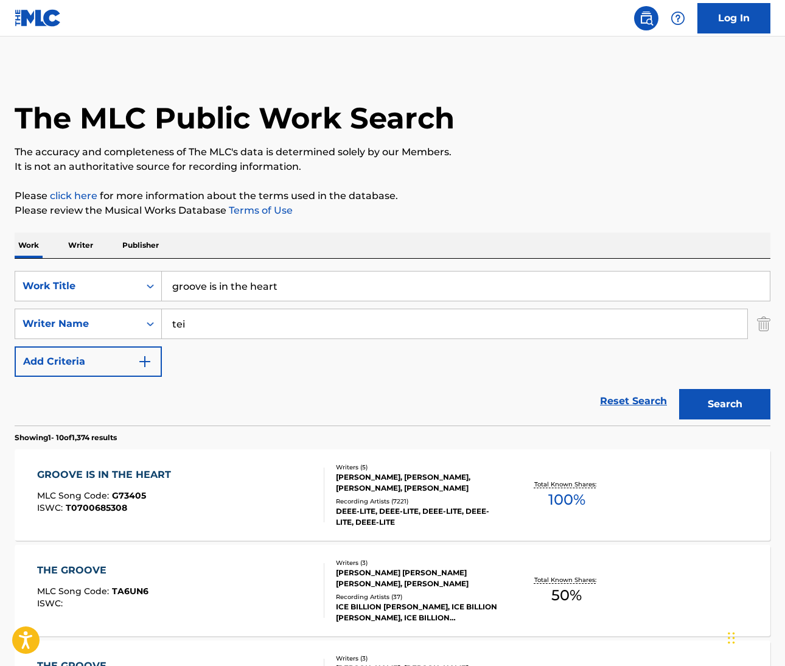
click at [256, 397] on div "Reset Search Search" at bounding box center [393, 401] width 756 height 49
click at [128, 470] on div "GROOVE IS IN THE HEART" at bounding box center [107, 474] width 140 height 15
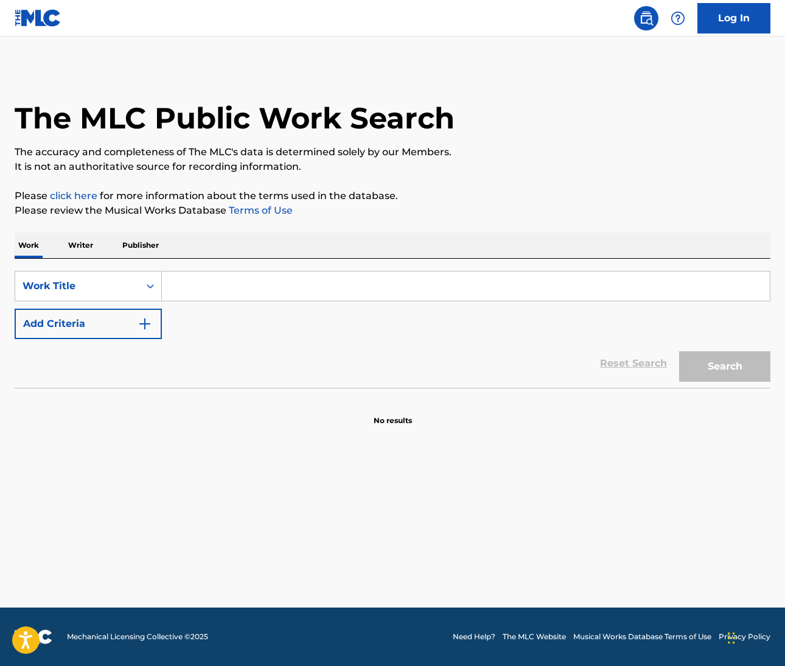
click at [256, 282] on input "Search Form" at bounding box center [466, 285] width 608 height 29
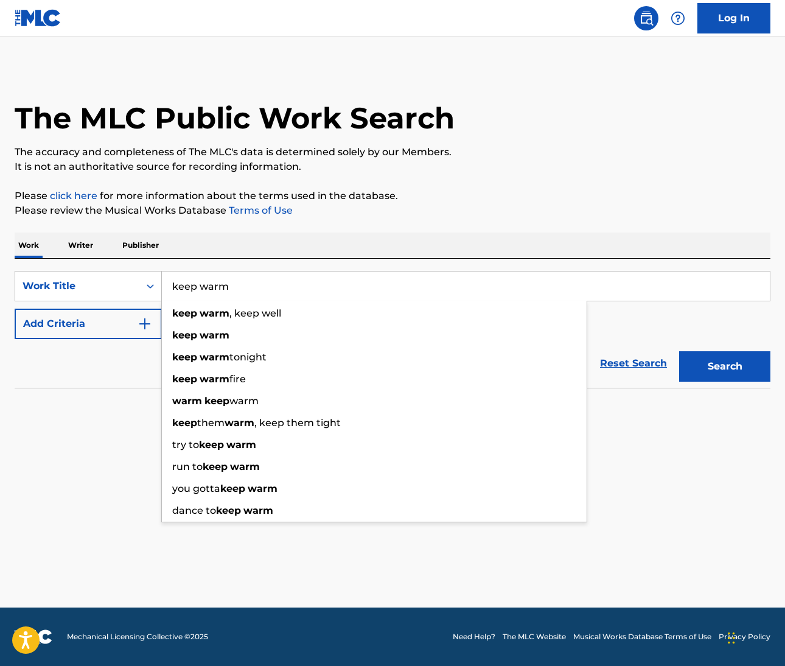
type input "keep warm"
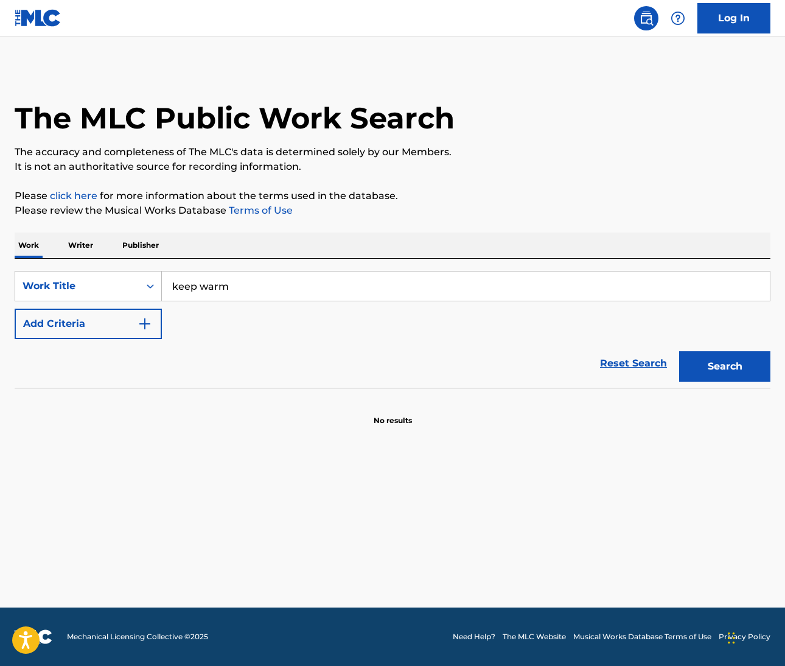
click at [115, 393] on section at bounding box center [393, 391] width 756 height 7
click at [145, 326] on img "Search Form" at bounding box center [145, 323] width 15 height 15
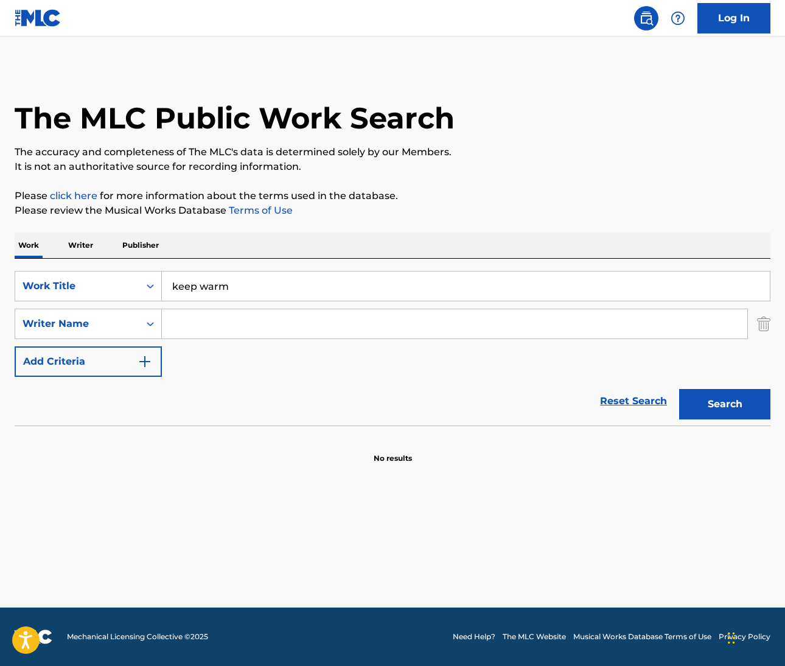
click at [206, 327] on input "Search Form" at bounding box center [454, 323] width 585 height 29
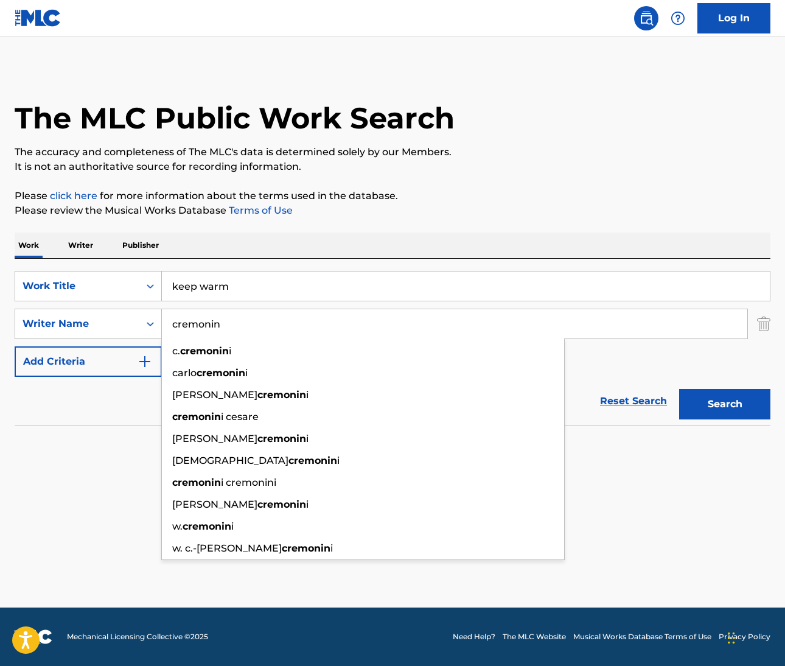
type input "cremonin"
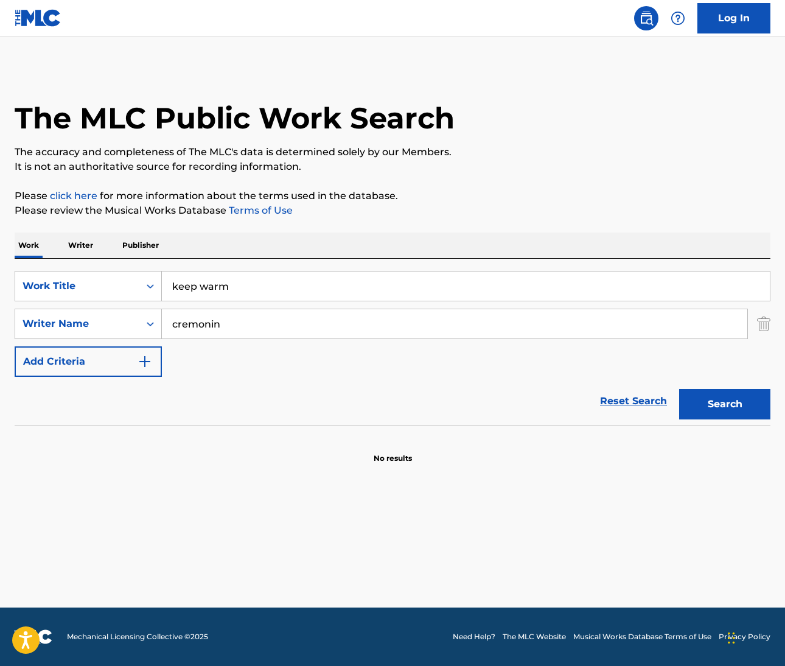
click at [100, 435] on section "No results" at bounding box center [393, 448] width 756 height 32
click at [739, 412] on button "Search" at bounding box center [724, 404] width 91 height 30
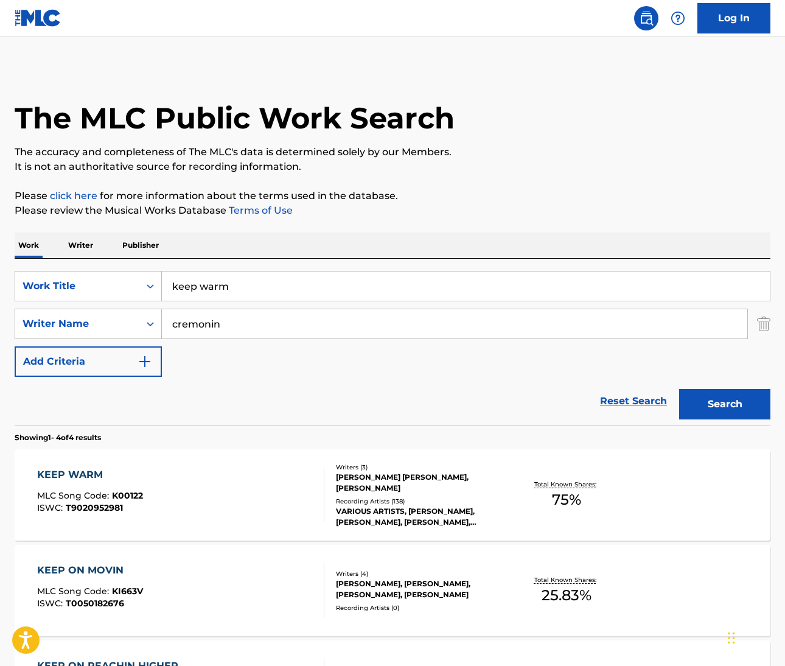
click at [96, 473] on div "KEEP WARM" at bounding box center [90, 474] width 106 height 15
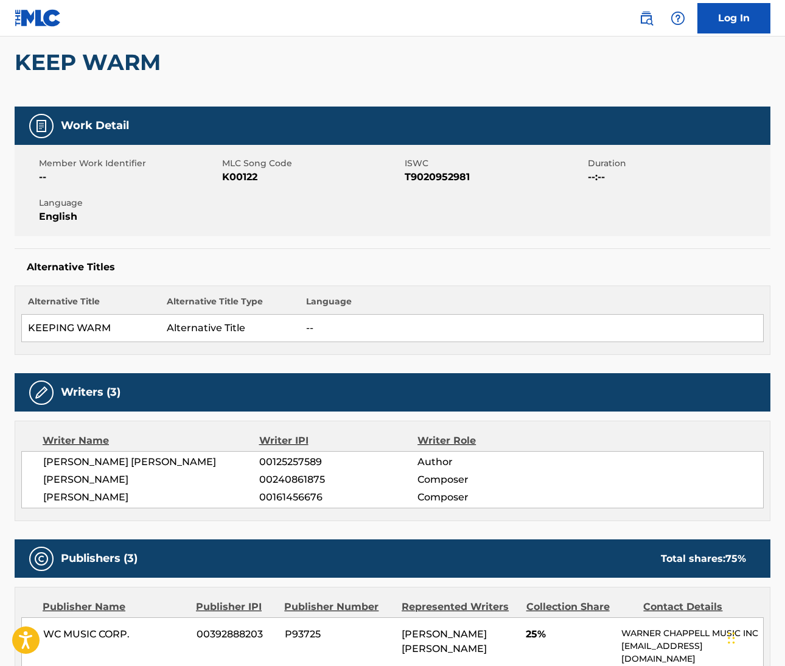
scroll to position [200, 0]
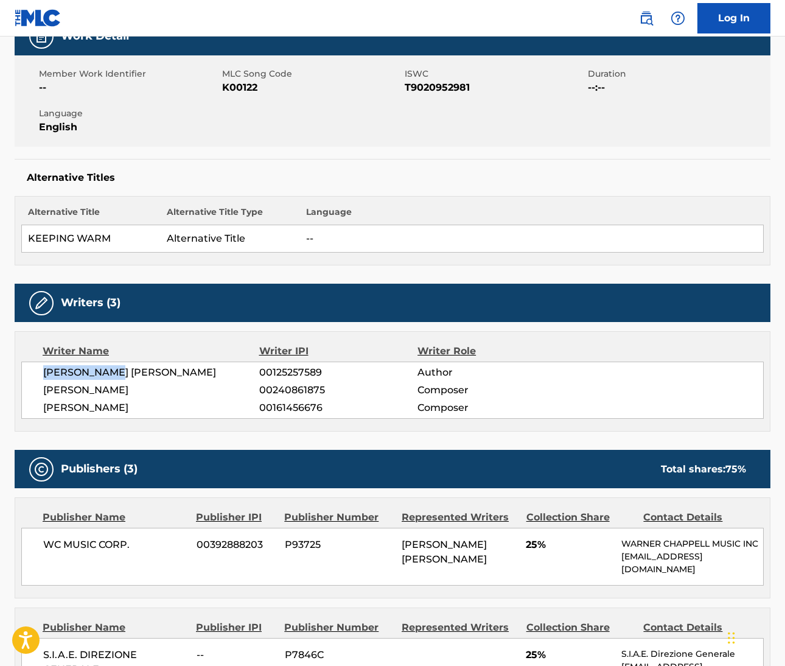
drag, startPoint x: 40, startPoint y: 373, endPoint x: 124, endPoint y: 374, distance: 84.0
click at [124, 374] on div "ANDREW LLOYD JR HINTON 00125257589 Author WALTER CREMONINI 00240861875 Composer…" at bounding box center [392, 389] width 742 height 57
copy span "ANDREW LLOYD"
click at [58, 392] on span "WALTER CREMONINI" at bounding box center [151, 390] width 216 height 15
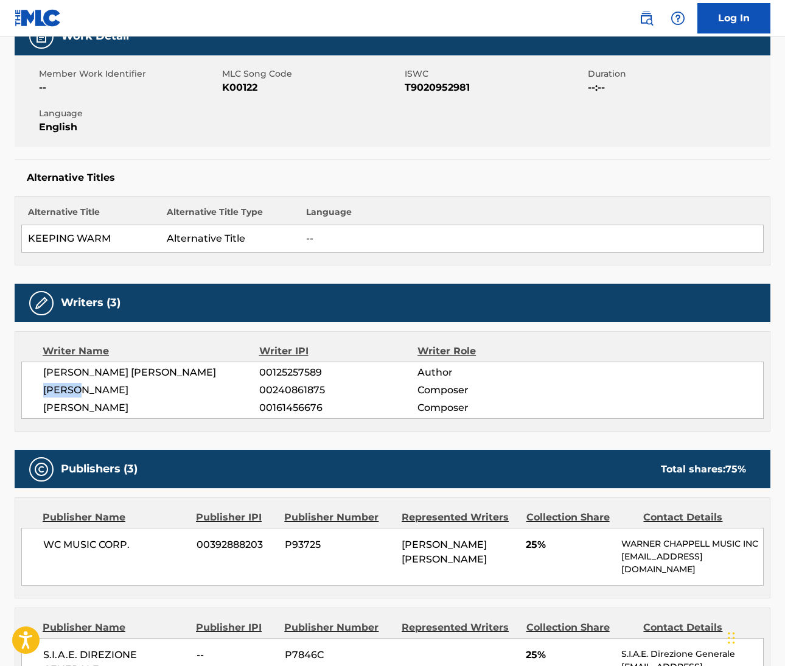
copy span "WALTER"
click at [60, 410] on span "ALESSANDRO GILARDI" at bounding box center [151, 407] width 216 height 15
click at [58, 410] on span "ALESSANDRO GILARDI" at bounding box center [151, 407] width 216 height 15
copy span "ALESSANDRO"
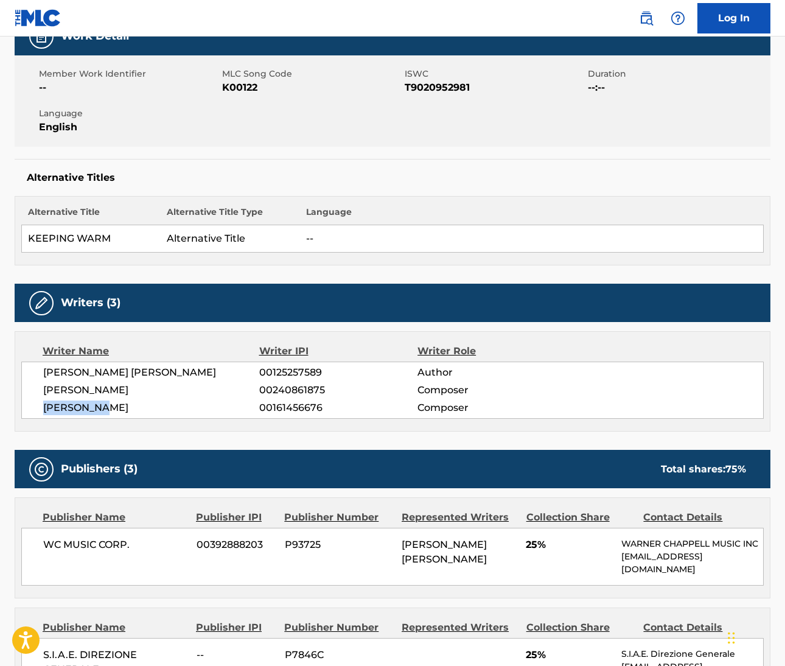
click at [127, 408] on span "ALESSANDRO GILARDI" at bounding box center [151, 407] width 216 height 15
click at [126, 408] on span "ALESSANDRO GILARDI" at bounding box center [151, 407] width 216 height 15
copy span "GILARDI"
click at [105, 388] on span "WALTER CREMONINI" at bounding box center [151, 390] width 216 height 15
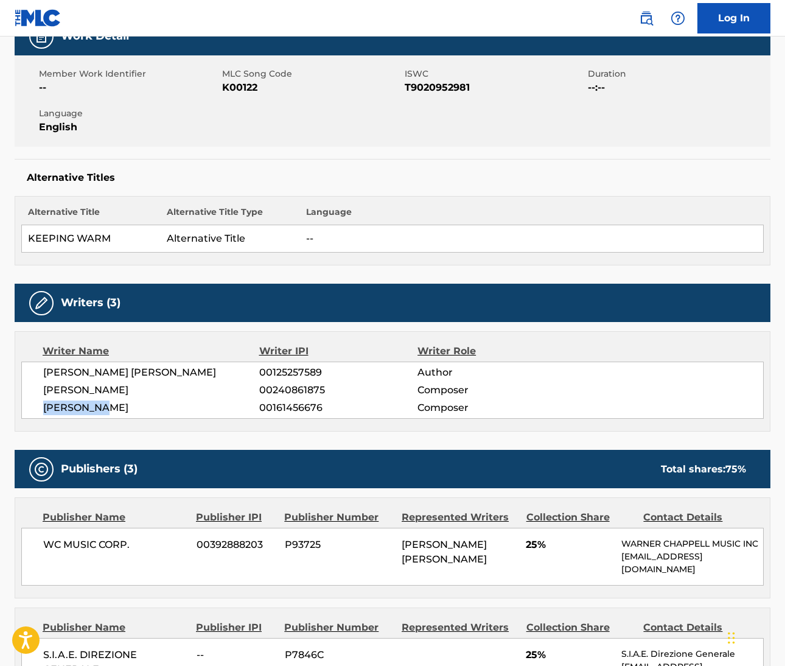
copy span "CREMONINI"
click at [160, 372] on span "ANDREW LLOYD JR HINTON" at bounding box center [151, 372] width 216 height 15
drag, startPoint x: 747, startPoint y: 371, endPoint x: 160, endPoint y: 372, distance: 587.2
click at [160, 372] on span "ANDREW LLOYD JR HINTON" at bounding box center [151, 372] width 216 height 15
copy span "HINTON"
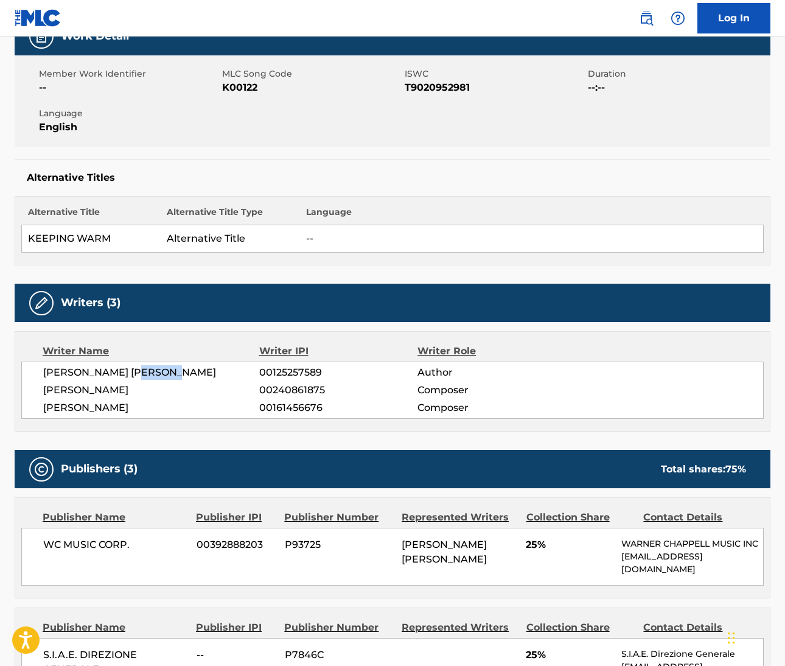
click at [136, 374] on span "ANDREW LLOYD JR HINTON" at bounding box center [151, 372] width 216 height 15
drag, startPoint x: 738, startPoint y: 237, endPoint x: 136, endPoint y: 374, distance: 617.6
click at [136, 374] on span "ANDREW LLOYD JR HINTON" at bounding box center [151, 372] width 216 height 15
copy span "JR"
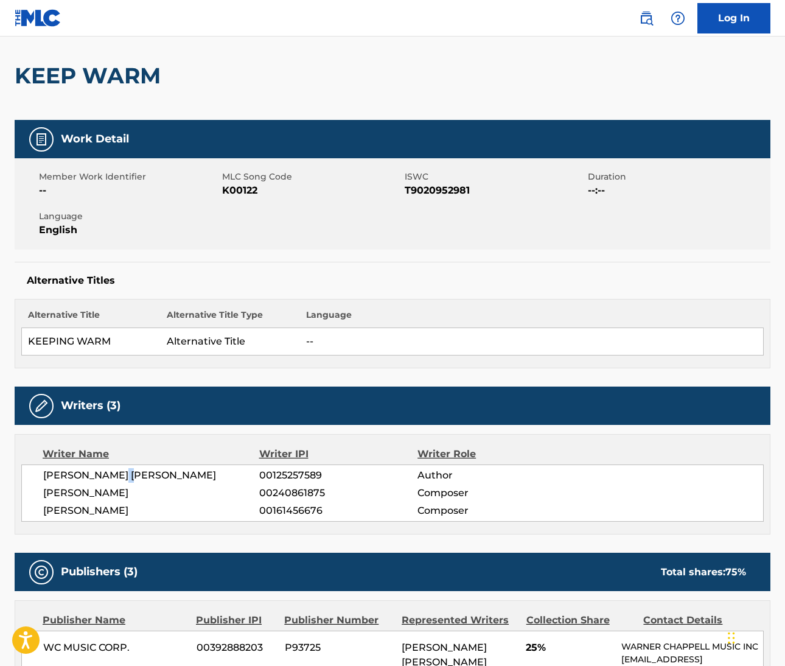
scroll to position [0, 0]
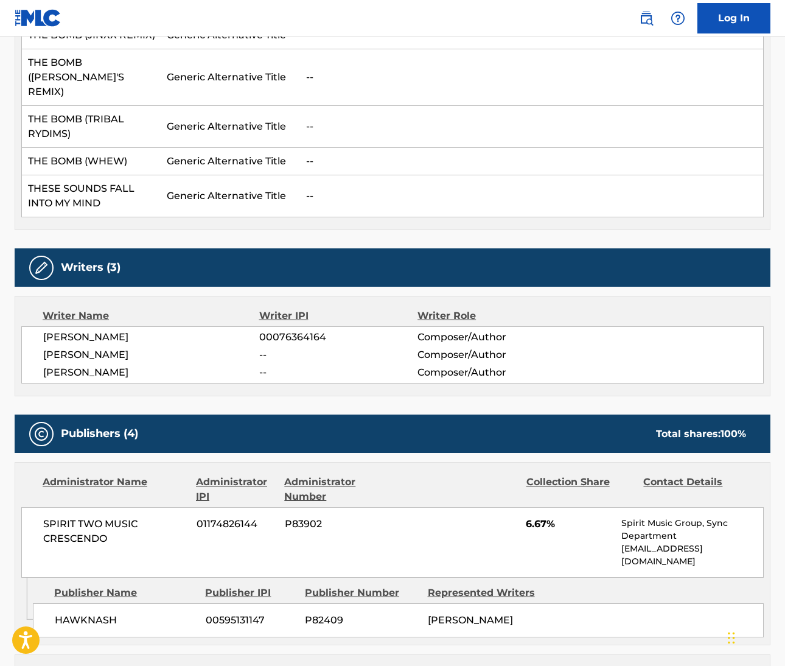
scroll to position [562, 0]
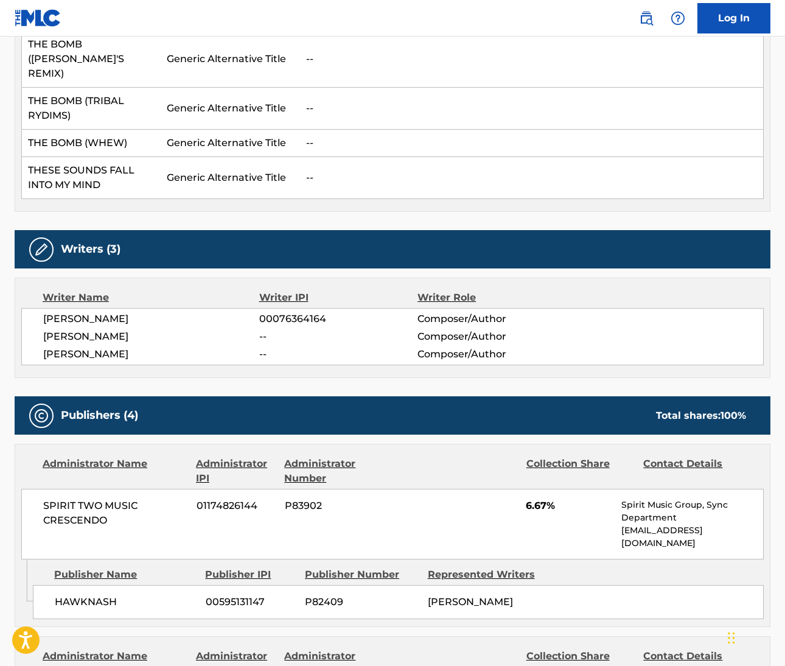
click at [60, 312] on span "[PERSON_NAME]" at bounding box center [151, 319] width 216 height 15
copy span "[PERSON_NAME]"
click at [91, 312] on span "[PERSON_NAME]" at bounding box center [151, 319] width 216 height 15
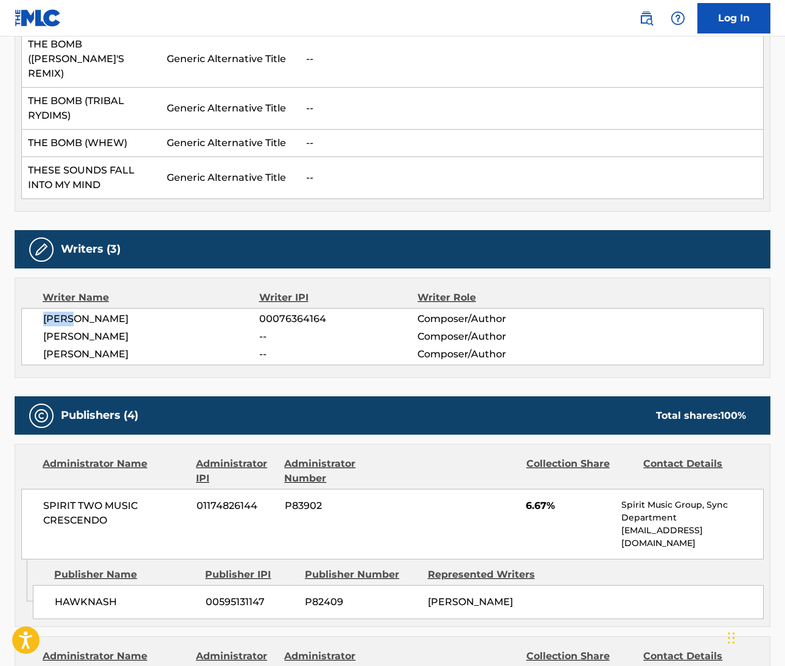
copy span "[PERSON_NAME]"
click at [57, 329] on span "[PERSON_NAME]" at bounding box center [151, 336] width 216 height 15
copy span "[PERSON_NAME]"
click at [52, 347] on span "[PERSON_NAME]" at bounding box center [151, 354] width 216 height 15
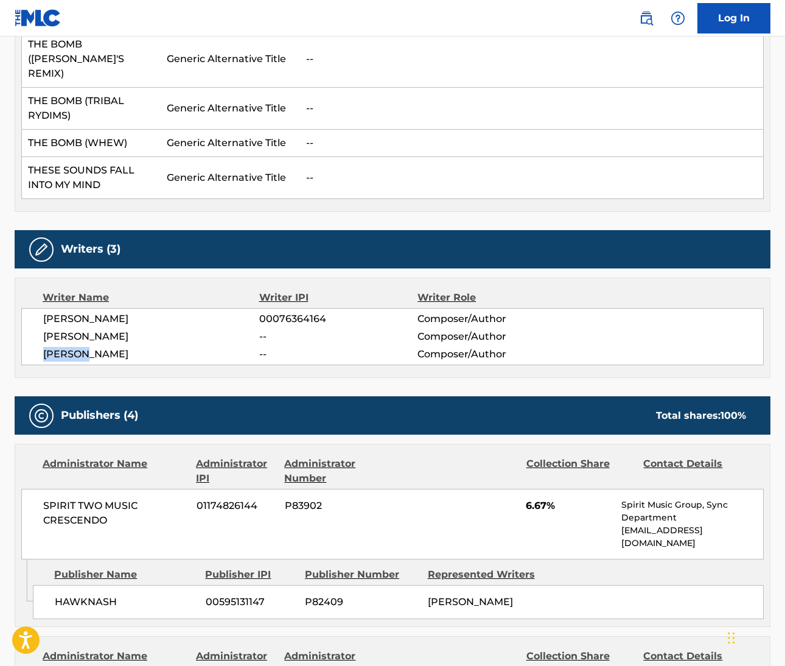
click at [52, 347] on span "[PERSON_NAME]" at bounding box center [151, 354] width 216 height 15
copy span "[PERSON_NAME]"
click at [99, 329] on span "[PERSON_NAME]" at bounding box center [151, 336] width 216 height 15
copy span "SERAPHINE"
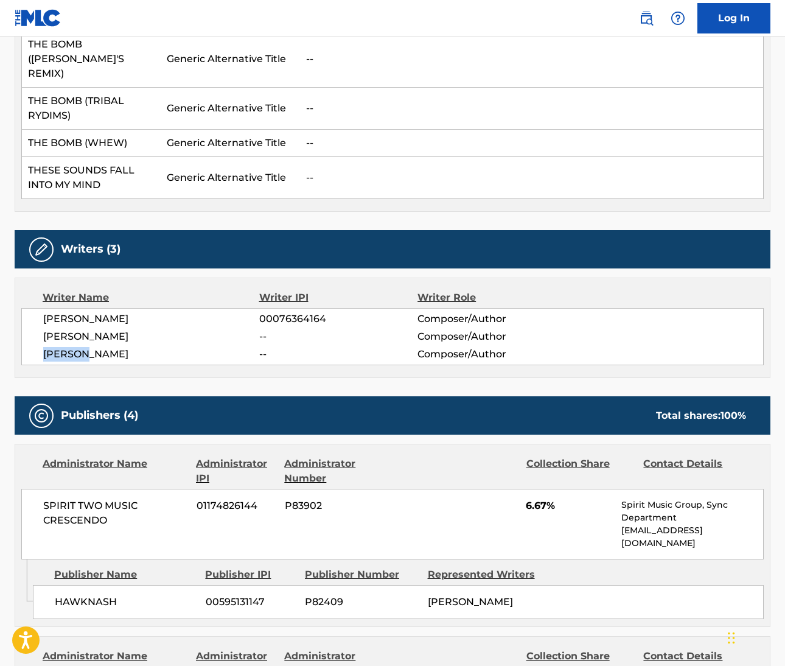
click at [110, 347] on span "[PERSON_NAME]" at bounding box center [151, 354] width 216 height 15
copy span "GONSOLEZ"
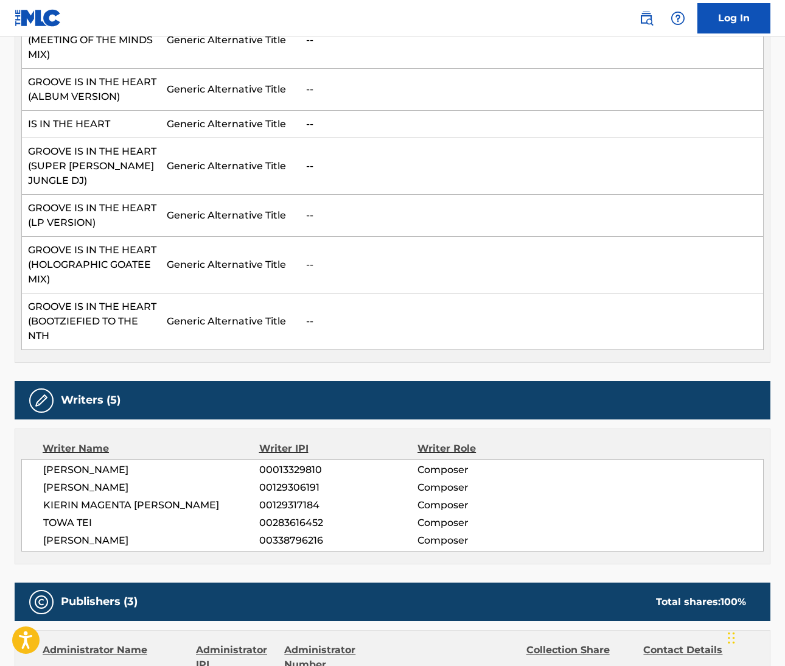
scroll to position [555, 0]
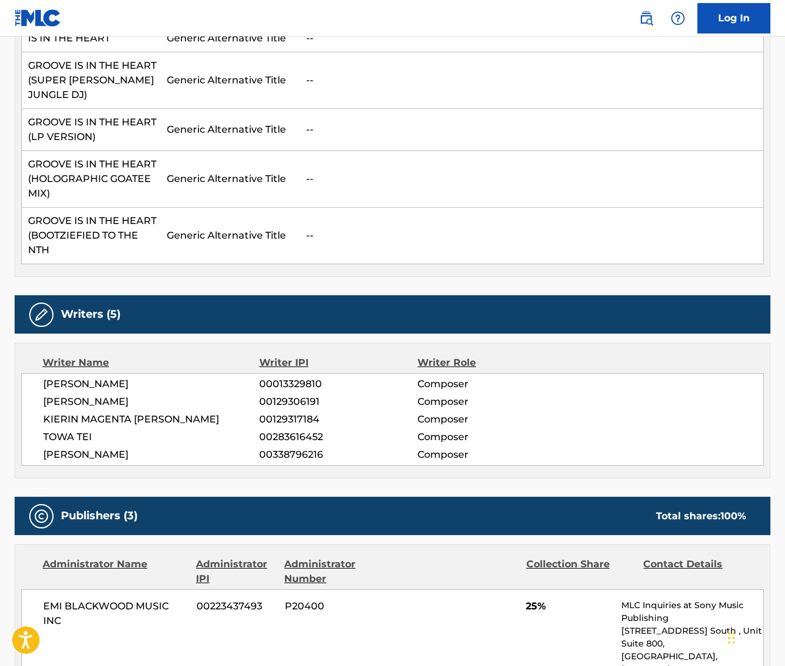
click at [63, 377] on span "HERBERT HANCOCK" at bounding box center [151, 384] width 216 height 15
click at [63, 377] on span "[PERSON_NAME]" at bounding box center [151, 384] width 216 height 15
copy span "HERBERT"
click at [126, 377] on span "[PERSON_NAME]" at bounding box center [151, 384] width 216 height 15
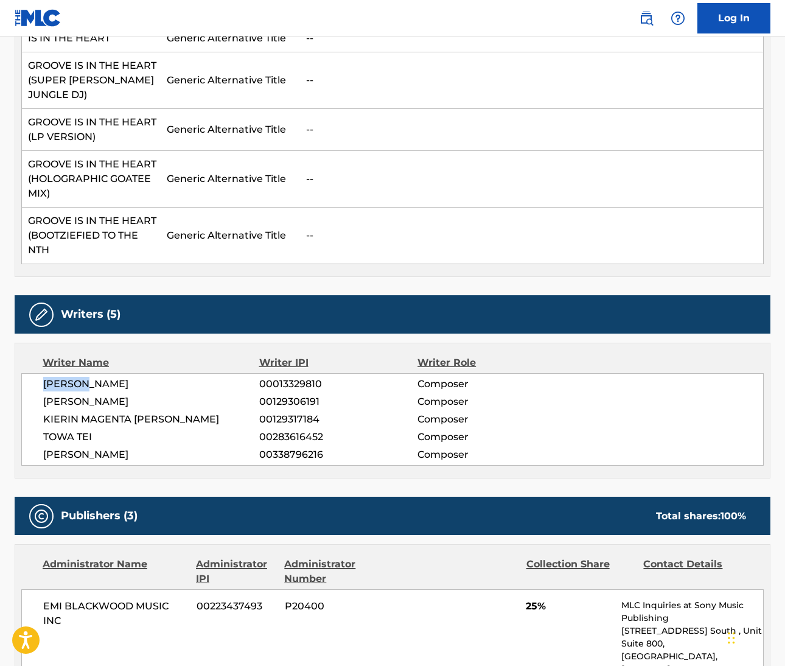
copy span "HANCOCK"
click at [57, 394] on span "DMITRY BRILL" at bounding box center [151, 401] width 216 height 15
click at [56, 394] on span "DMITRY BRILL" at bounding box center [151, 401] width 216 height 15
copy span "DMITRY"
drag, startPoint x: 44, startPoint y: 402, endPoint x: 130, endPoint y: 406, distance: 85.9
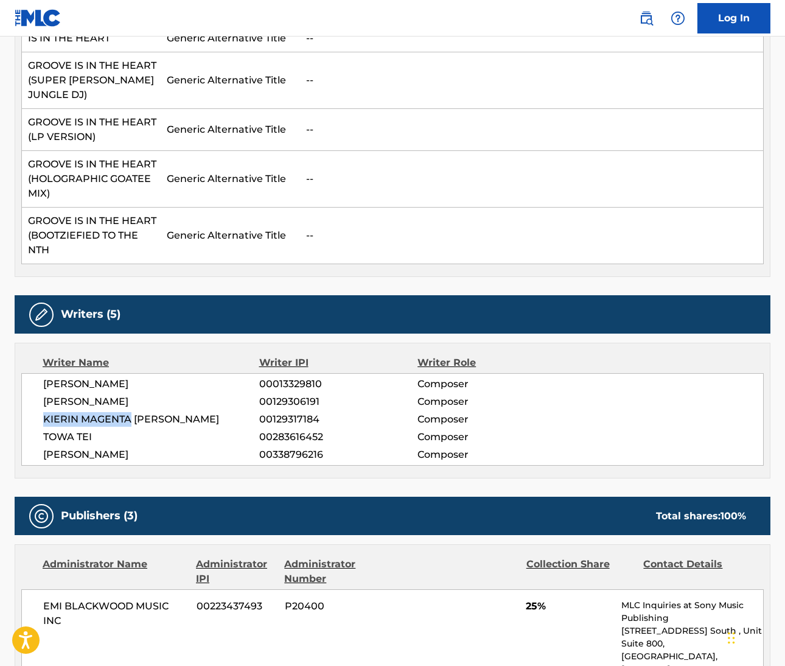
click at [130, 412] on span "KIERIN MAGENTA KIRBY" at bounding box center [151, 419] width 216 height 15
copy span "KIERIN MAGENTA"
click at [63, 430] on span "TOWA TEI" at bounding box center [151, 437] width 216 height 15
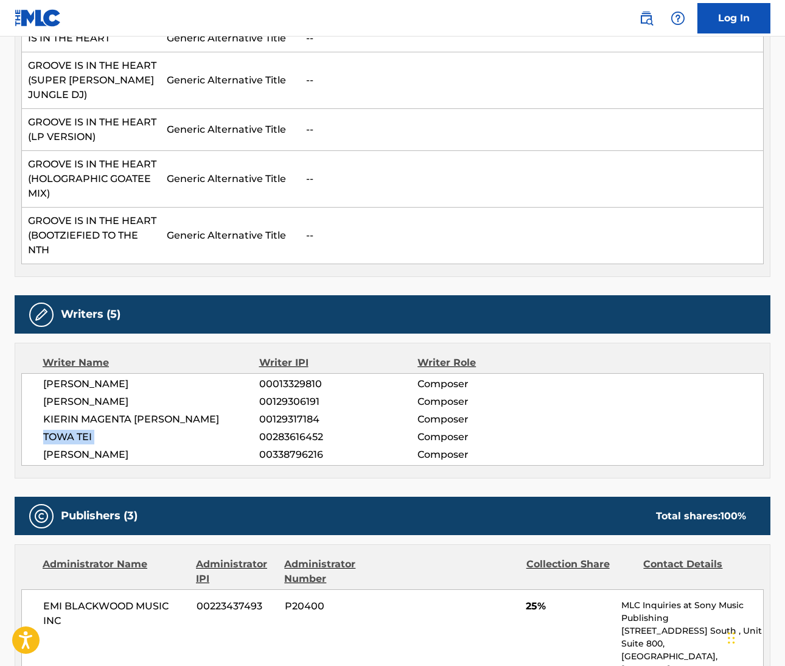
click at [62, 430] on span "TOWA TEI" at bounding box center [151, 437] width 216 height 15
drag, startPoint x: 41, startPoint y: 434, endPoint x: 138, endPoint y: 441, distance: 96.4
click at [138, 441] on div "HERBERT HANCOCK 00013329810 Composer DMITRY BRILL 00129306191 Composer KIERIN M…" at bounding box center [392, 419] width 742 height 92
copy span "KAMAAL IBN JOHN"
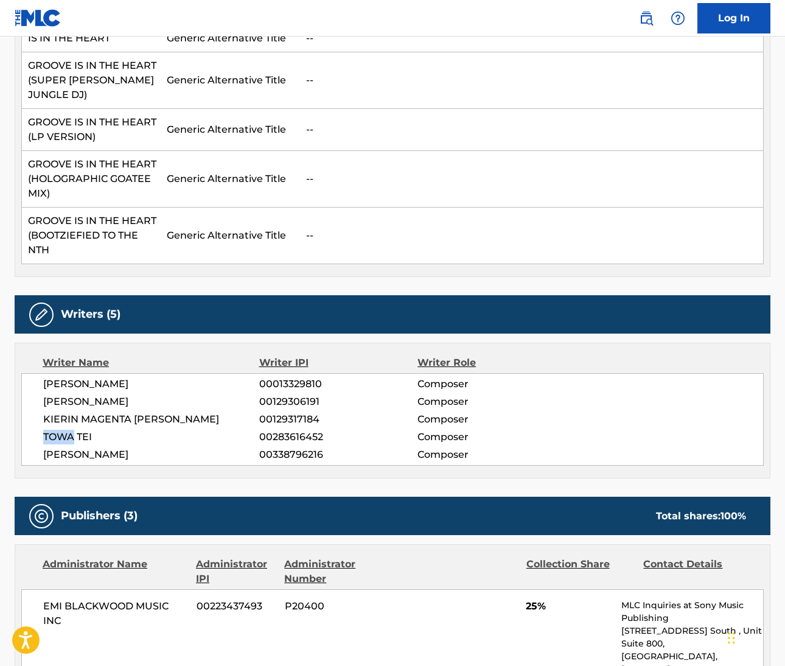
click at [95, 394] on span "DMITRY BRILL" at bounding box center [151, 401] width 216 height 15
copy span "BRILL"
click at [151, 412] on span "KIERIN MAGENTA KIRBY" at bounding box center [151, 419] width 216 height 15
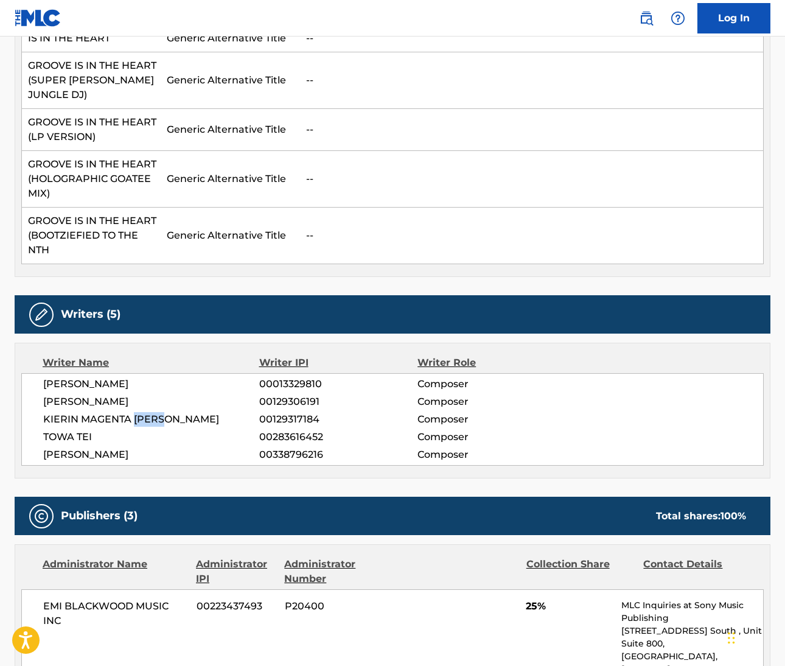
copy span "KIRBY"
click at [82, 430] on span "TOWA TEI" at bounding box center [151, 437] width 216 height 15
copy span "TEI"
click at [158, 447] on span "KAMAAL IBN JOHN FAREED" at bounding box center [151, 454] width 216 height 15
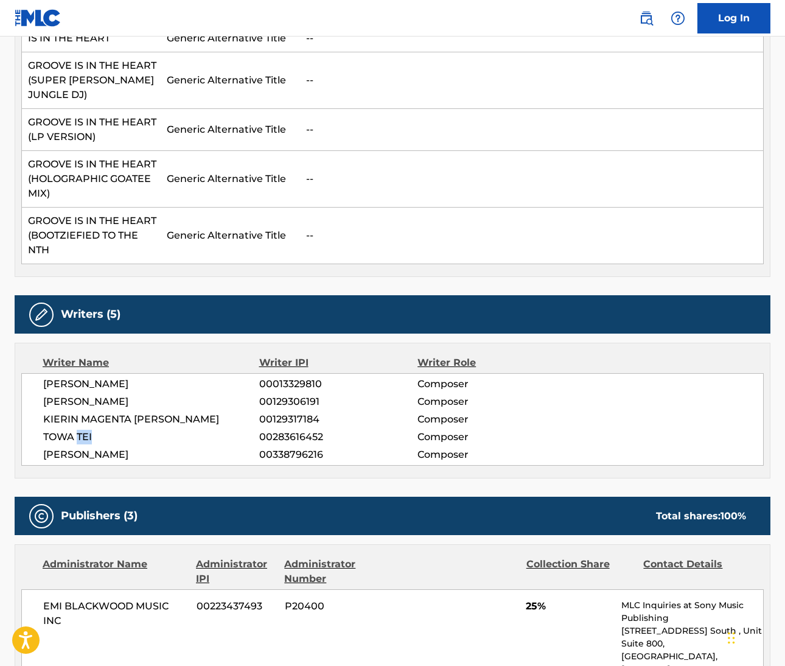
click at [158, 447] on span "KAMAAL IBN JOHN FAREED" at bounding box center [151, 454] width 216 height 15
copy span "FAREED"
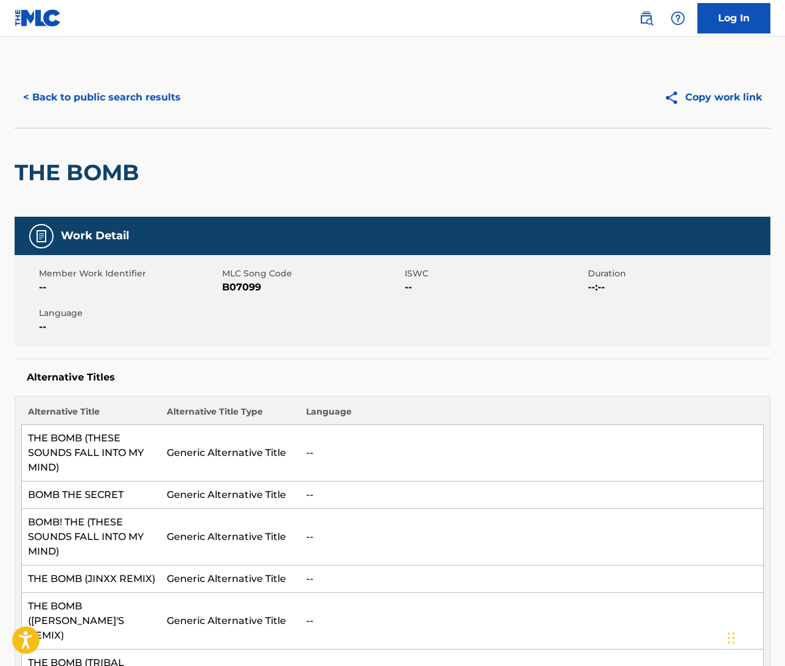
click at [644, 16] on img at bounding box center [646, 18] width 15 height 15
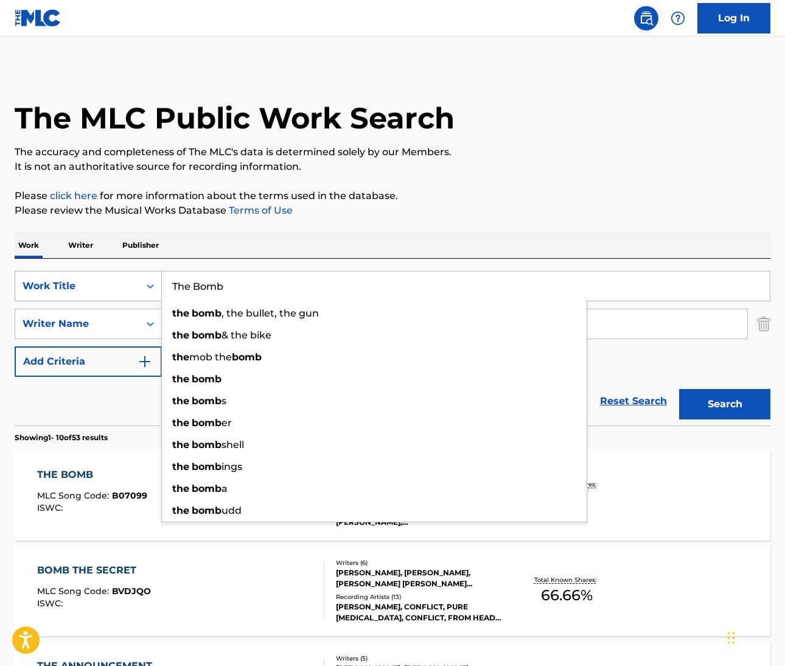
drag, startPoint x: 223, startPoint y: 284, endPoint x: 149, endPoint y: 273, distance: 74.4
click at [149, 273] on div "SearchWithCriteriafc82d7d0-9b27-47f3-b8f7-7e4d87e3a681 Work Title The Bomb the …" at bounding box center [393, 286] width 756 height 30
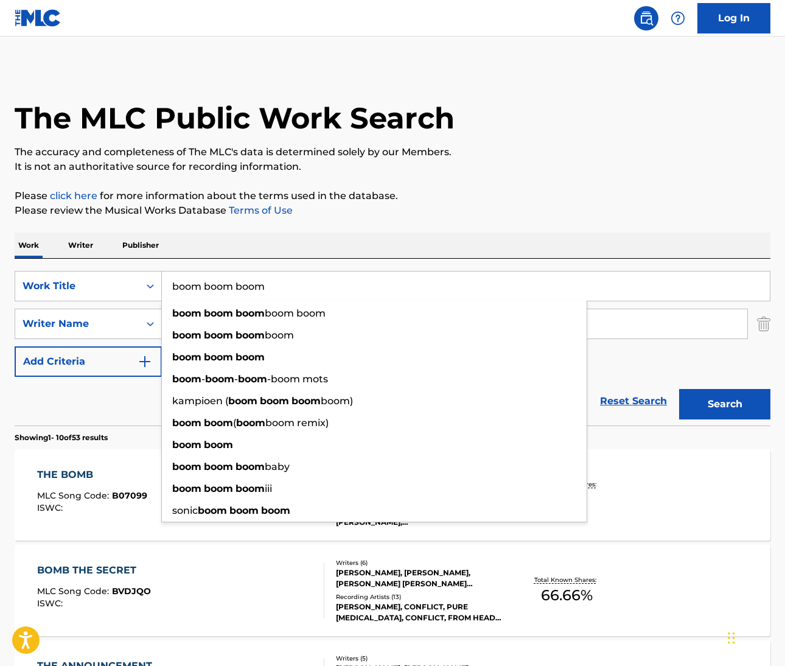
type input "boom boom boom"
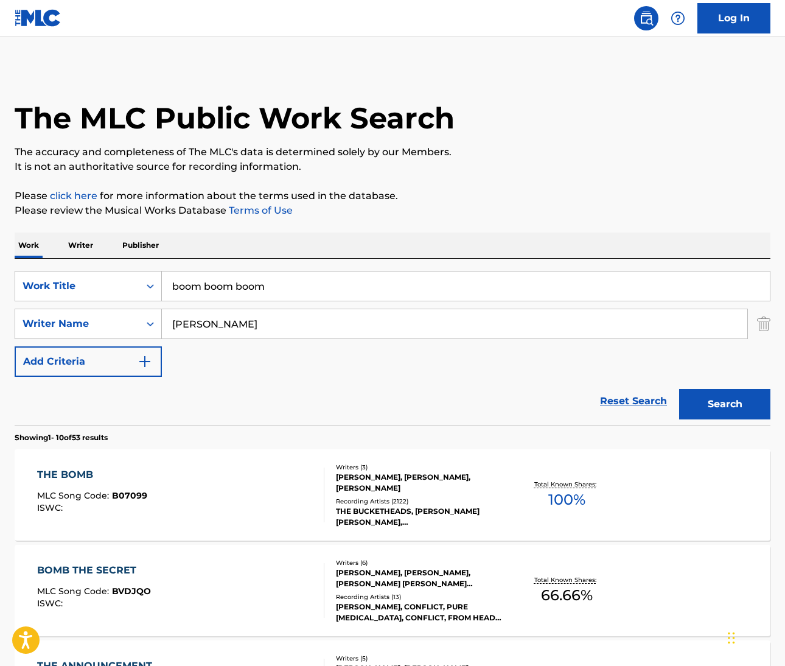
click at [388, 251] on div "Work Writer Publisher" at bounding box center [393, 245] width 756 height 26
click at [243, 335] on input "[PERSON_NAME]" at bounding box center [454, 323] width 585 height 29
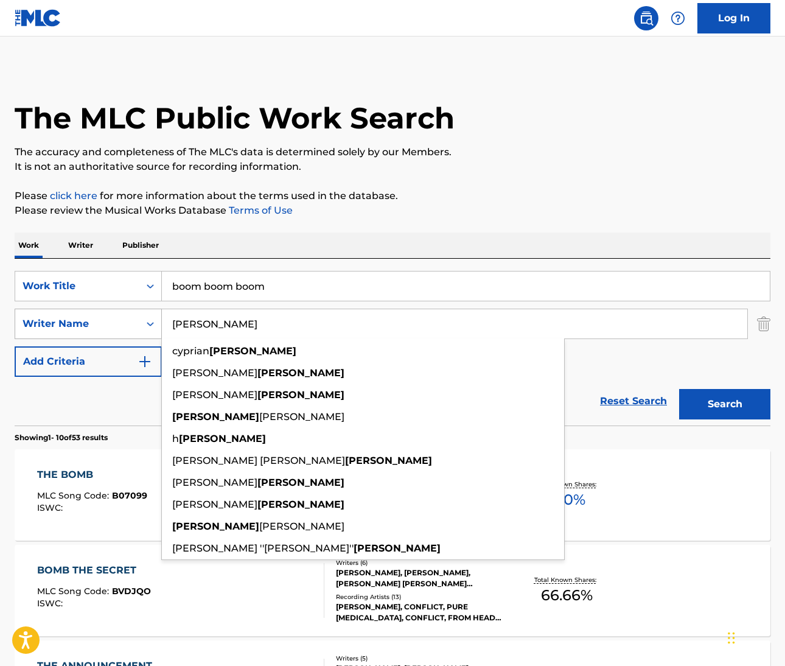
drag, startPoint x: 223, startPoint y: 327, endPoint x: 131, endPoint y: 318, distance: 92.9
click at [131, 318] on div "SearchWithCriteriac83360e7-b6a4-46e8-afe9-d30b530cc8e9 Writer Name [PERSON_NAME…" at bounding box center [393, 324] width 756 height 30
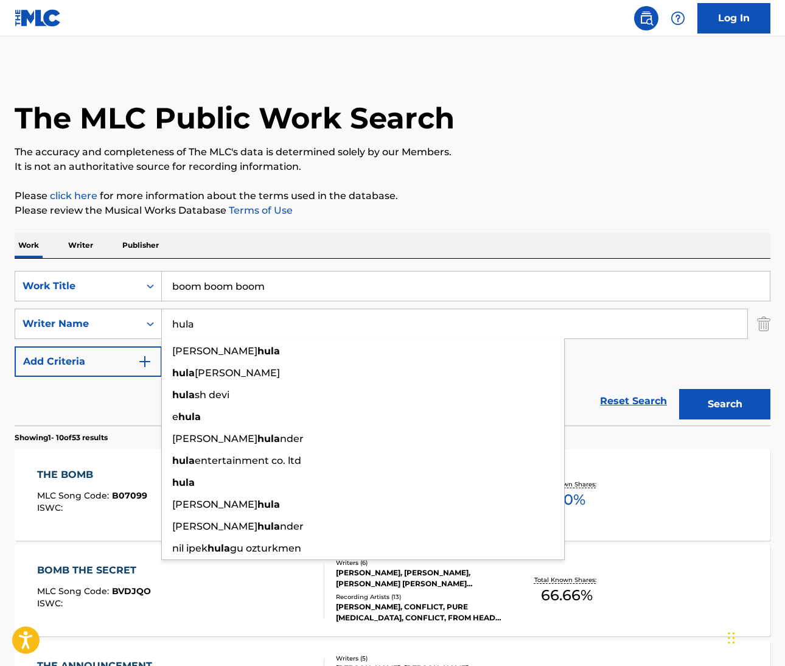
type input "hula"
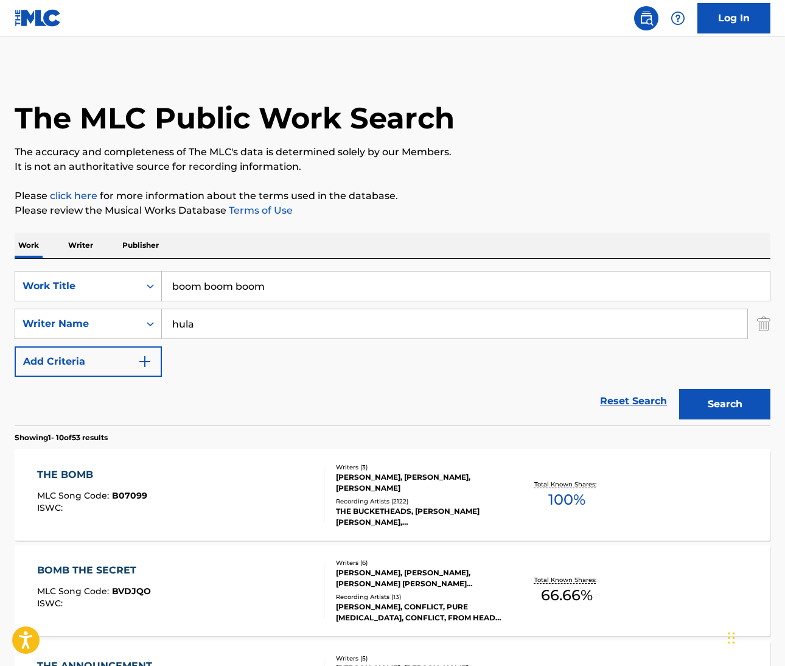
click at [691, 364] on div "SearchWithCriteriafc82d7d0-9b27-47f3-b8f7-7e4d87e3a681 Work Title boom boom boo…" at bounding box center [393, 324] width 756 height 106
click at [710, 402] on button "Search" at bounding box center [724, 404] width 91 height 30
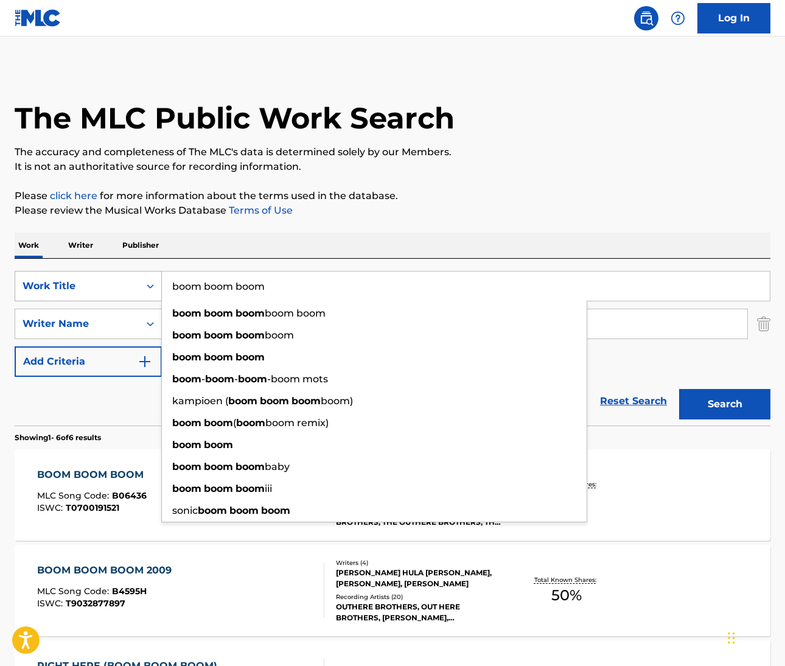
drag, startPoint x: 274, startPoint y: 287, endPoint x: 154, endPoint y: 272, distance: 120.8
click at [154, 272] on div "SearchWithCriteriafc82d7d0-9b27-47f3-b8f7-7e4d87e3a681 Work Title boom boom boo…" at bounding box center [393, 286] width 756 height 30
click at [261, 579] on div "BOOM BOOM BOOM 2009 MLC Song Code : B4595H ISWC : T9032877897" at bounding box center [180, 590] width 287 height 55
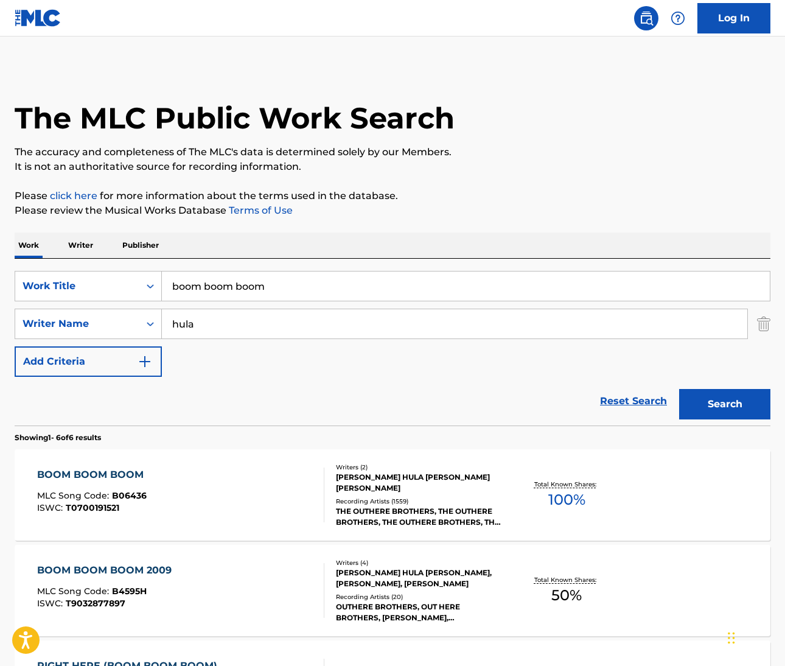
click at [133, 478] on div "BOOM BOOM BOOM" at bounding box center [93, 474] width 113 height 15
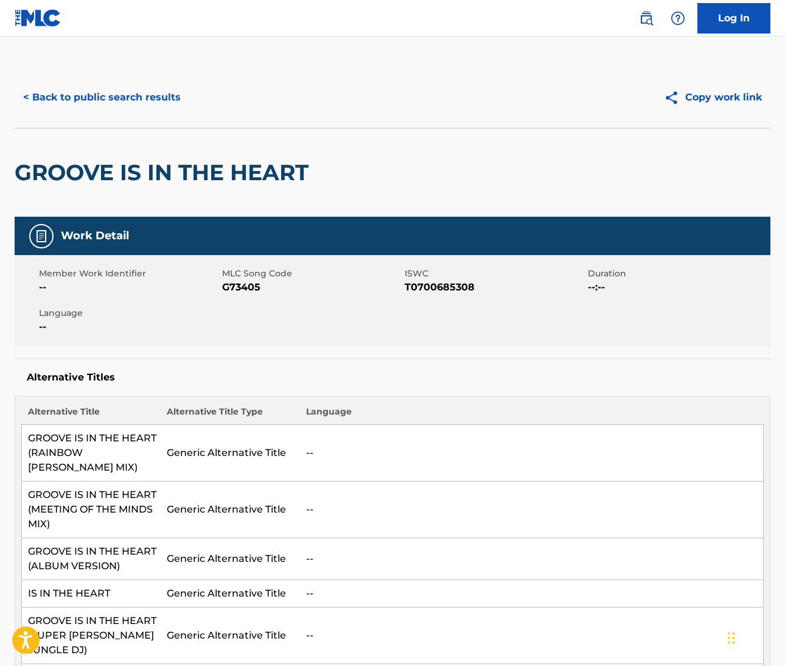
click at [644, 19] on img at bounding box center [646, 18] width 15 height 15
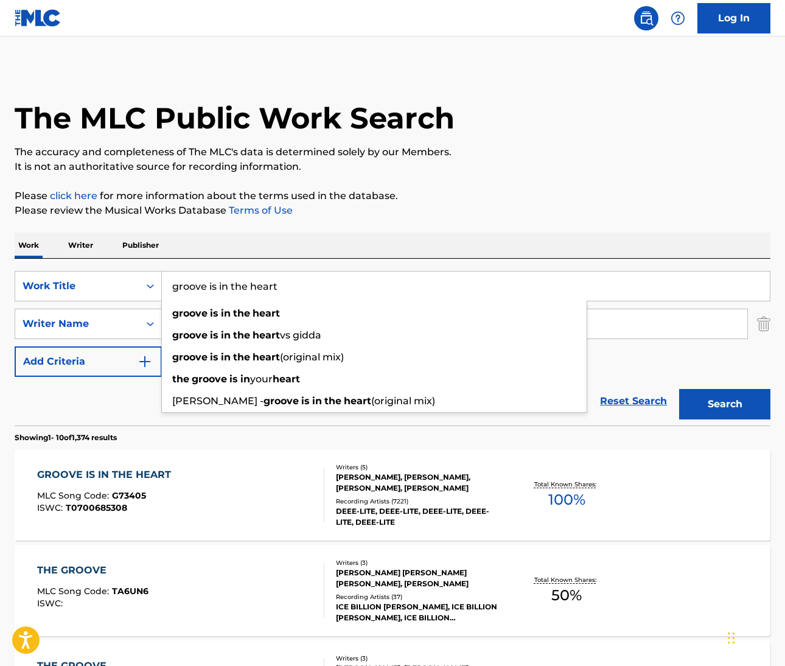
drag, startPoint x: 288, startPoint y: 291, endPoint x: 172, endPoint y: 271, distance: 117.9
click at [172, 271] on div "groove is in the heart groove is in the heart groove is in the heart vs gidda g…" at bounding box center [466, 286] width 608 height 30
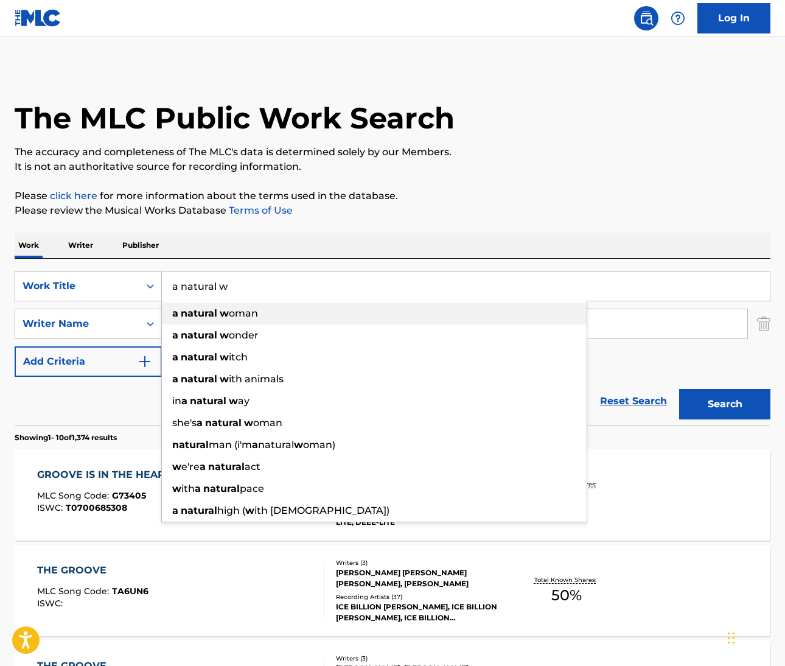
type input "a natural woman"
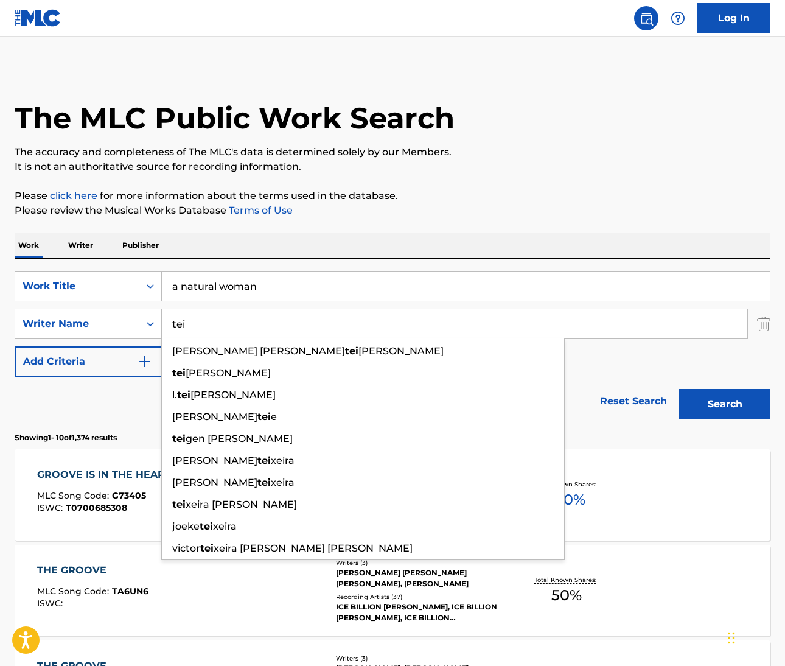
click at [195, 330] on input "tei" at bounding box center [454, 323] width 585 height 29
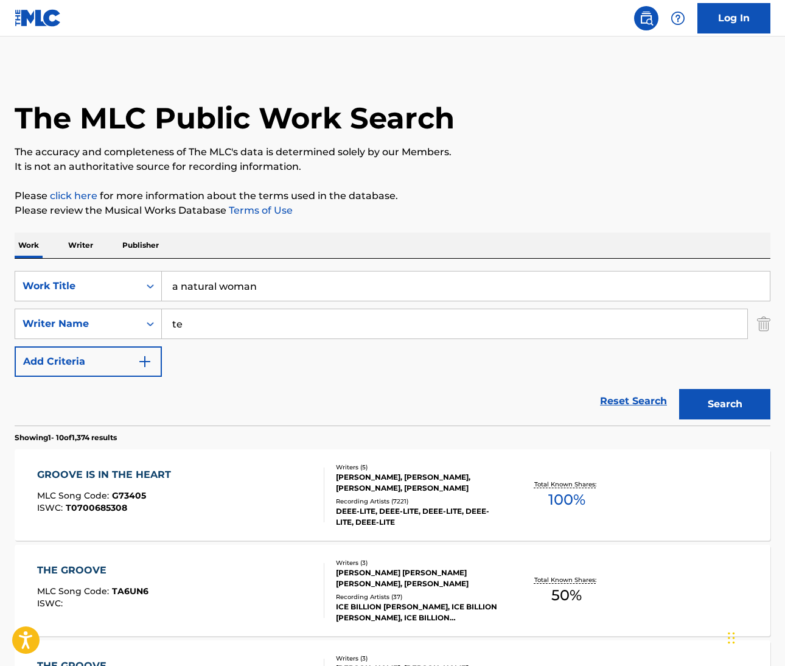
type input "t"
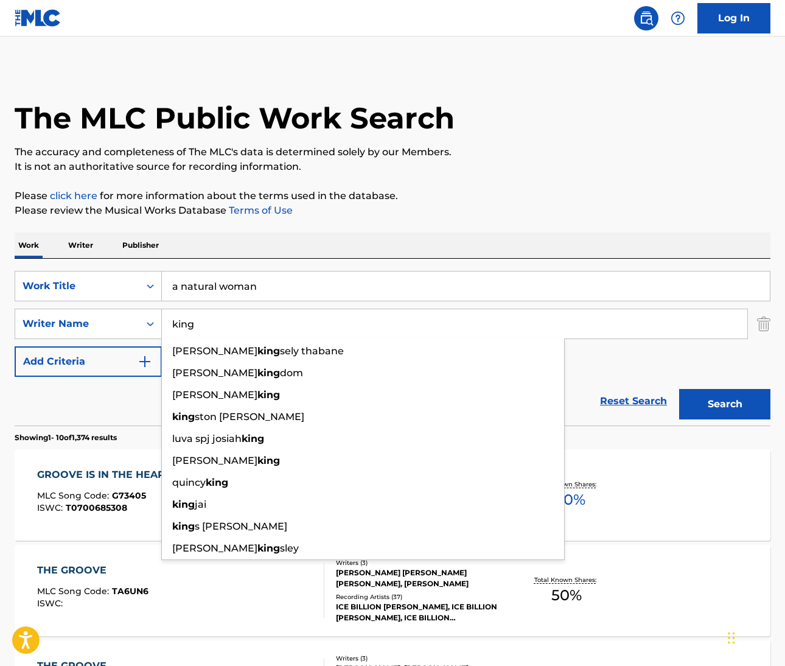
type input "king"
click at [725, 404] on button "Search" at bounding box center [724, 404] width 91 height 30
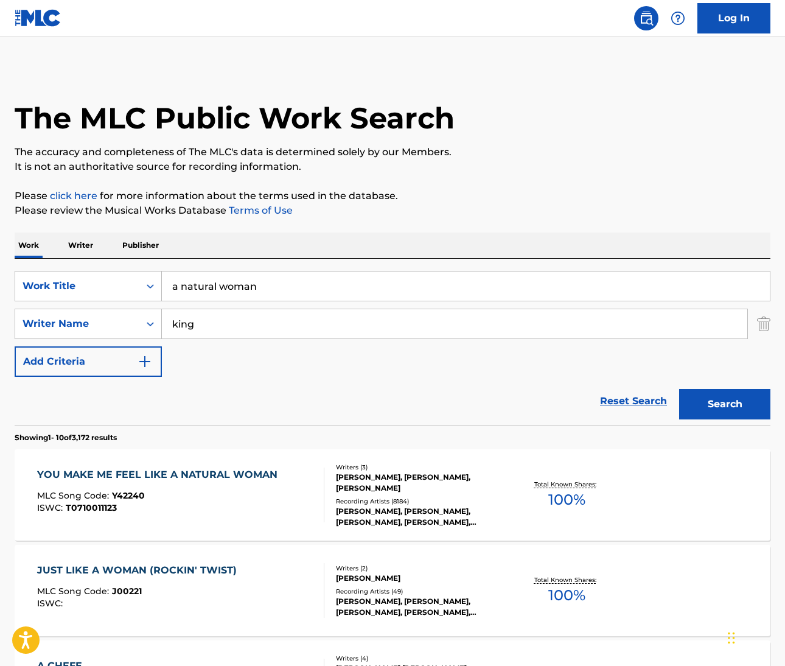
click at [218, 469] on div "YOU MAKE ME FEEL LIKE A NATURAL WOMAN" at bounding box center [160, 474] width 246 height 15
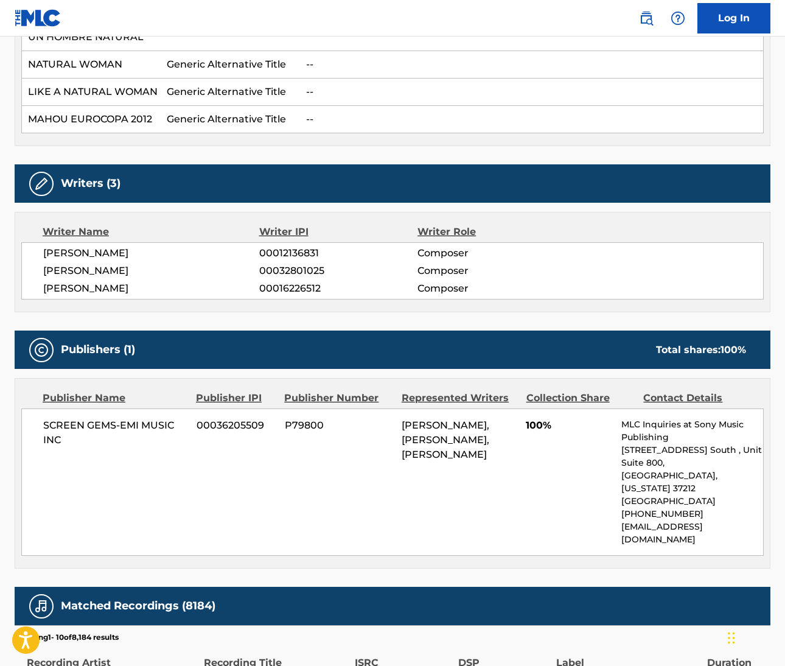
scroll to position [597, 0]
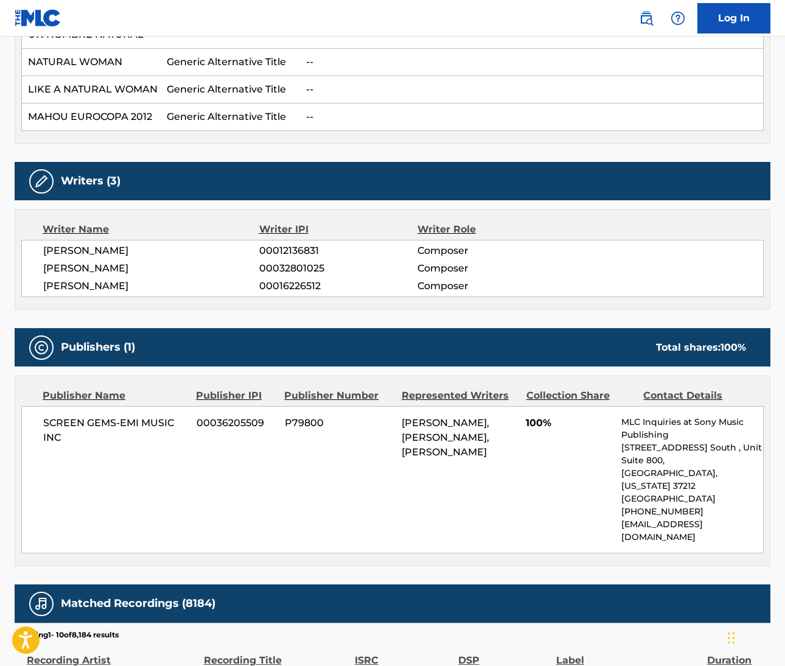
click at [61, 247] on span "[PERSON_NAME]" at bounding box center [151, 250] width 216 height 15
copy span "[PERSON_NAME]"
click at [99, 248] on span "[PERSON_NAME]" at bounding box center [151, 250] width 216 height 15
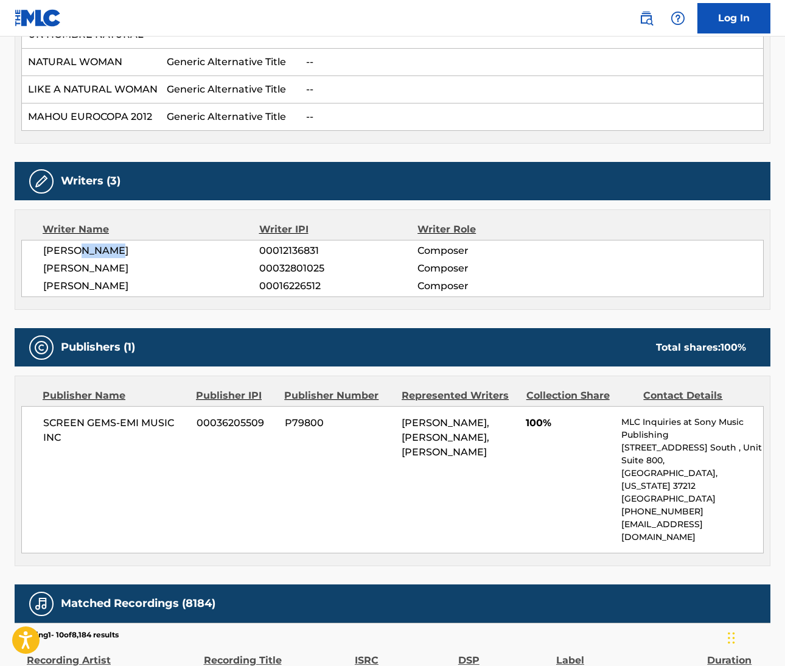
copy span "GOFFIN"
click at [49, 271] on span "[PERSON_NAME]" at bounding box center [151, 268] width 216 height 15
copy span "[PERSON_NAME]"
click at [55, 285] on span "[PERSON_NAME]" at bounding box center [151, 286] width 216 height 15
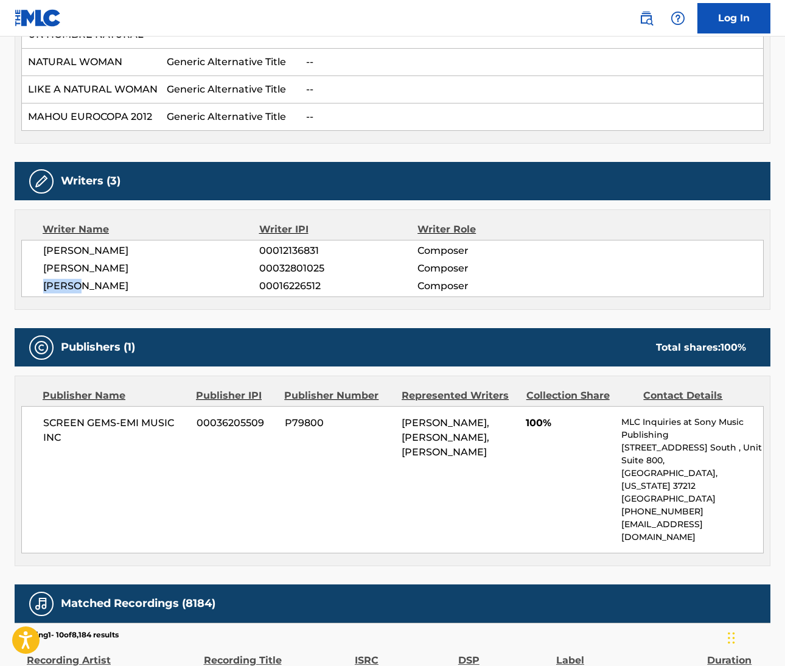
click at [55, 285] on span "[PERSON_NAME]" at bounding box center [151, 286] width 216 height 15
copy span "[PERSON_NAME]"
click at [103, 270] on span "[PERSON_NAME]" at bounding box center [151, 268] width 216 height 15
copy span "[PERSON_NAME]"
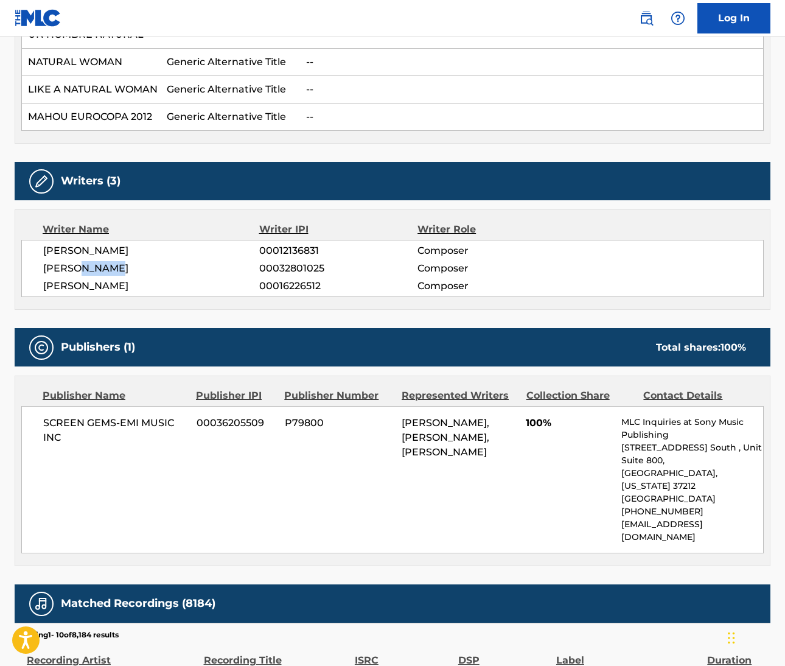
click at [100, 285] on span "[PERSON_NAME]" at bounding box center [151, 286] width 216 height 15
copy span "KING"
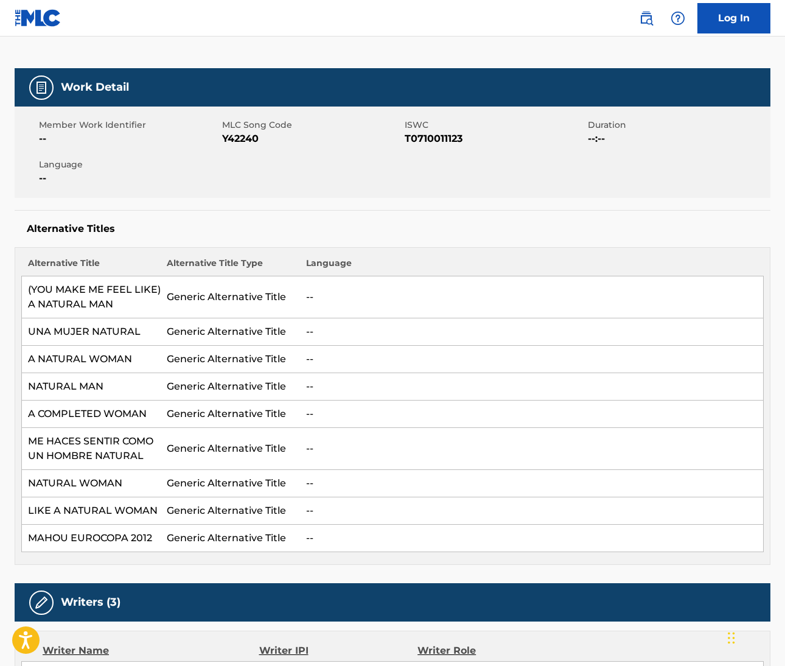
scroll to position [0, 0]
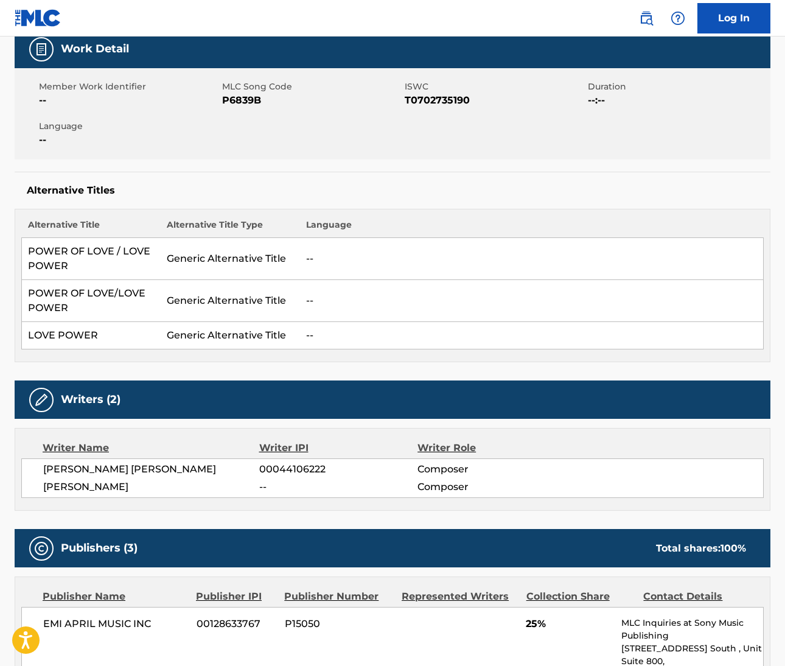
scroll to position [232, 0]
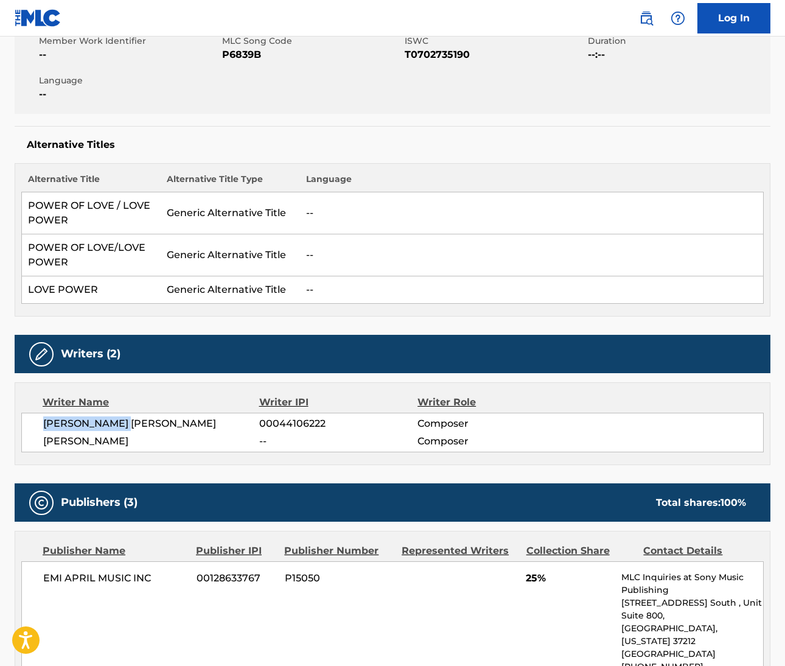
drag, startPoint x: 43, startPoint y: 424, endPoint x: 135, endPoint y: 428, distance: 92.6
click at [135, 428] on span "[PERSON_NAME] [PERSON_NAME]" at bounding box center [151, 423] width 216 height 15
copy span "[PERSON_NAME]"
click at [164, 422] on span "[PERSON_NAME] [PERSON_NAME]" at bounding box center [151, 423] width 216 height 15
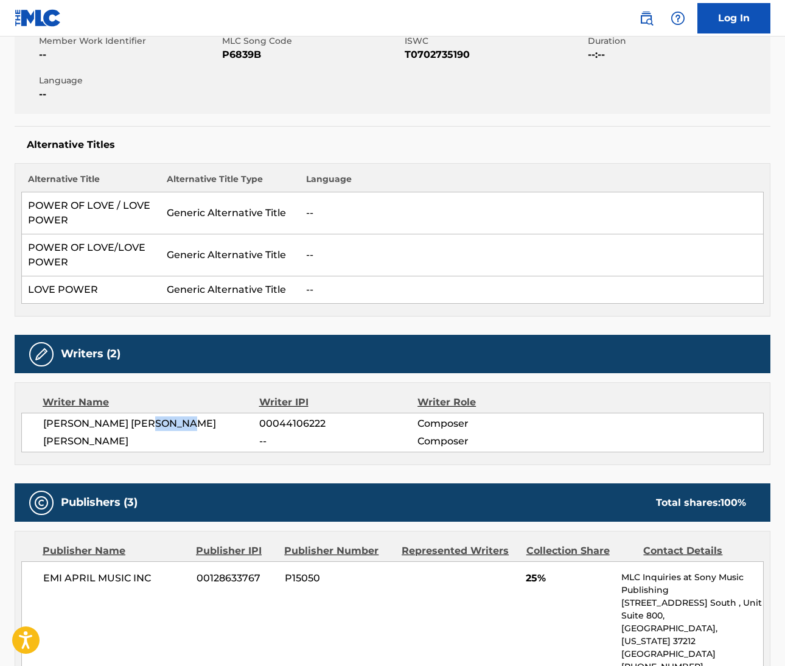
copy span "[PERSON_NAME]"
click at [142, 422] on span "[PERSON_NAME] [PERSON_NAME]" at bounding box center [151, 423] width 216 height 15
copy span "JR"
click at [67, 439] on span "[PERSON_NAME]" at bounding box center [151, 441] width 216 height 15
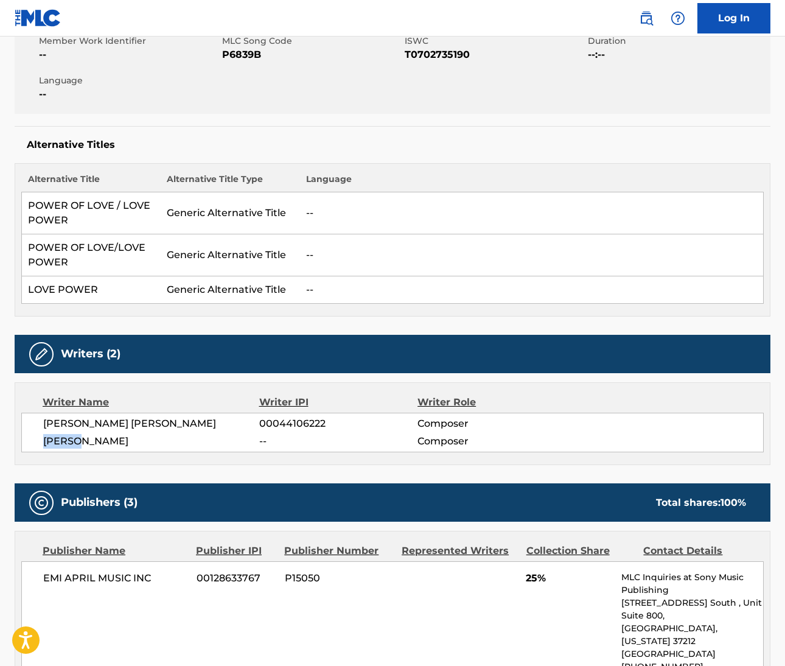
drag, startPoint x: 779, startPoint y: 331, endPoint x: 66, endPoint y: 439, distance: 720.6
click at [66, 439] on span "[PERSON_NAME]" at bounding box center [151, 441] width 216 height 15
copy span "[PERSON_NAME]"
click at [109, 441] on span "[PERSON_NAME]" at bounding box center [151, 441] width 216 height 15
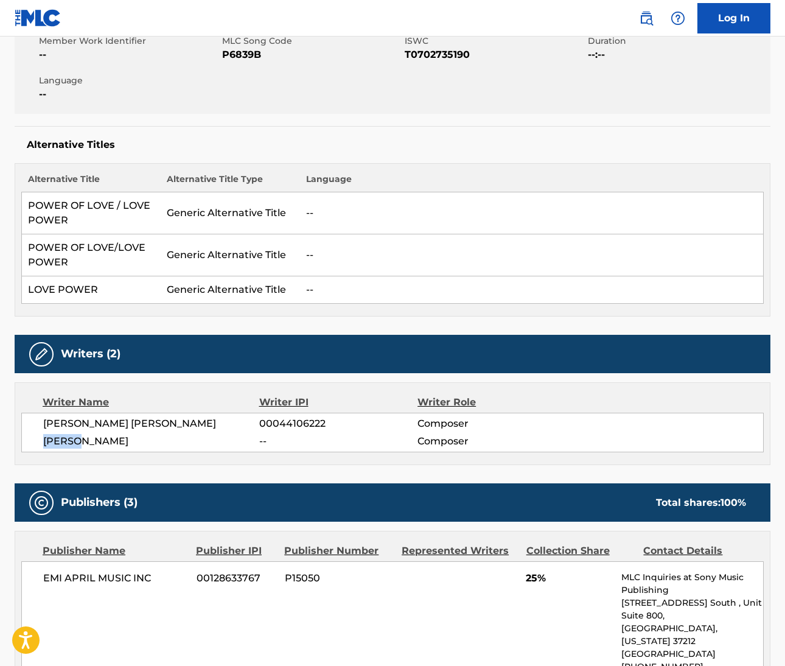
copy span "VANDROSS"
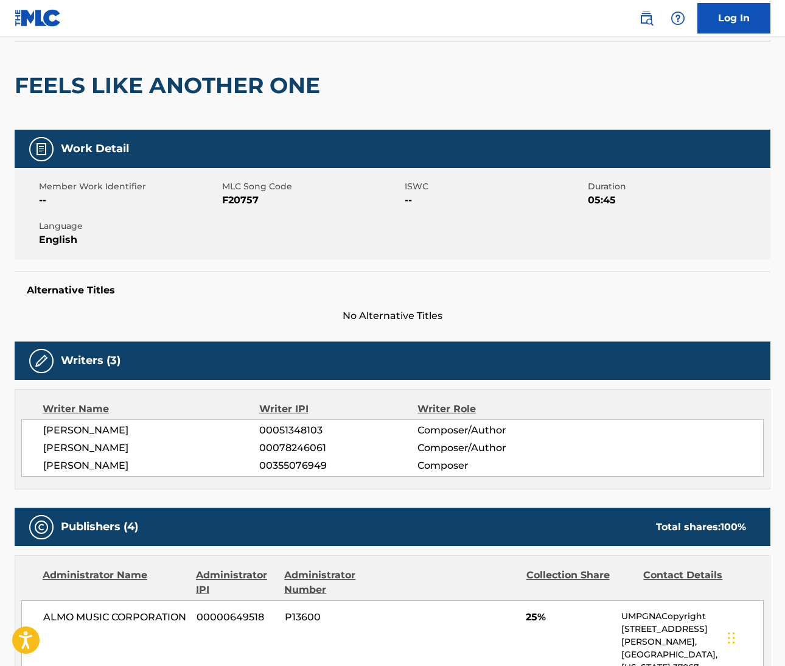
scroll to position [89, 0]
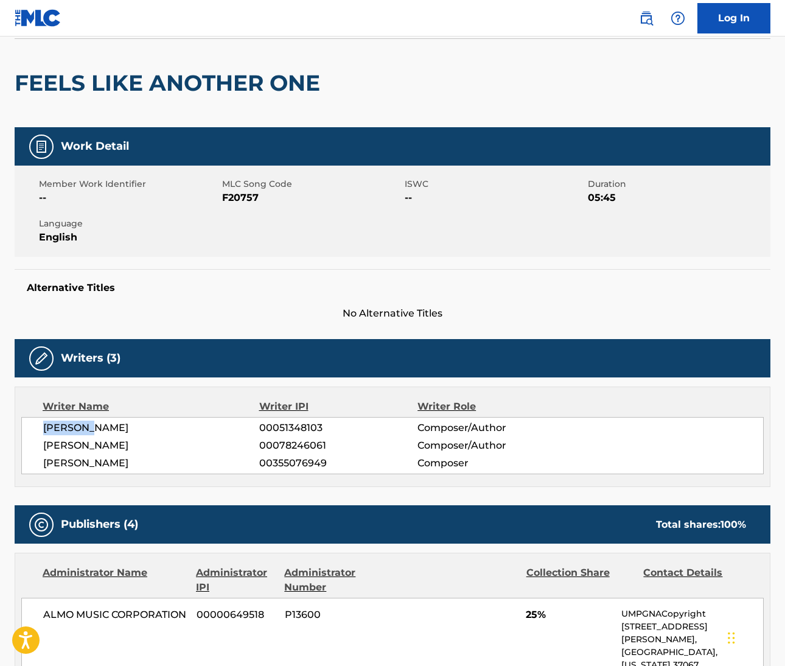
drag, startPoint x: 43, startPoint y: 427, endPoint x: 94, endPoint y: 431, distance: 51.9
click at [94, 431] on span "[PERSON_NAME]" at bounding box center [151, 427] width 216 height 15
copy span "[PERSON_NAME]"
click at [114, 427] on span "[PERSON_NAME]" at bounding box center [151, 427] width 216 height 15
drag, startPoint x: 752, startPoint y: 290, endPoint x: 114, endPoint y: 427, distance: 653.0
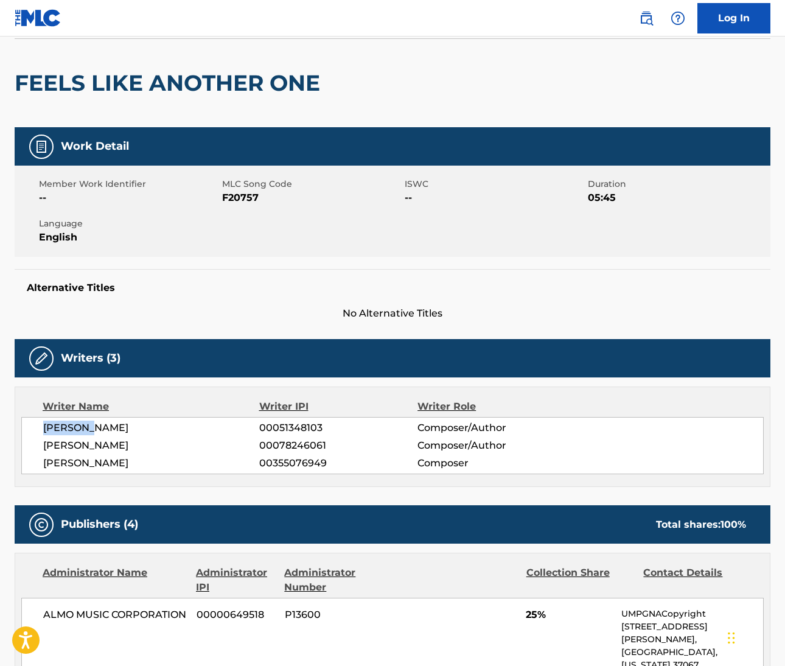
click at [114, 427] on span "[PERSON_NAME]" at bounding box center [151, 427] width 216 height 15
copy span "[PERSON_NAME]"
click at [64, 446] on span "[PERSON_NAME]" at bounding box center [151, 445] width 216 height 15
click at [63, 446] on span "[PERSON_NAME]" at bounding box center [151, 445] width 216 height 15
copy span "[PERSON_NAME]"
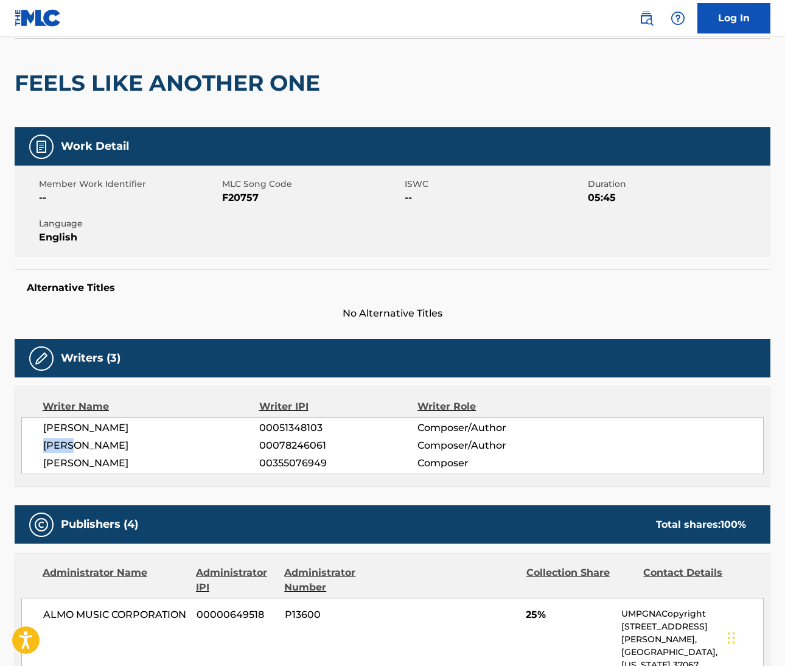
click at [73, 465] on span "[PERSON_NAME]" at bounding box center [151, 463] width 216 height 15
drag, startPoint x: 734, startPoint y: 330, endPoint x: 72, endPoint y: 465, distance: 675.6
click at [72, 465] on span "[PERSON_NAME]" at bounding box center [151, 463] width 216 height 15
copy span "[PERSON_NAME]"
click at [97, 441] on span "[PERSON_NAME]" at bounding box center [151, 445] width 216 height 15
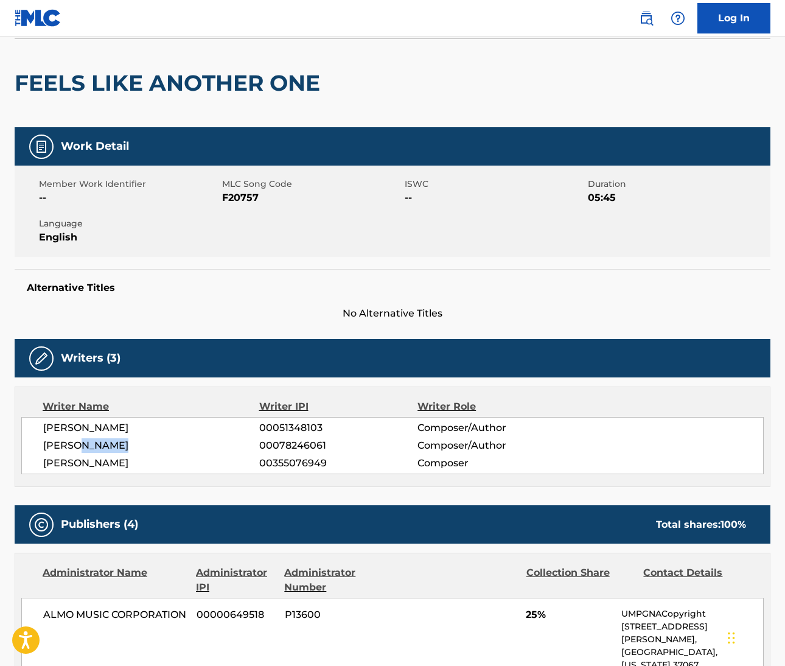
click at [97, 441] on span "[PERSON_NAME]" at bounding box center [151, 445] width 216 height 15
copy span "[PERSON_NAME]"
click at [111, 465] on span "[PERSON_NAME]" at bounding box center [151, 463] width 216 height 15
drag, startPoint x: 743, startPoint y: 365, endPoint x: 111, endPoint y: 465, distance: 640.1
click at [111, 465] on span "[PERSON_NAME]" at bounding box center [151, 463] width 216 height 15
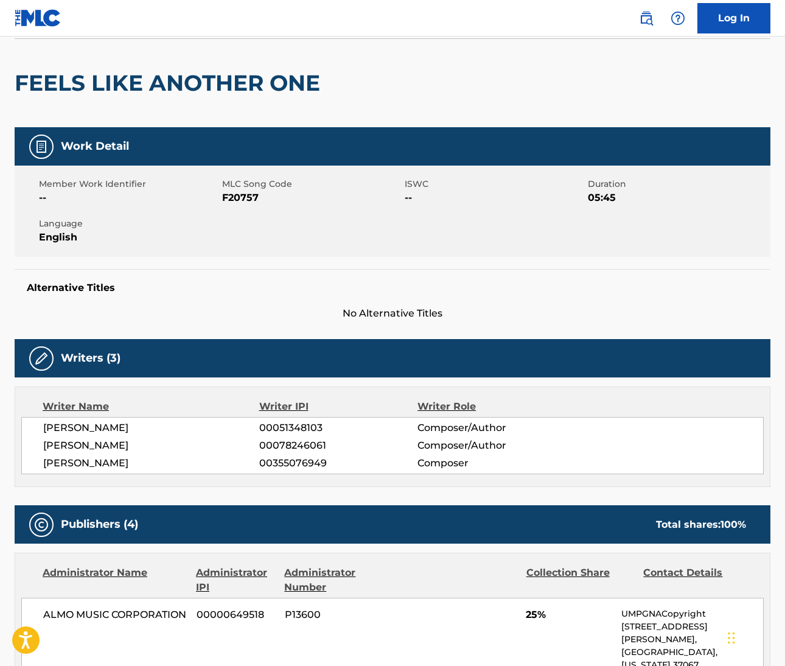
copy span "[PERSON_NAME]"
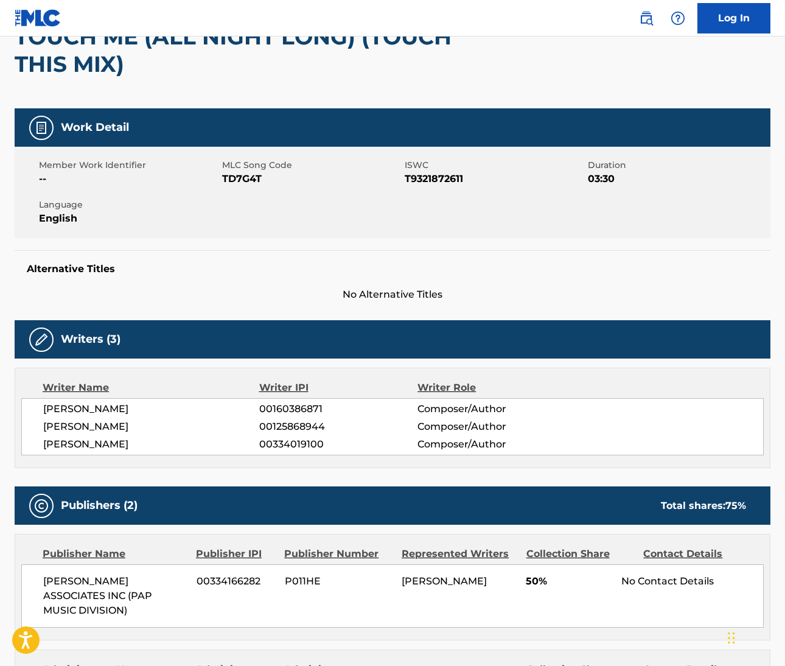
scroll to position [160, 0]
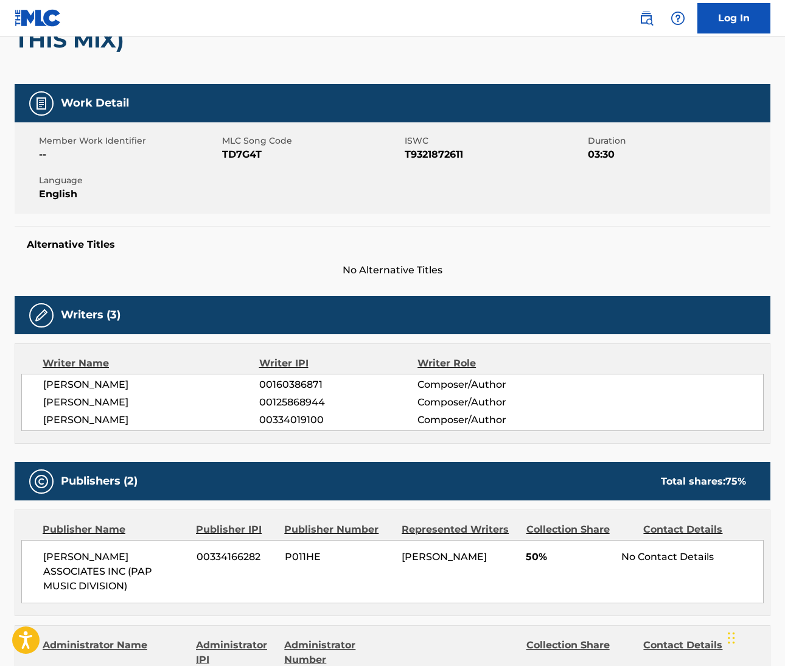
drag, startPoint x: 43, startPoint y: 385, endPoint x: 160, endPoint y: 382, distance: 116.9
click at [160, 382] on span "[PERSON_NAME]" at bounding box center [151, 384] width 216 height 15
copy span "[PERSON_NAME] [PERSON_NAME]"
click at [190, 386] on span "[PERSON_NAME]" at bounding box center [151, 384] width 216 height 15
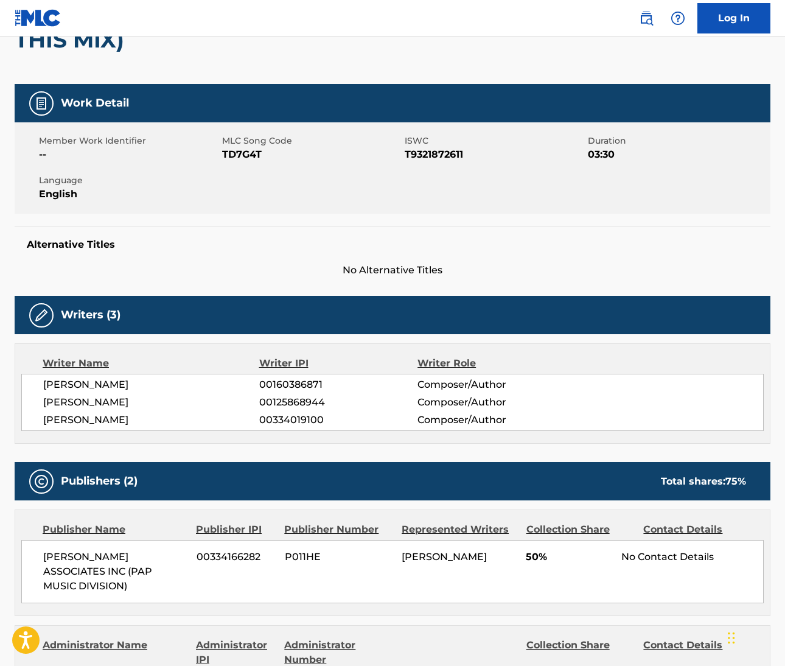
copy span "[PERSON_NAME]"
drag, startPoint x: 46, startPoint y: 400, endPoint x: 64, endPoint y: 445, distance: 48.6
click at [134, 402] on span "[PERSON_NAME]" at bounding box center [151, 402] width 216 height 15
copy span "[PERSON_NAME]"
click at [66, 419] on span "[PERSON_NAME]" at bounding box center [151, 420] width 216 height 15
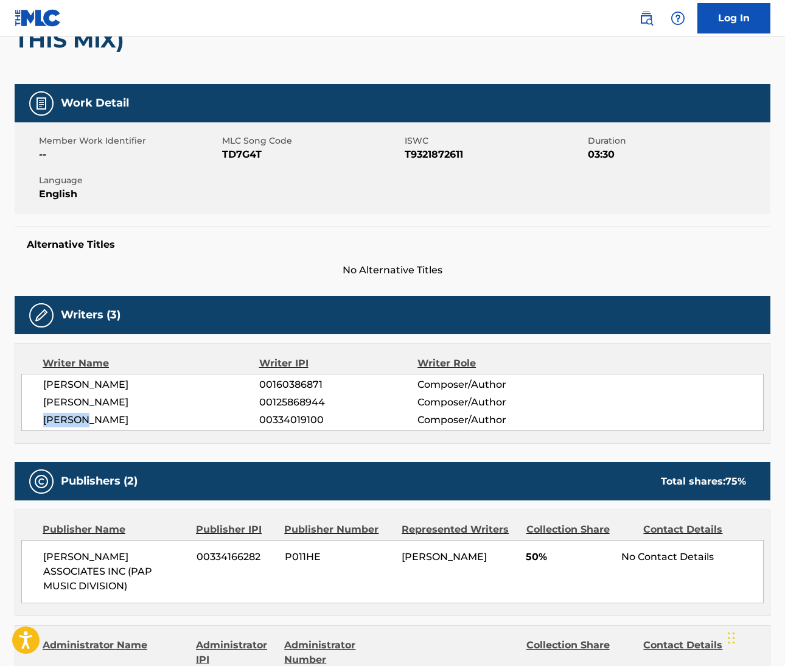
drag, startPoint x: 775, startPoint y: 355, endPoint x: 66, endPoint y: 419, distance: 711.8
click at [66, 419] on span "[PERSON_NAME]" at bounding box center [151, 420] width 216 height 15
copy span "[PERSON_NAME]"
click at [172, 402] on span "[PERSON_NAME]" at bounding box center [151, 402] width 216 height 15
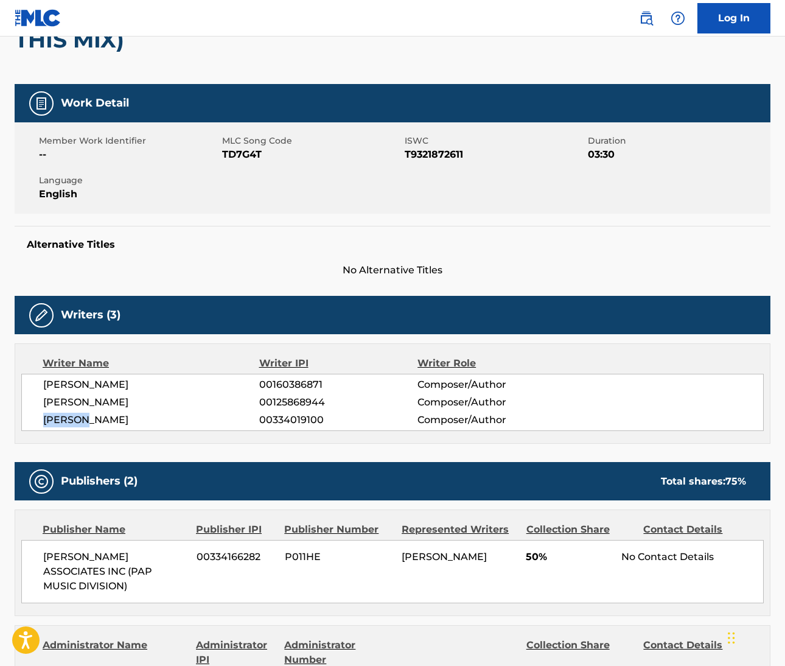
copy span "[PERSON_NAME]"
click at [95, 420] on span "[PERSON_NAME]" at bounding box center [151, 420] width 216 height 15
copy span "[PERSON_NAME]"
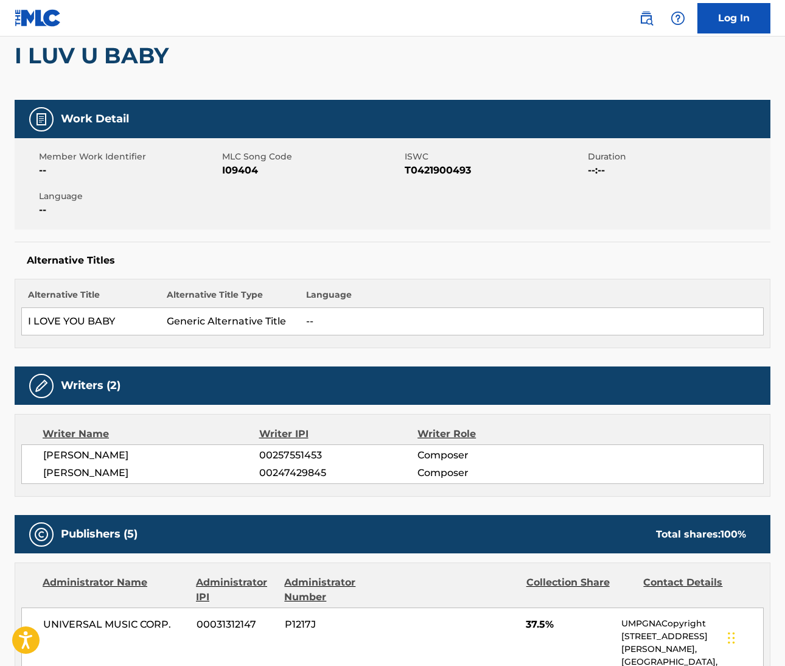
scroll to position [127, 0]
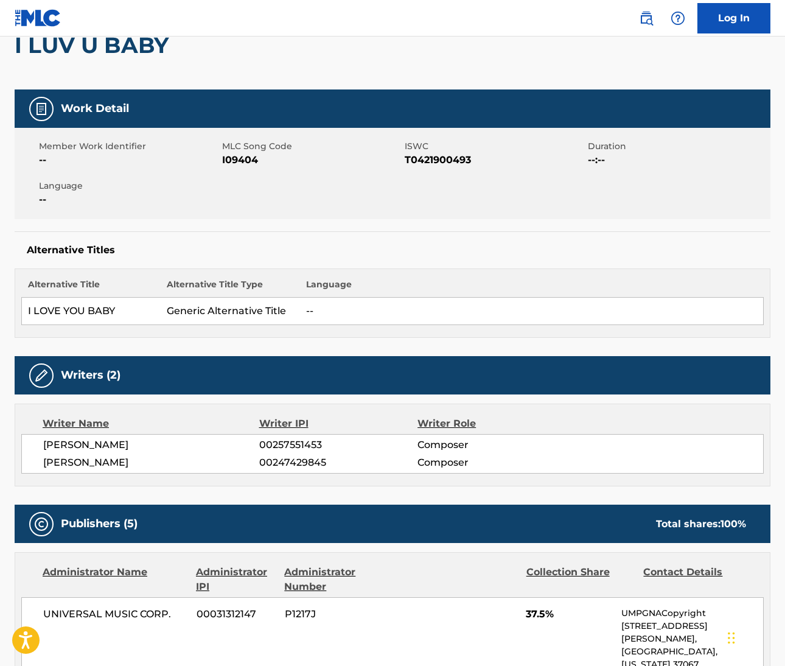
click at [69, 444] on span "[PERSON_NAME]" at bounding box center [151, 445] width 216 height 15
copy span "[PERSON_NAME]"
click at [117, 439] on span "[PERSON_NAME]" at bounding box center [151, 445] width 216 height 15
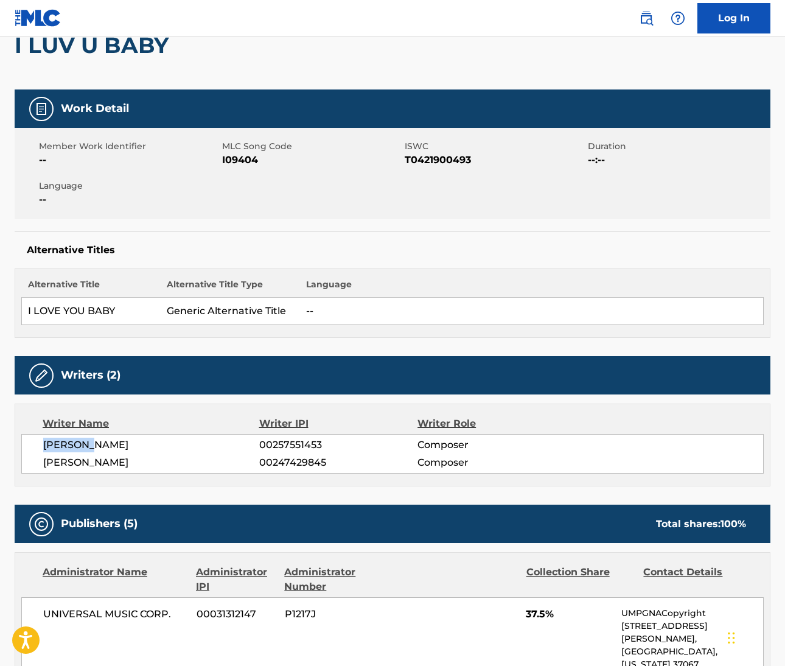
copy span "[PERSON_NAME]"
click at [65, 464] on span "[PERSON_NAME]" at bounding box center [151, 462] width 216 height 15
copy span "[PERSON_NAME]"
click at [102, 461] on span "[PERSON_NAME]" at bounding box center [151, 462] width 216 height 15
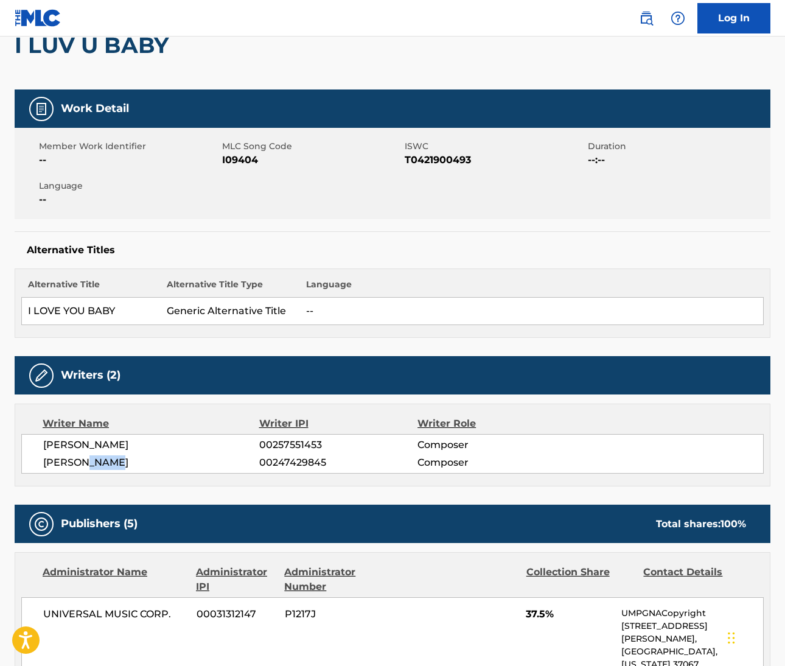
click at [102, 461] on span "[PERSON_NAME]" at bounding box center [151, 462] width 216 height 15
copy span "TAIEB"
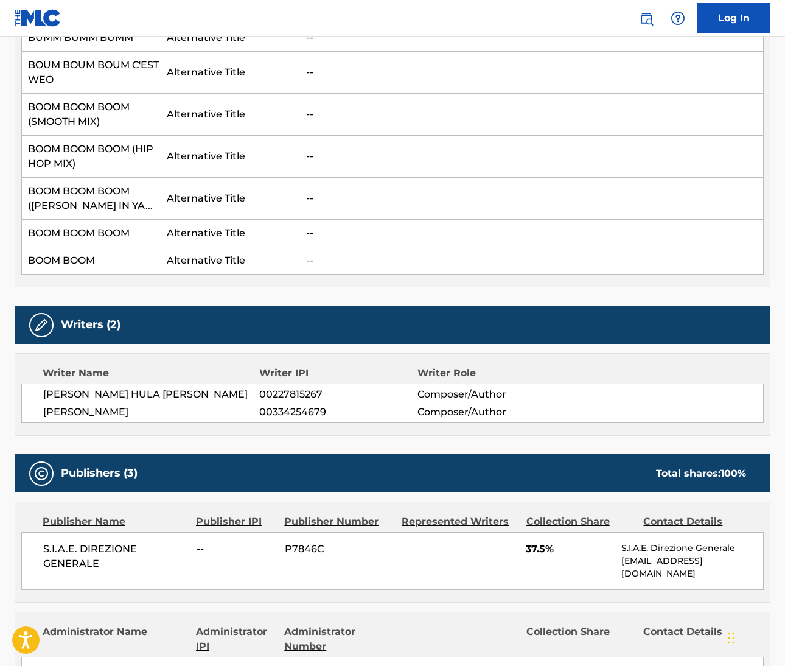
scroll to position [596, 0]
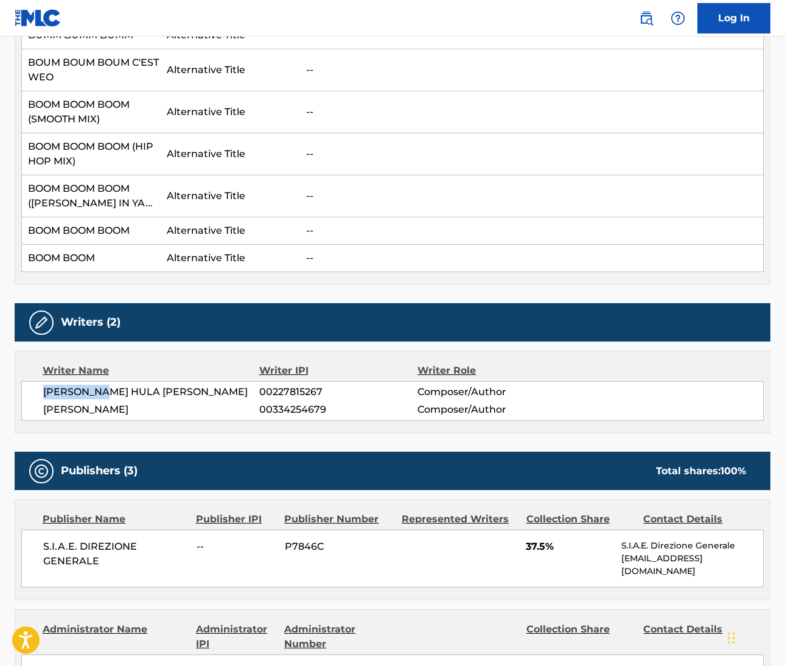
drag, startPoint x: 42, startPoint y: 408, endPoint x: 110, endPoint y: 410, distance: 67.6
click at [110, 410] on div "[PERSON_NAME] HULA [PERSON_NAME] 00227815267 Composer/Author [PERSON_NAME] 0033…" at bounding box center [392, 401] width 742 height 40
copy span "[PERSON_NAME]"
click at [133, 399] on span "[PERSON_NAME] HULA [PERSON_NAME]" at bounding box center [151, 392] width 216 height 15
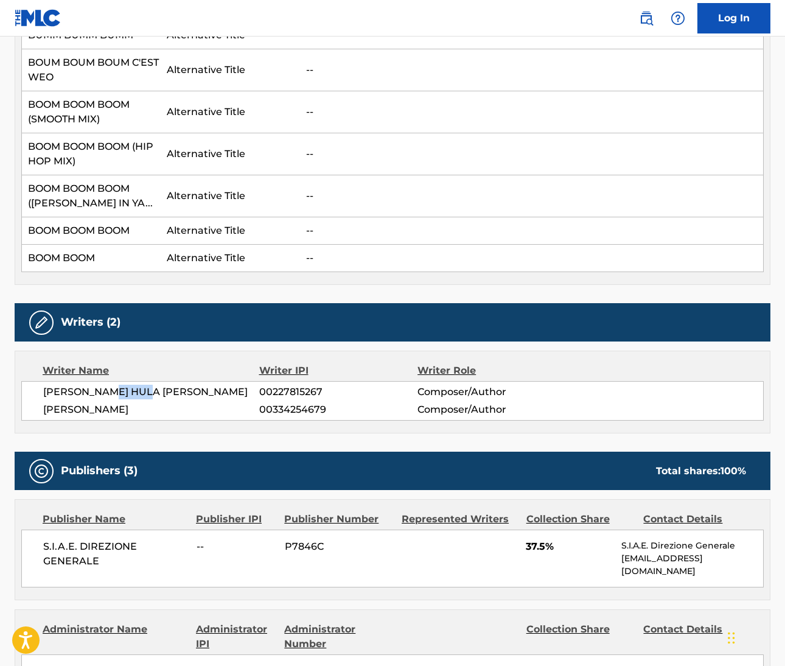
copy span "[PERSON_NAME]"
drag, startPoint x: 44, startPoint y: 424, endPoint x: 85, endPoint y: 425, distance: 40.8
click at [85, 417] on span "[PERSON_NAME]" at bounding box center [151, 409] width 216 height 15
drag, startPoint x: 85, startPoint y: 425, endPoint x: 39, endPoint y: 424, distance: 46.3
click at [39, 420] on div "[PERSON_NAME] HULA [PERSON_NAME] 00227815267 Composer/Author [PERSON_NAME] 0033…" at bounding box center [392, 401] width 742 height 40
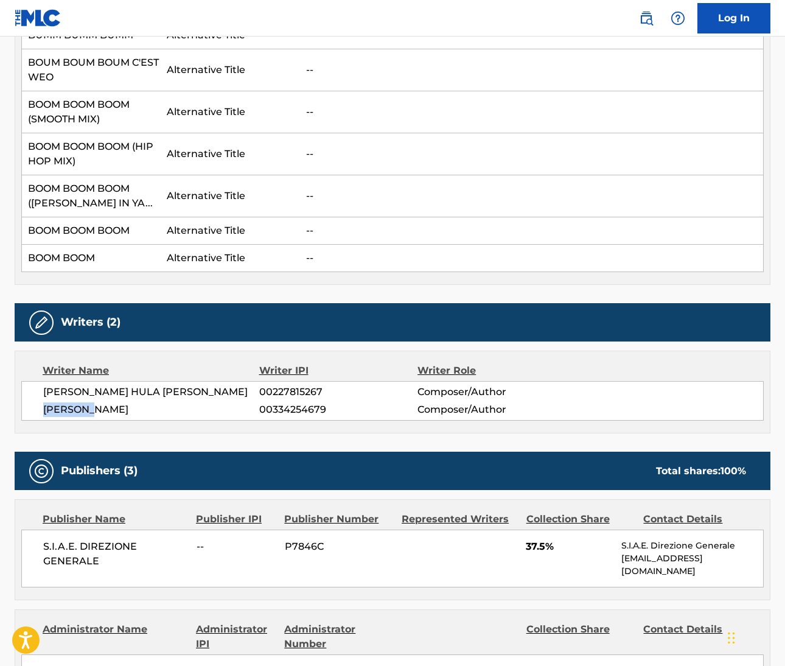
copy span "[PERSON_NAME]"
click at [136, 417] on span "[PERSON_NAME]" at bounding box center [151, 409] width 216 height 15
copy span "[PERSON_NAME]"
